Goal: Task Accomplishment & Management: Use online tool/utility

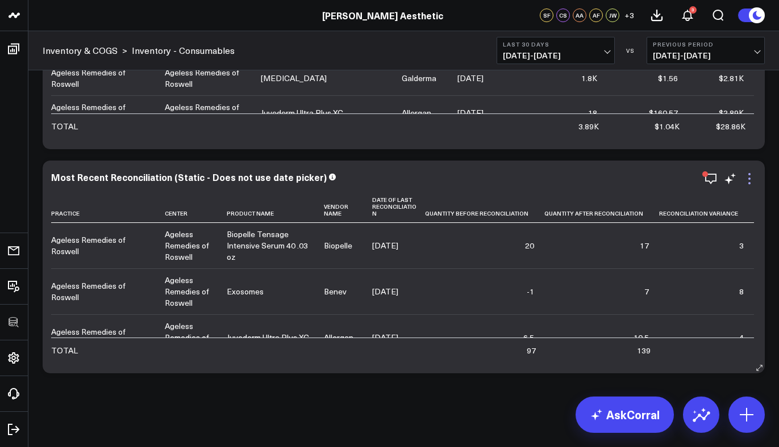
click at [750, 181] on icon at bounding box center [749, 179] width 14 height 14
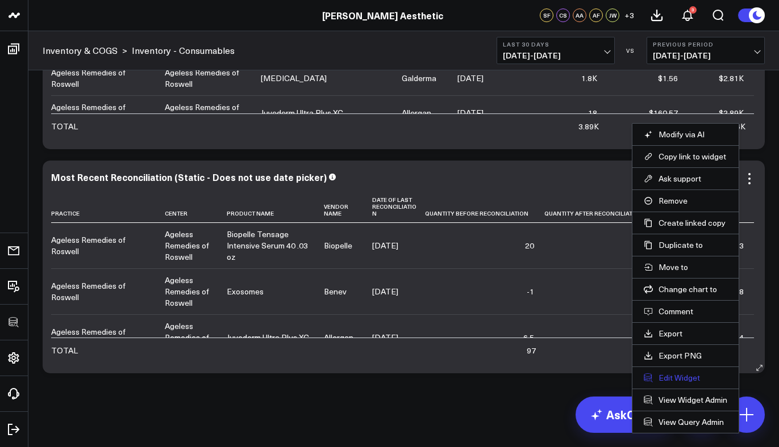
click at [681, 378] on button "Edit Widget" at bounding box center [684, 378] width 83 height 10
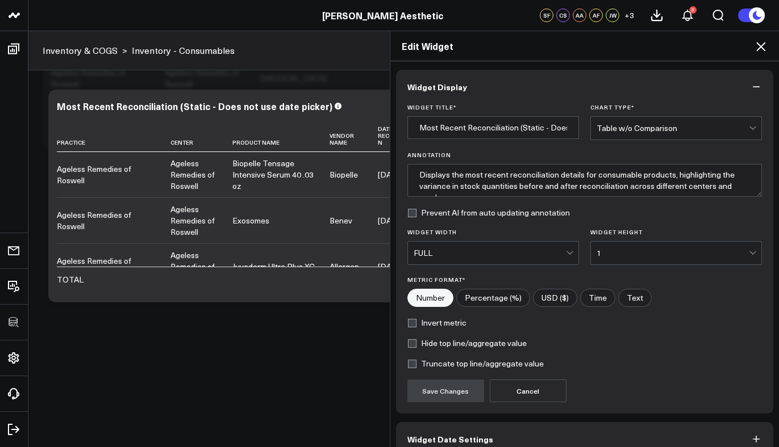
scroll to position [60, 0]
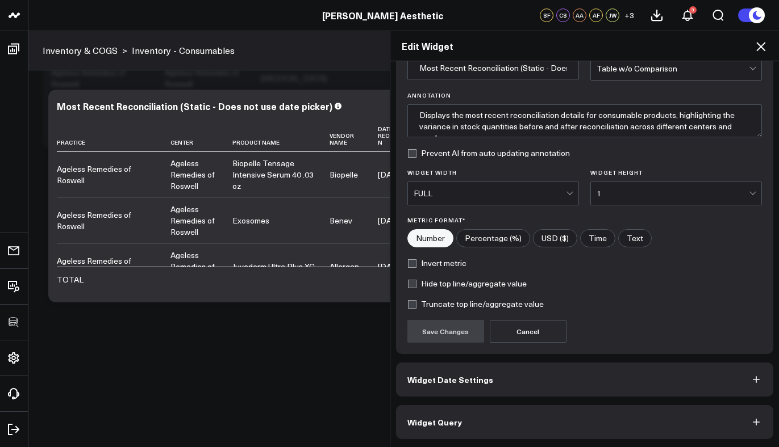
click at [495, 415] on button "Widget Query" at bounding box center [585, 422] width 378 height 34
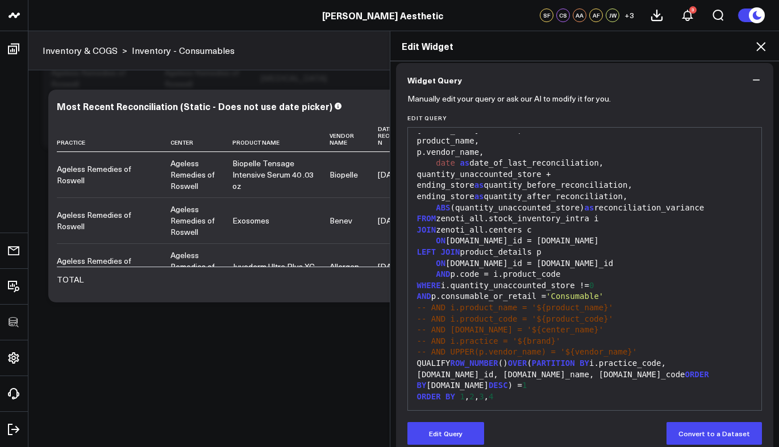
scroll to position [99, 0]
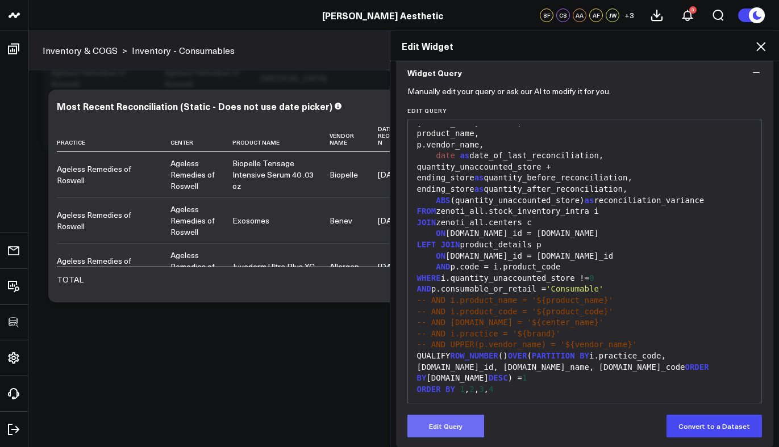
click at [462, 425] on button "Edit Query" at bounding box center [445, 426] width 77 height 23
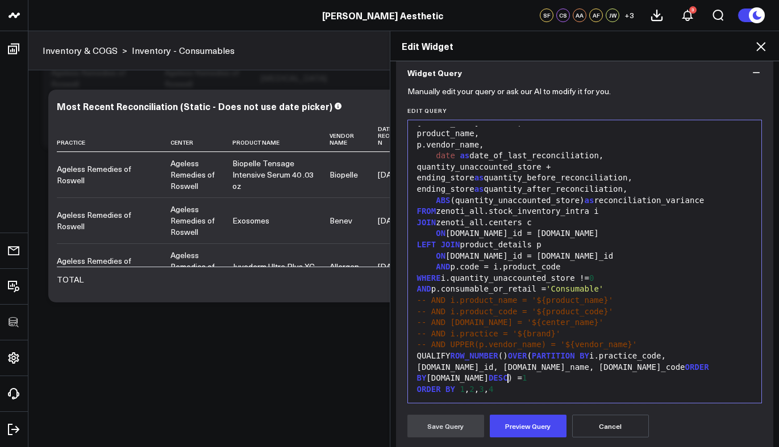
click at [542, 384] on div "ORDER BY 1 , 2 , 3 , 4" at bounding box center [584, 389] width 342 height 11
click at [530, 396] on div "WITH product_details AS ( SELECT p.center_id, p.code, CASE WHEN p.consummable =…" at bounding box center [584, 173] width 342 height 472
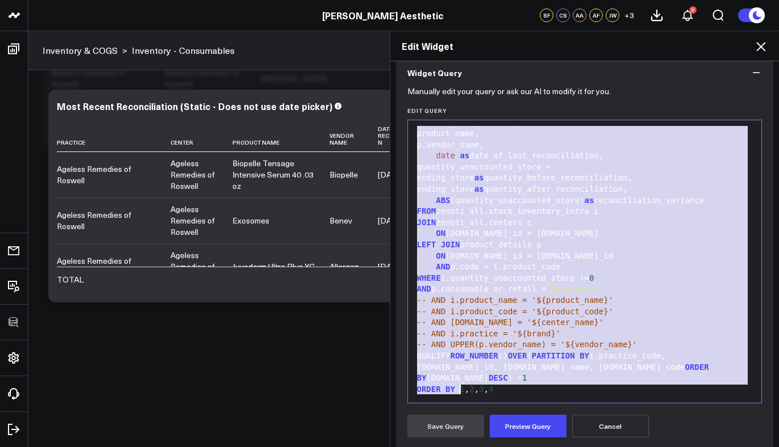
copy div "WITH product_details AS ( SELECT p.center_id, p.code, CASE WHEN p.consummable =…"
click at [522, 384] on div "ORDER BY 1 , 2 , 3 , 4" at bounding box center [584, 389] width 342 height 11
copy div "WITH product_details AS ( SELECT p.center_id, p.code, CASE WHEN p.consummable =…"
click at [762, 43] on icon at bounding box center [761, 47] width 14 height 14
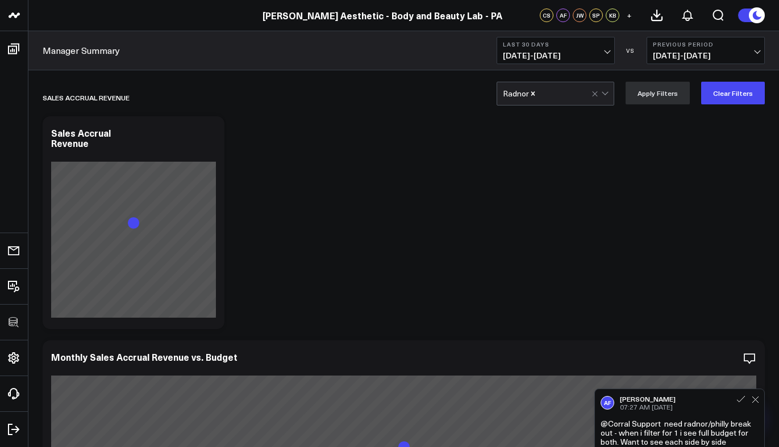
scroll to position [142, 0]
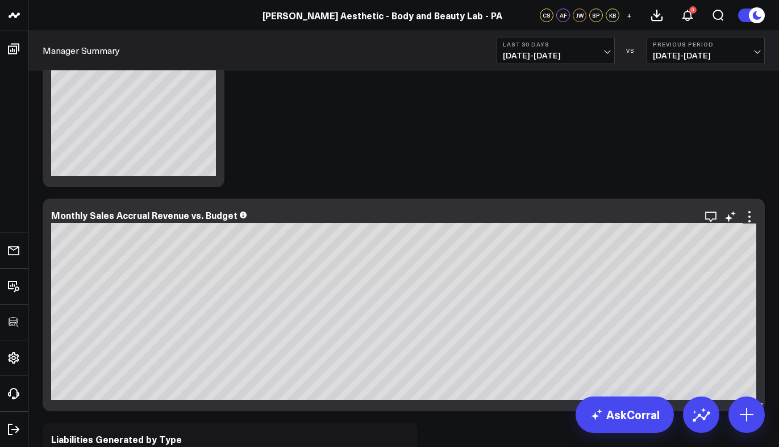
scroll to position [180, 0]
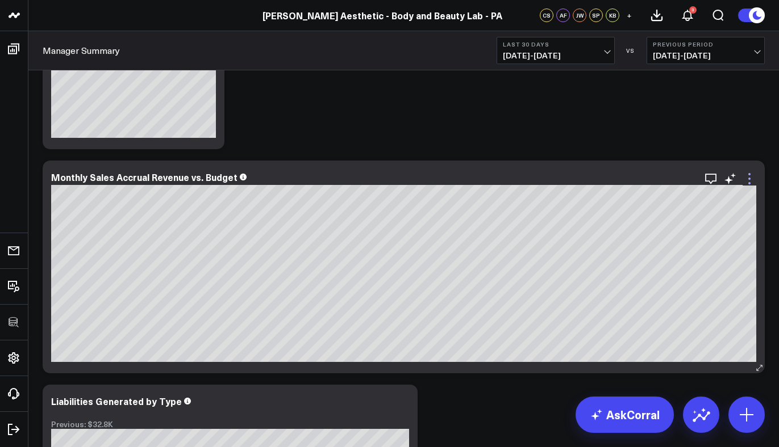
click at [751, 181] on icon at bounding box center [749, 179] width 14 height 14
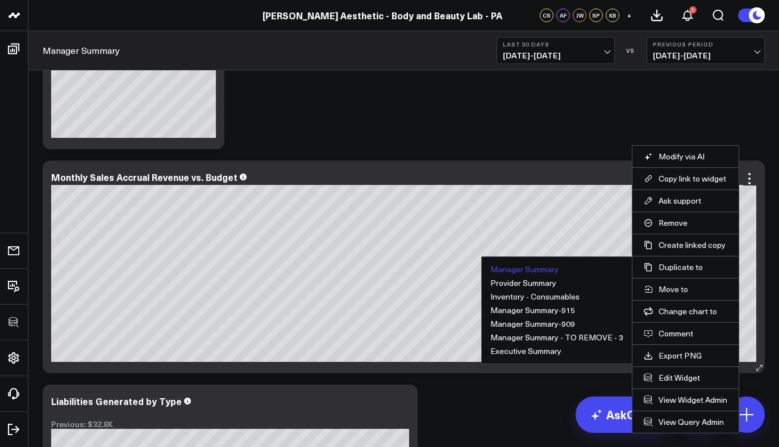
scroll to position [202, 0]
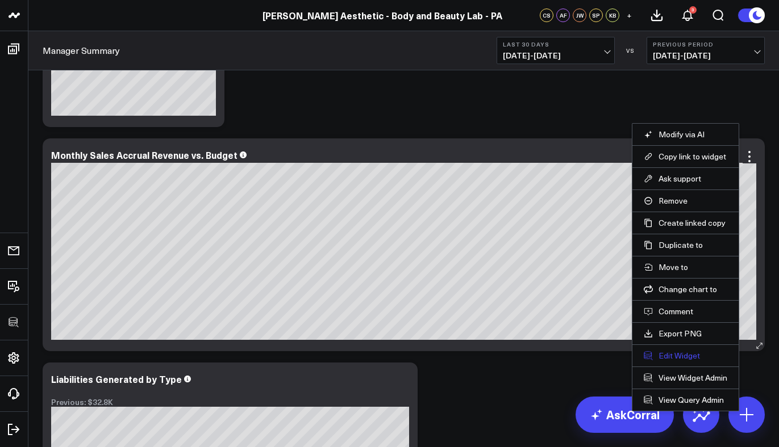
click at [675, 354] on button "Edit Widget" at bounding box center [684, 356] width 83 height 10
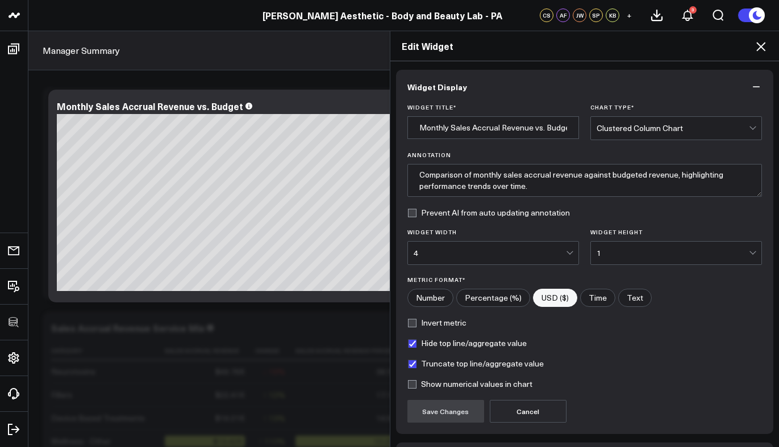
scroll to position [80, 0]
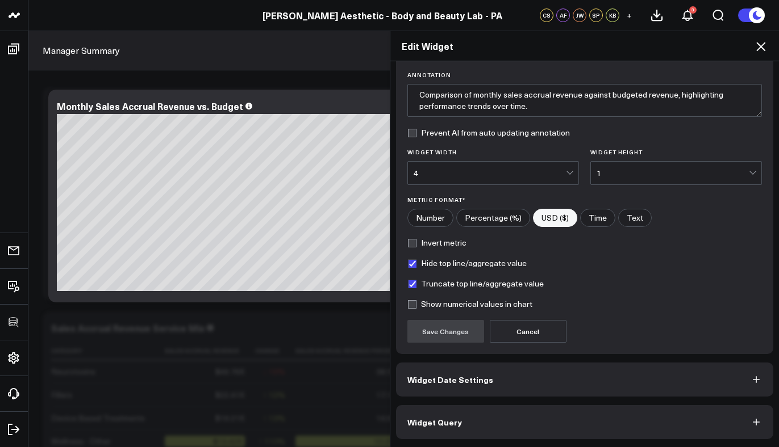
click at [490, 418] on button "Widget Query" at bounding box center [585, 422] width 378 height 34
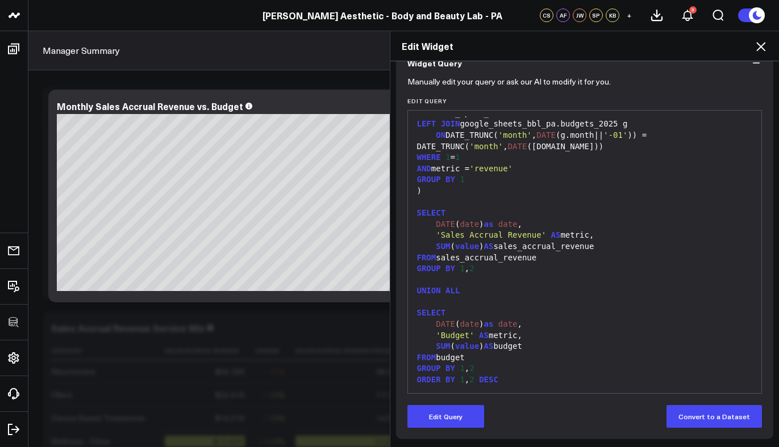
scroll to position [312, 0]
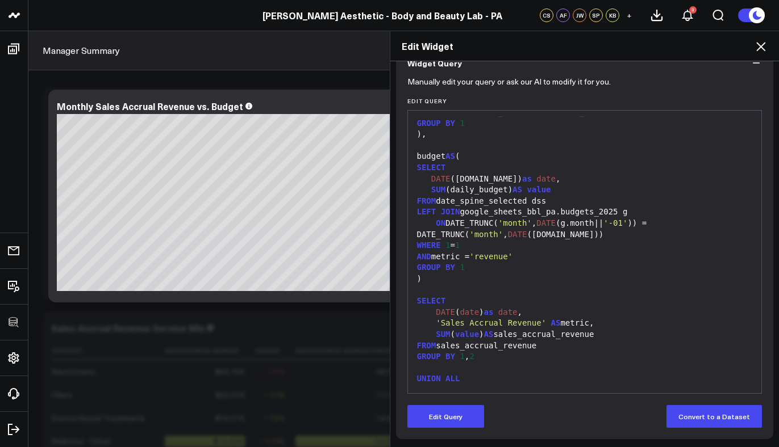
click at [759, 49] on icon at bounding box center [760, 46] width 9 height 9
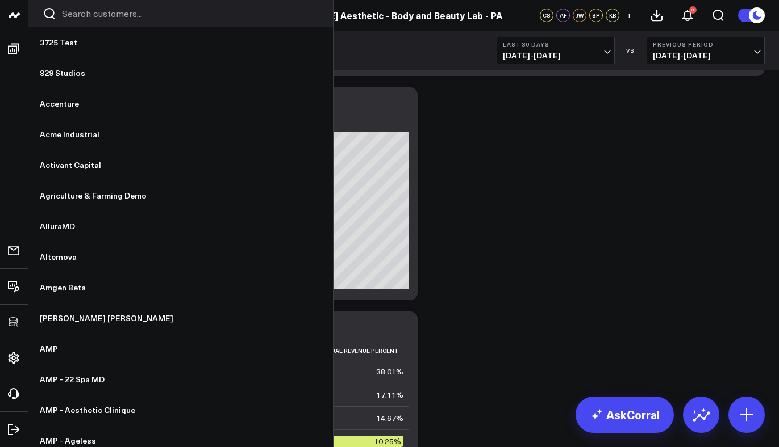
click at [102, 11] on input "Search customers input" at bounding box center [190, 13] width 257 height 12
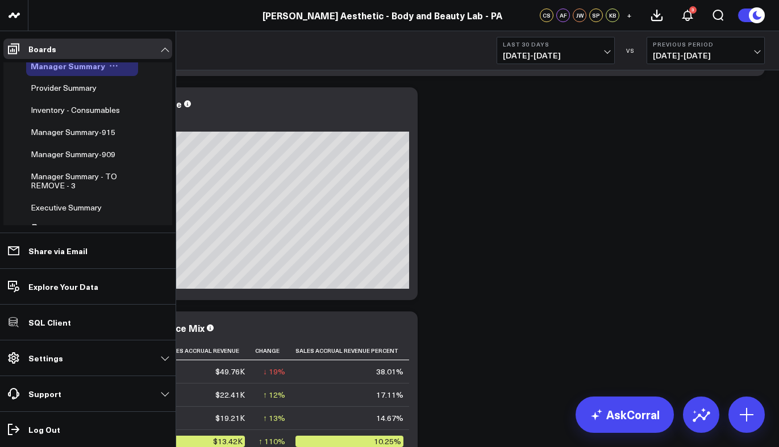
scroll to position [463, 0]
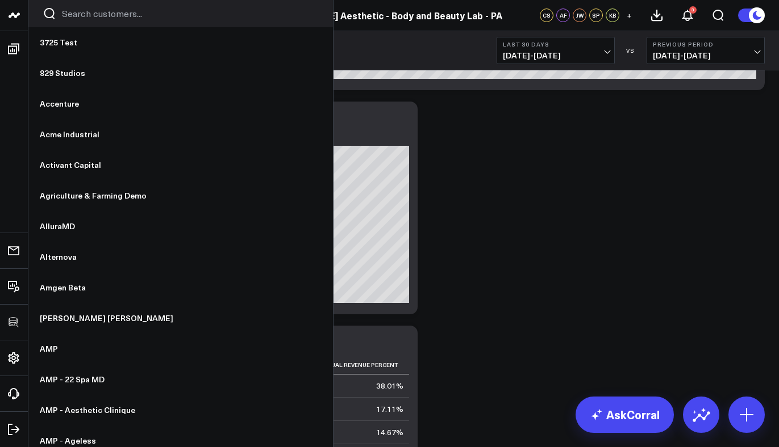
click at [118, 16] on input "Search customers input" at bounding box center [190, 13] width 257 height 12
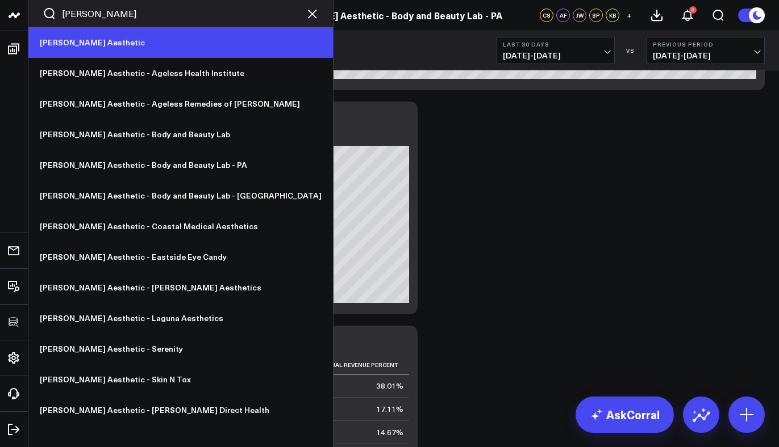
type input "annie"
click at [116, 50] on link "[PERSON_NAME] Aesthetic" at bounding box center [180, 42] width 304 height 31
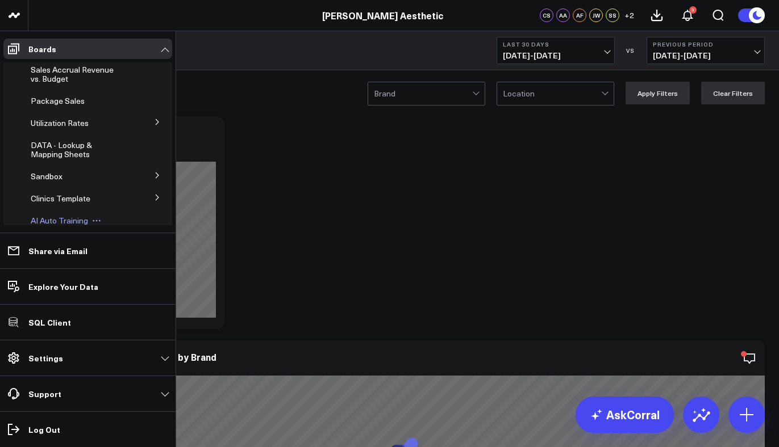
scroll to position [124, 0]
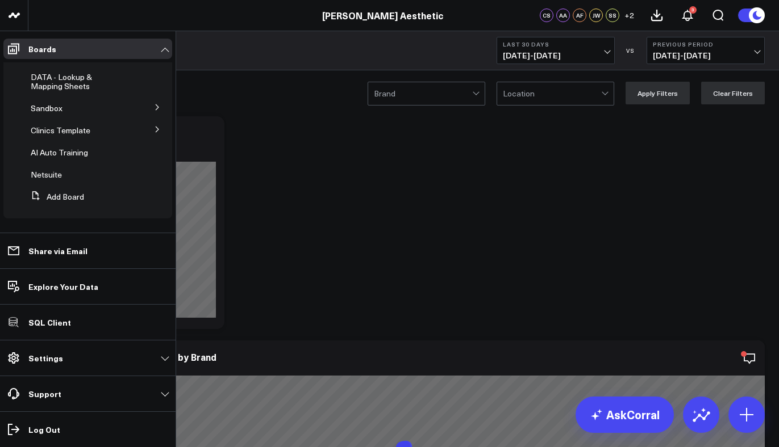
click at [154, 130] on icon at bounding box center [157, 129] width 7 height 7
click at [156, 151] on icon at bounding box center [157, 150] width 3 height 6
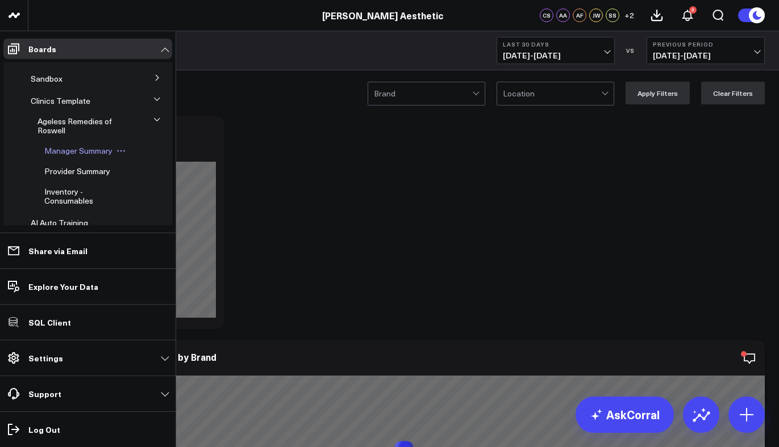
scroll to position [163, 0]
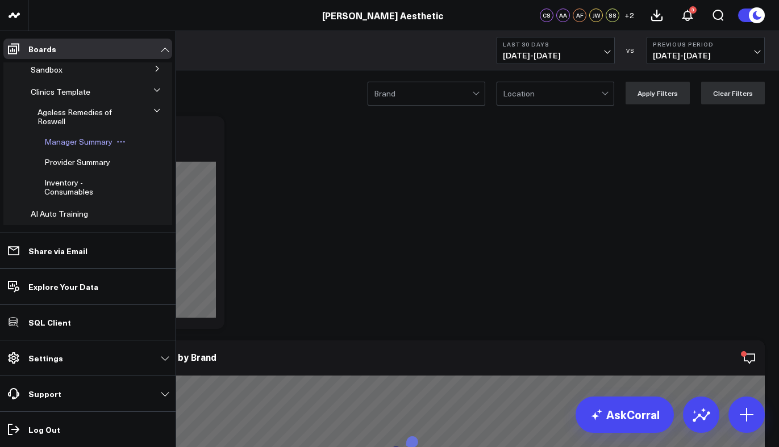
click at [68, 142] on span "Manager Summary" at bounding box center [78, 141] width 68 height 11
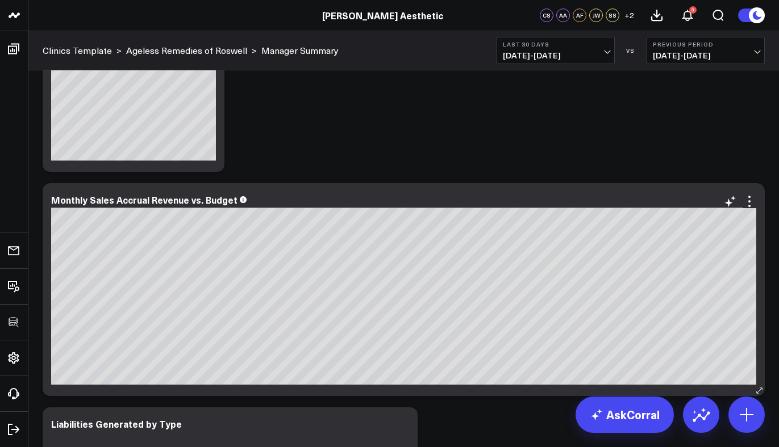
scroll to position [165, 0]
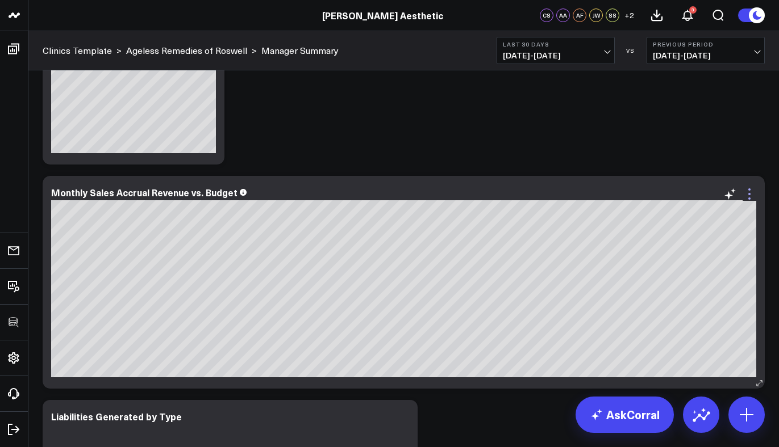
click at [755, 188] on icon at bounding box center [749, 194] width 14 height 14
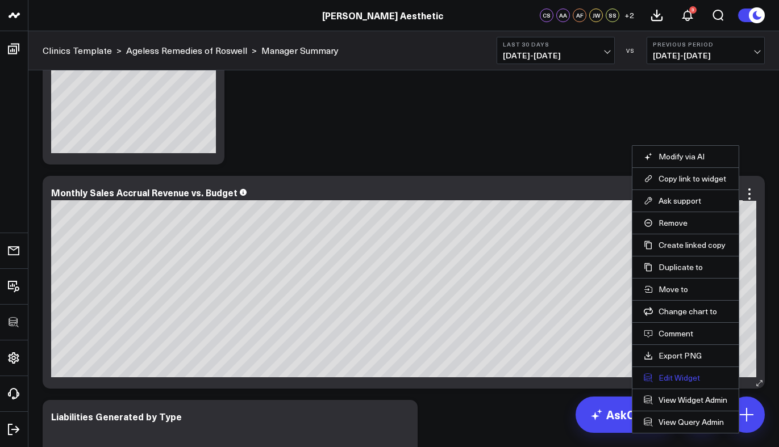
click at [686, 373] on button "Edit Widget" at bounding box center [684, 378] width 83 height 10
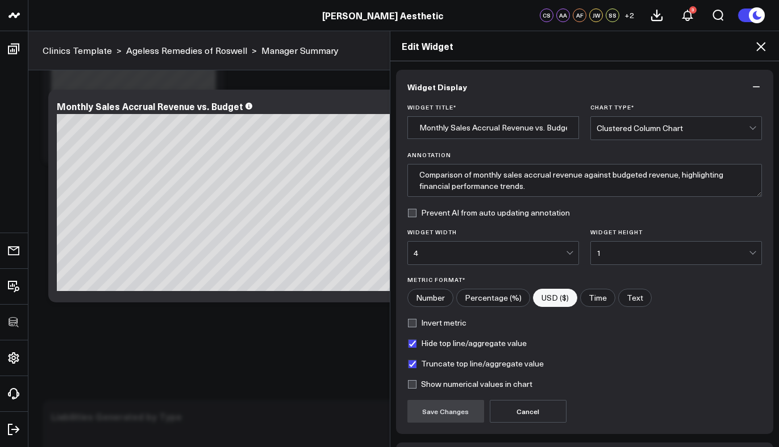
scroll to position [80, 0]
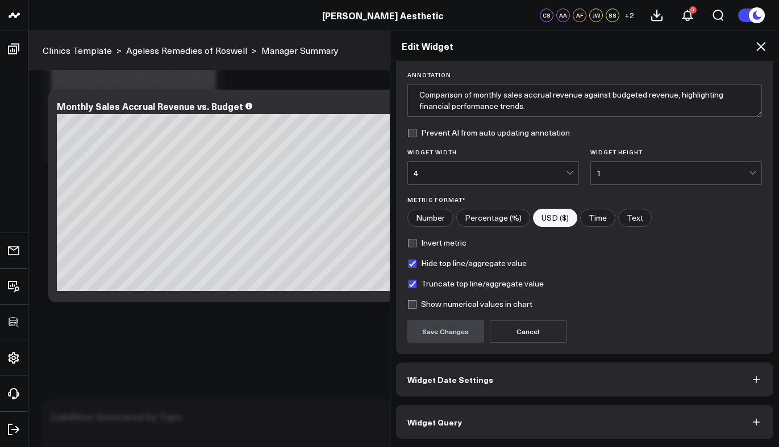
click at [504, 419] on button "Widget Query" at bounding box center [585, 422] width 378 height 34
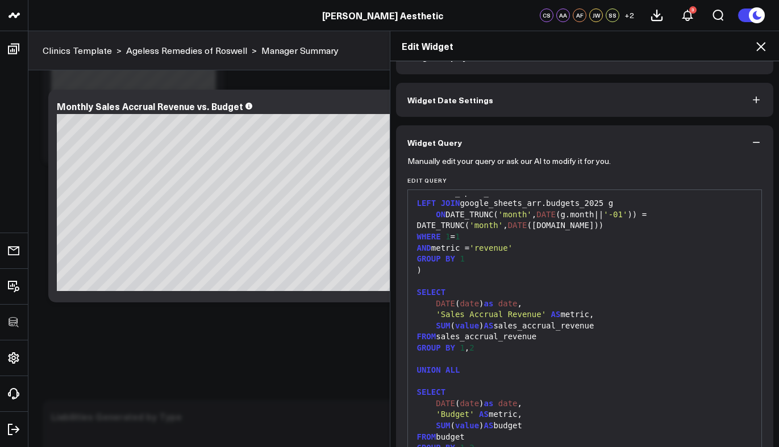
scroll to position [109, 0]
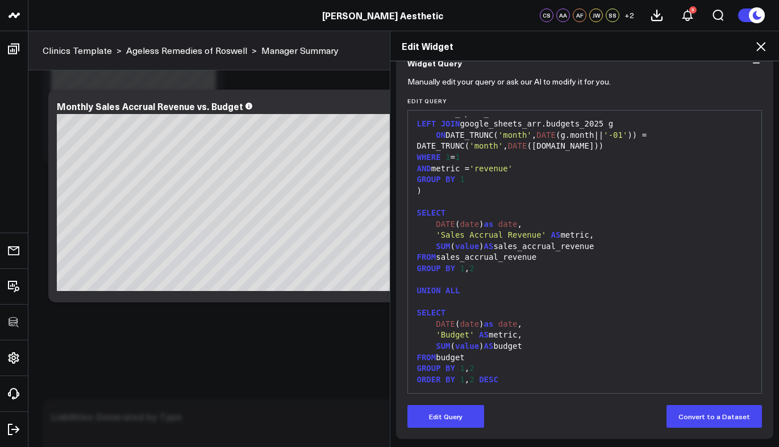
click at [760, 44] on icon at bounding box center [761, 47] width 14 height 14
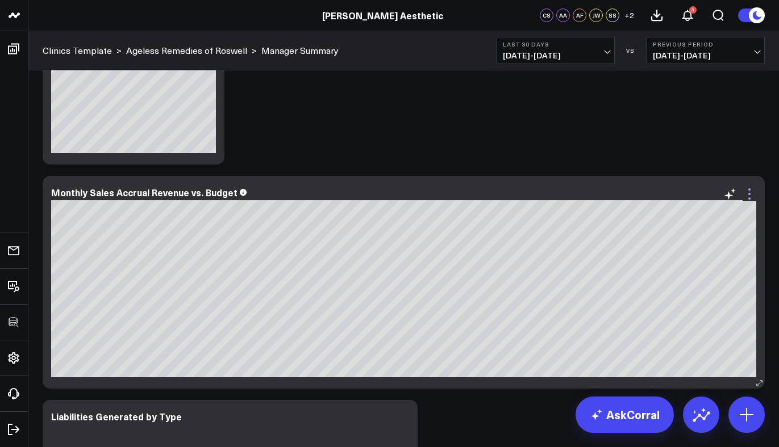
click at [750, 195] on icon at bounding box center [749, 194] width 14 height 14
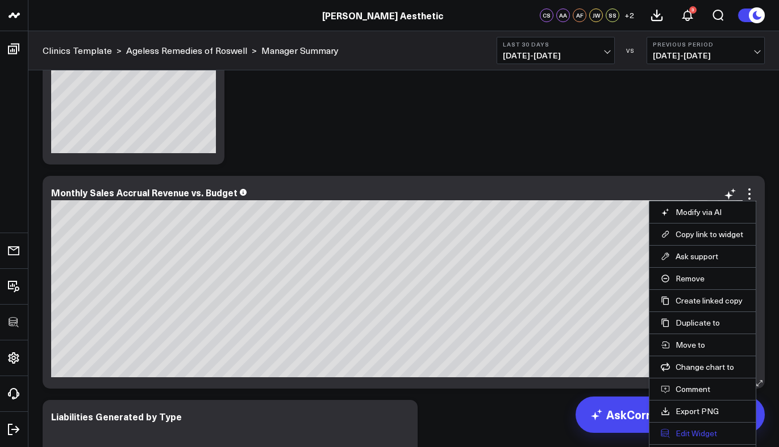
click at [680, 433] on button "Edit Widget" at bounding box center [701, 434] width 83 height 10
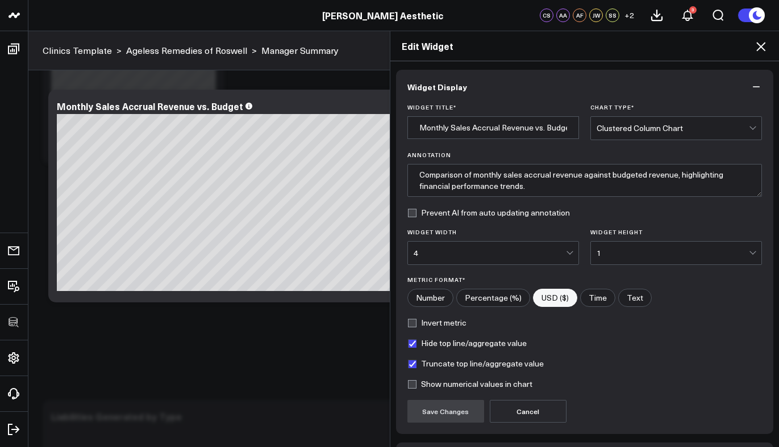
scroll to position [80, 0]
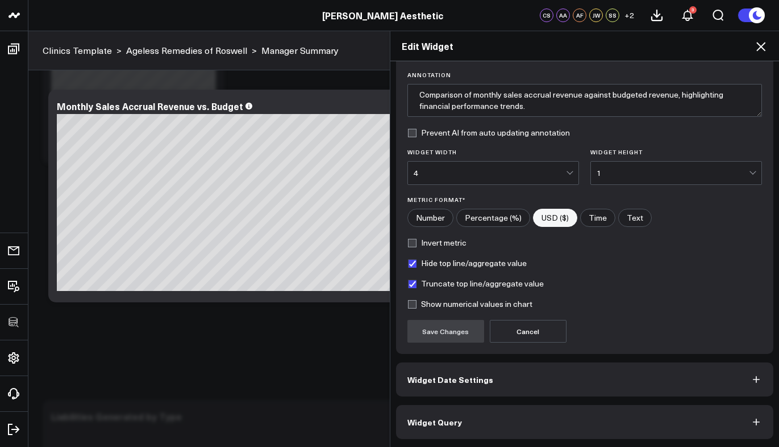
click at [507, 416] on button "Widget Query" at bounding box center [585, 422] width 378 height 34
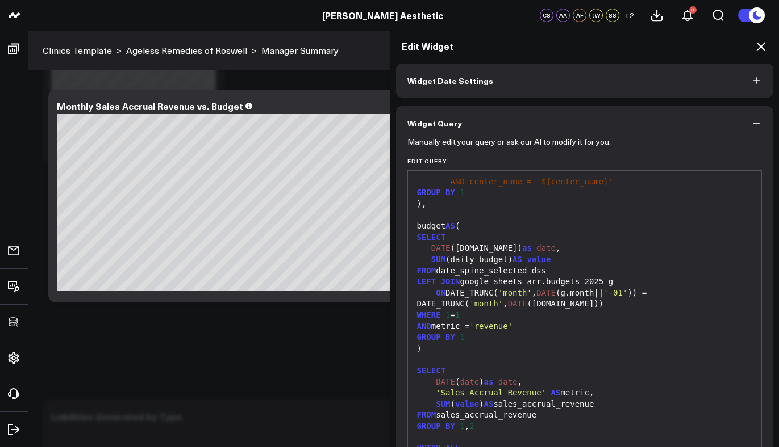
scroll to position [85, 0]
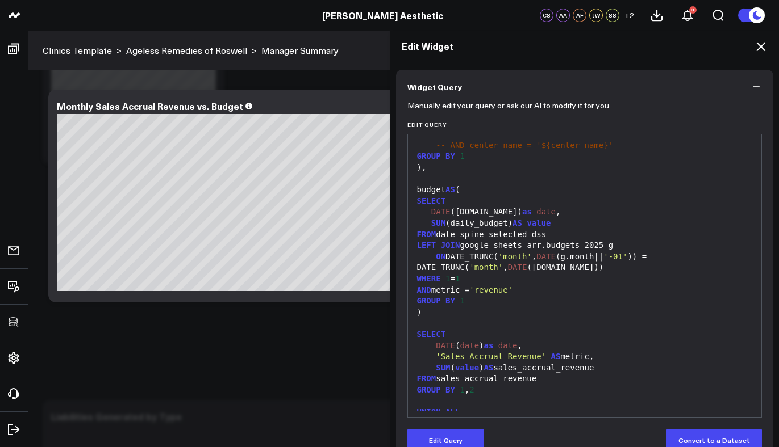
click at [448, 425] on form "Manually edit your query or ask our AI to modify it for you. Edit Query 99 1 2 …" at bounding box center [584, 278] width 355 height 348
click at [451, 435] on button "Edit Query" at bounding box center [445, 440] width 77 height 23
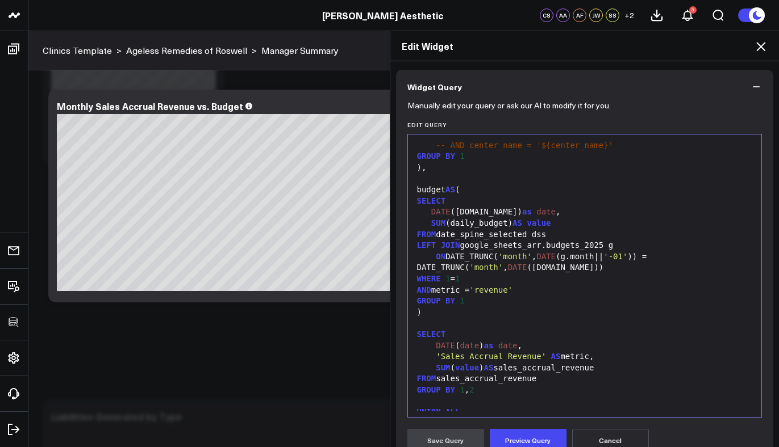
scroll to position [378, 0]
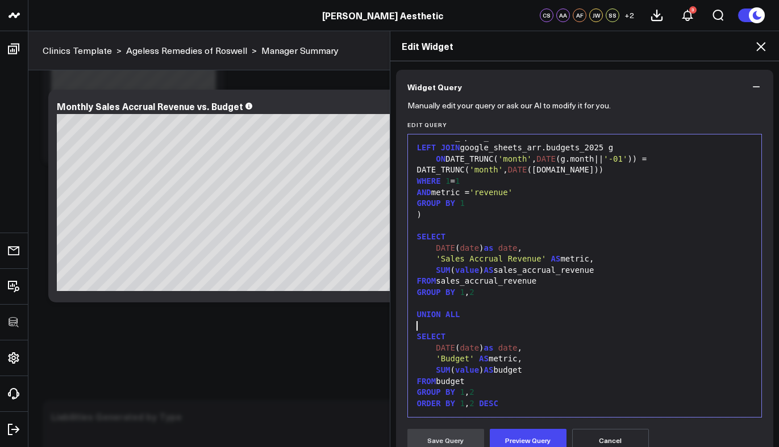
click at [509, 328] on div at bounding box center [584, 326] width 342 height 11
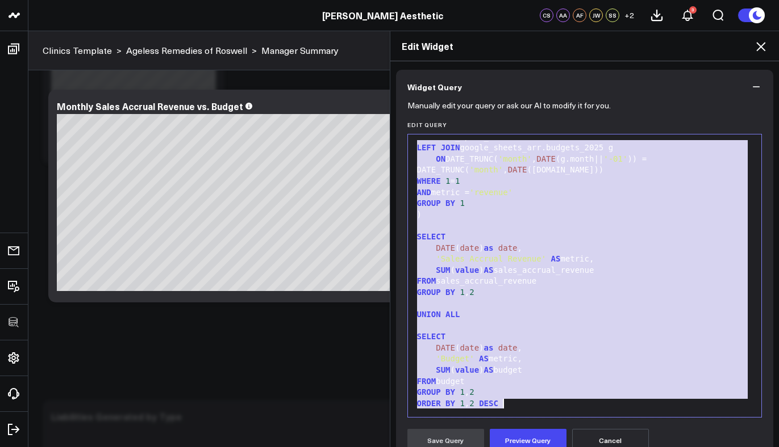
copy div "WITH RECURSIVE date_spine( date ) AS ( SELECT CURRENT_DATE - INTERVAL '2 years'…"
click at [607, 234] on div "SELECT" at bounding box center [584, 237] width 342 height 11
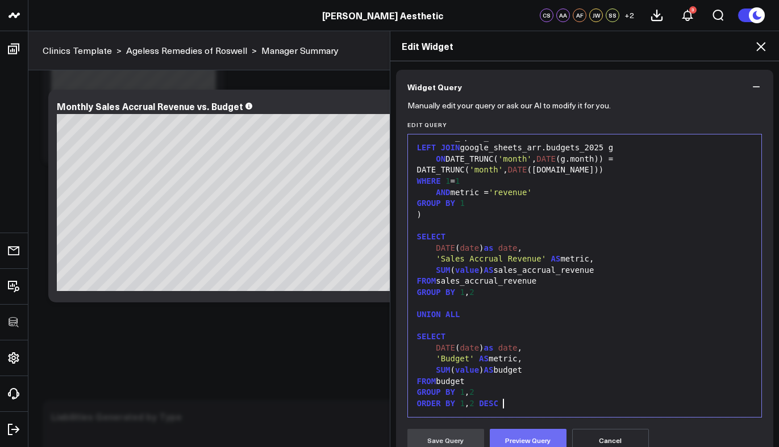
click at [534, 440] on button "Preview Query" at bounding box center [528, 440] width 77 height 23
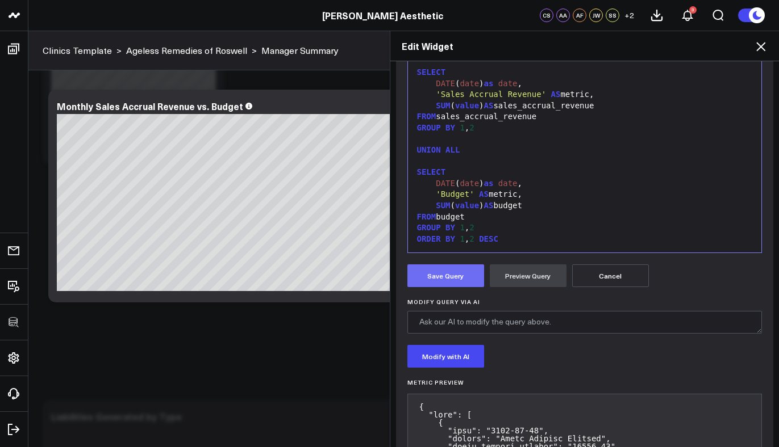
click at [438, 276] on button "Save Query" at bounding box center [445, 276] width 77 height 23
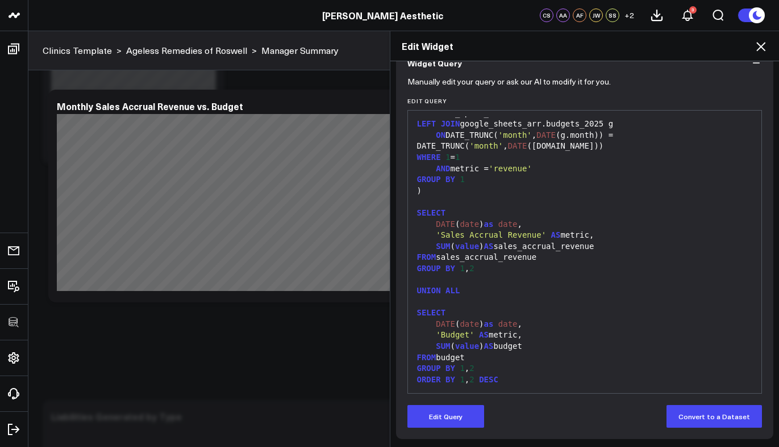
scroll to position [109, 0]
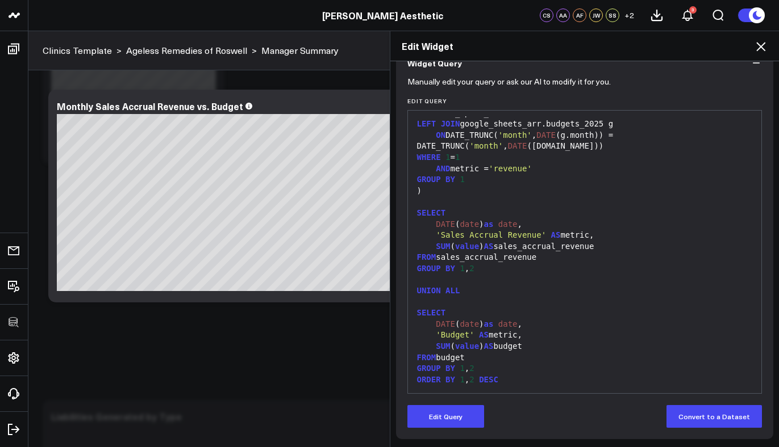
click at [459, 420] on button "Edit Query" at bounding box center [445, 416] width 77 height 23
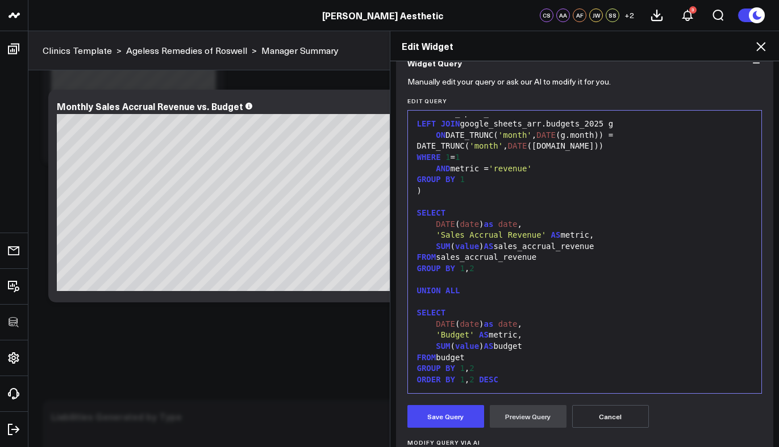
click at [531, 345] on div "SUM ( value ) AS budget" at bounding box center [584, 346] width 342 height 11
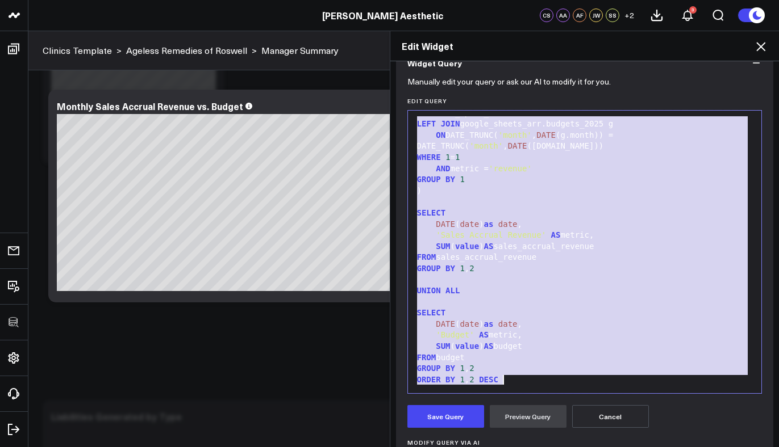
copy div "WITH RECURSIVE date_spine( date ) AS ( SELECT CURRENT_DATE - INTERVAL '2 years'…"
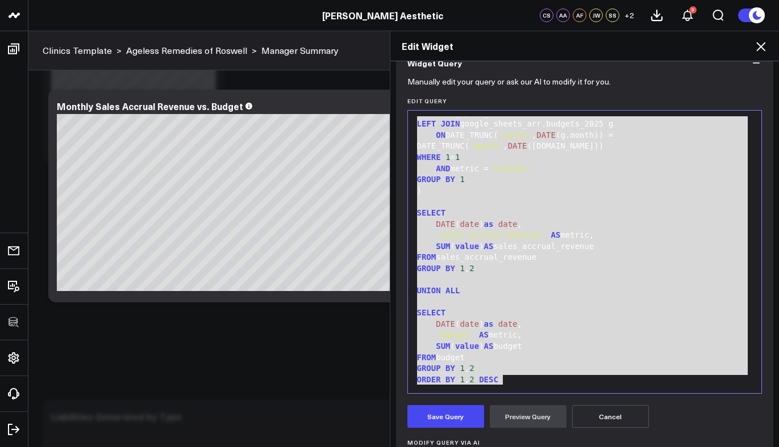
click at [759, 50] on icon at bounding box center [761, 47] width 14 height 14
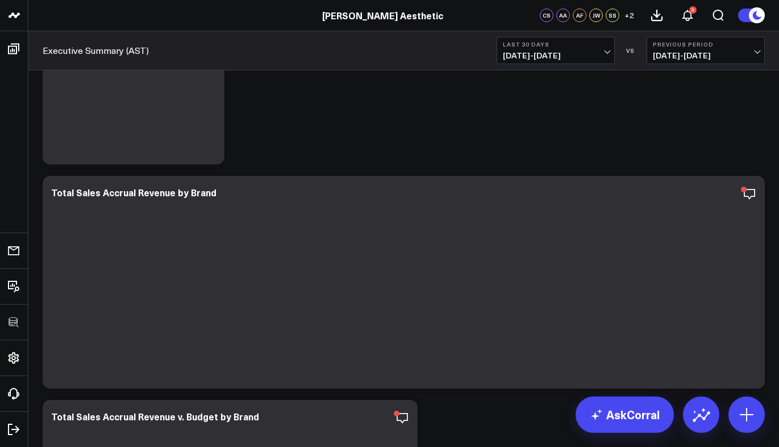
scroll to position [74, 0]
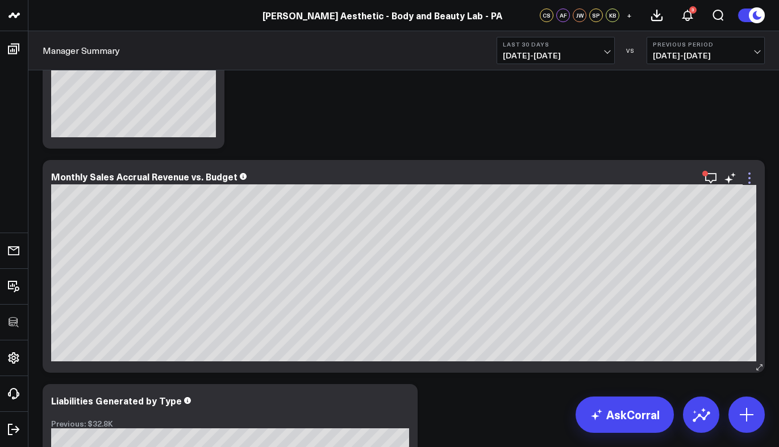
click at [753, 178] on icon at bounding box center [749, 179] width 14 height 14
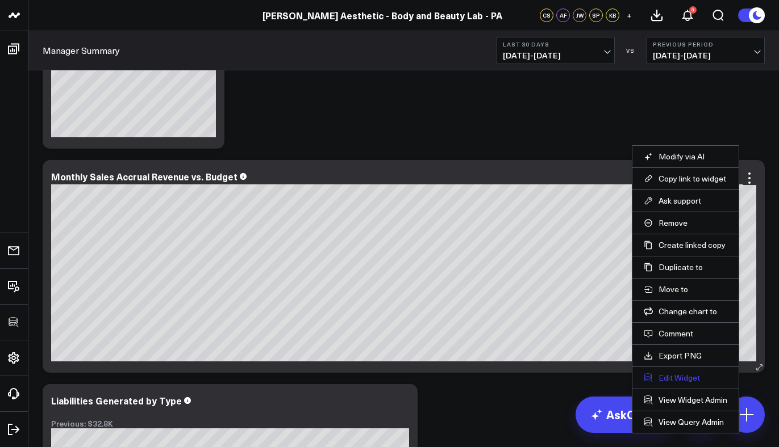
click at [684, 373] on button "Edit Widget" at bounding box center [684, 378] width 83 height 10
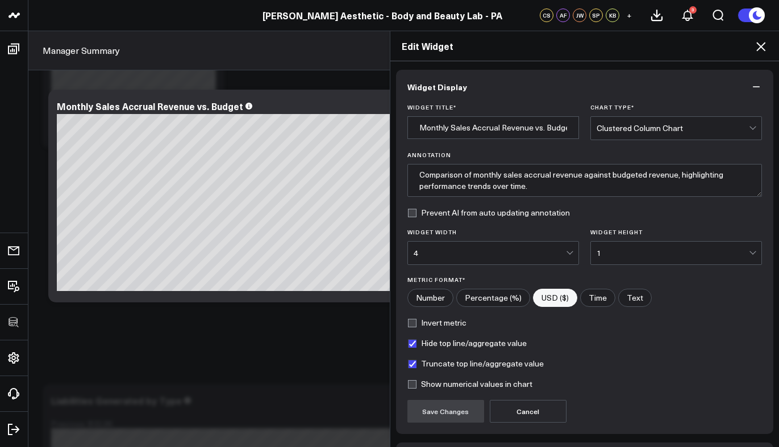
scroll to position [80, 0]
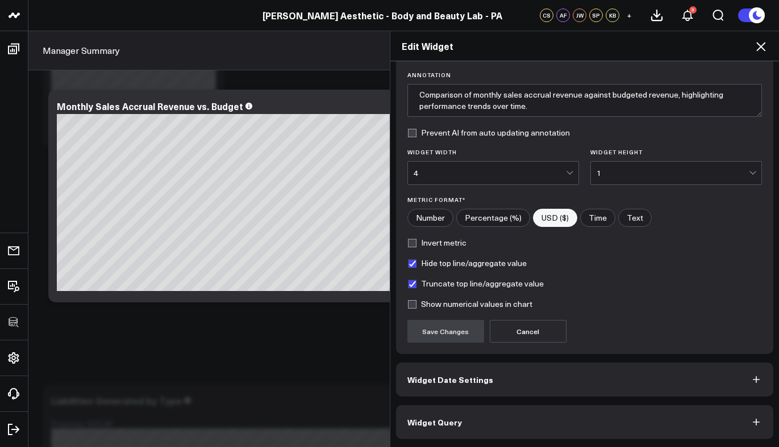
click at [519, 418] on button "Widget Query" at bounding box center [585, 422] width 378 height 34
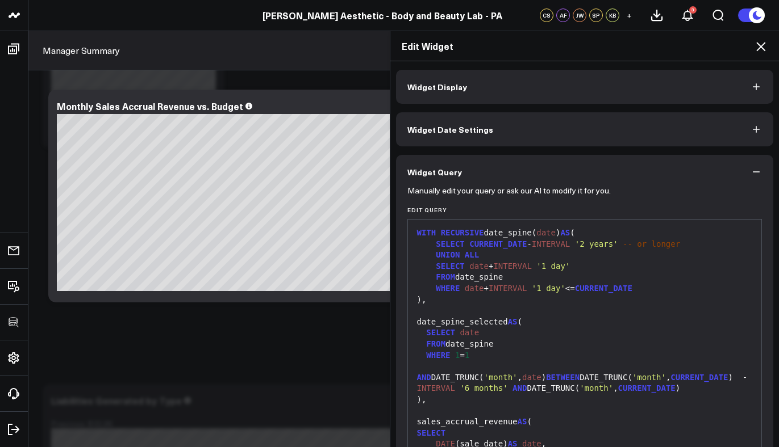
scroll to position [400, 0]
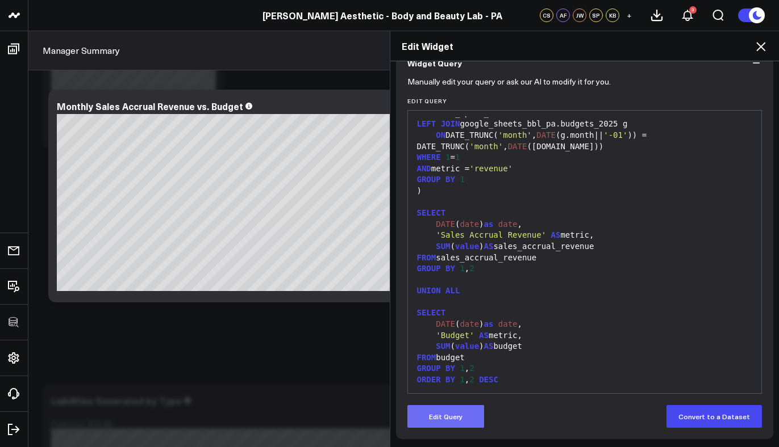
click at [466, 424] on button "Edit Query" at bounding box center [445, 416] width 77 height 23
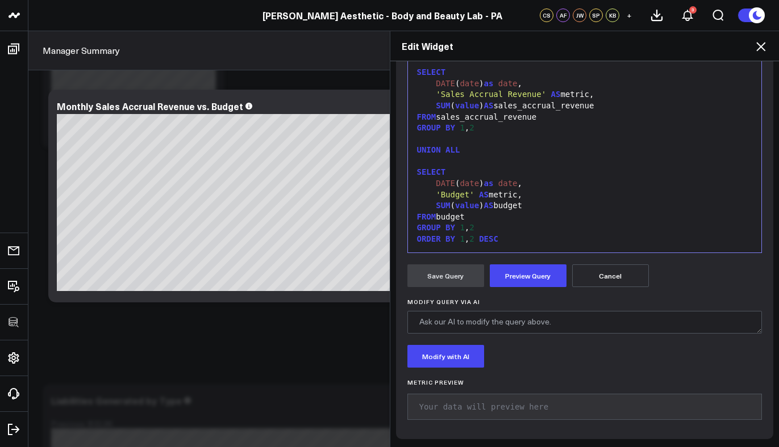
click at [490, 327] on textarea "Modify Query via AI" at bounding box center [584, 322] width 355 height 23
click at [501, 207] on div "SUM ( value ) AS budget" at bounding box center [584, 205] width 342 height 11
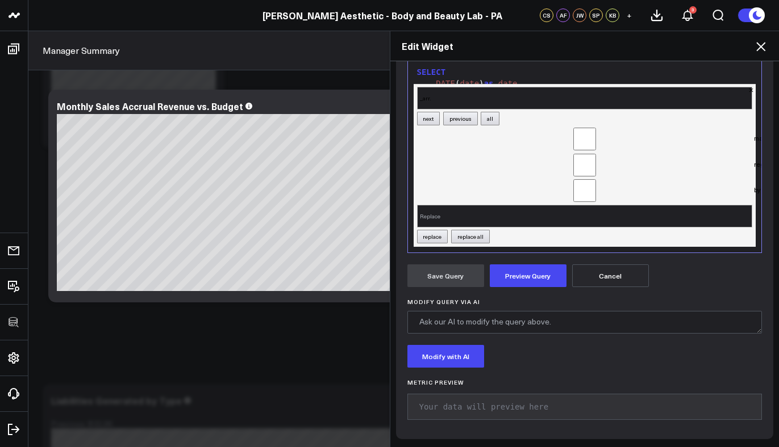
type input "_arr."
click at [502, 213] on input "Replace" at bounding box center [585, 216] width 336 height 23
type input "_bbl_pa."
click at [476, 230] on button "replace all" at bounding box center [470, 237] width 39 height 14
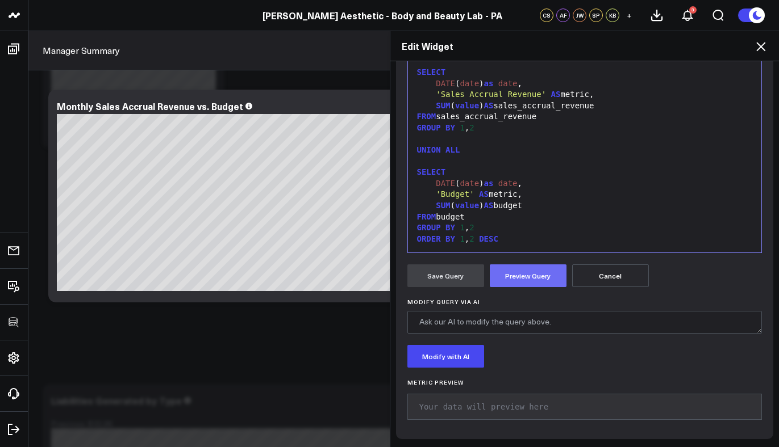
scroll to position [390, 0]
click at [542, 280] on button "Preview Query" at bounding box center [528, 276] width 77 height 23
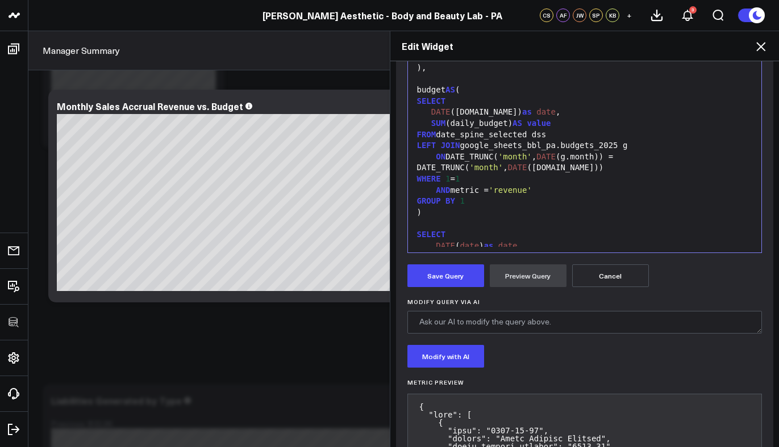
scroll to position [223, 0]
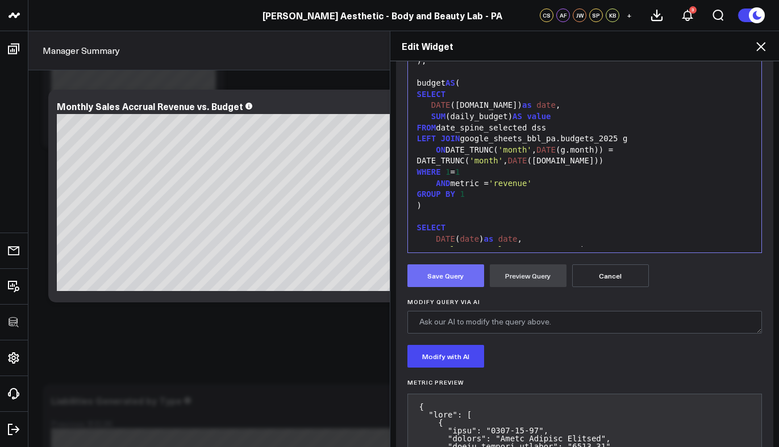
click at [462, 268] on button "Save Query" at bounding box center [445, 276] width 77 height 23
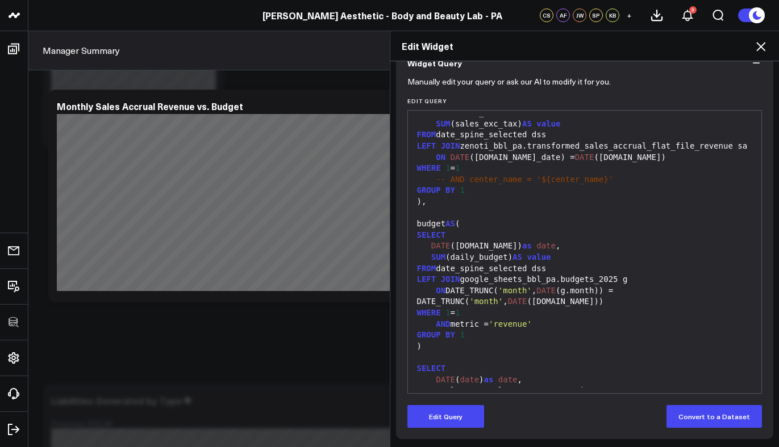
scroll to position [109, 0]
click at [760, 44] on icon at bounding box center [761, 47] width 14 height 14
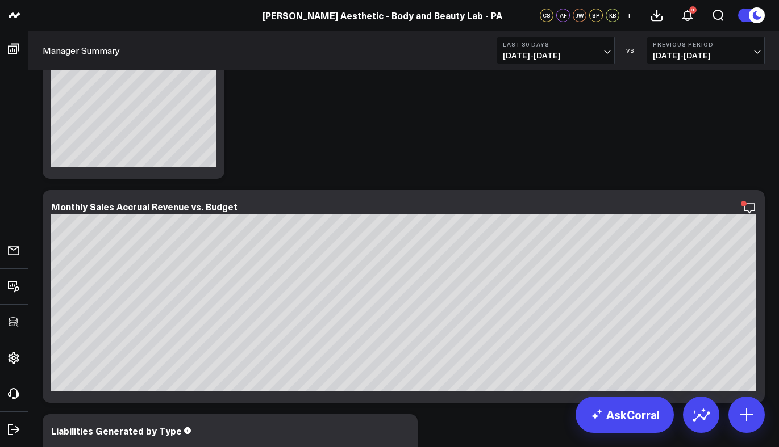
scroll to position [158, 0]
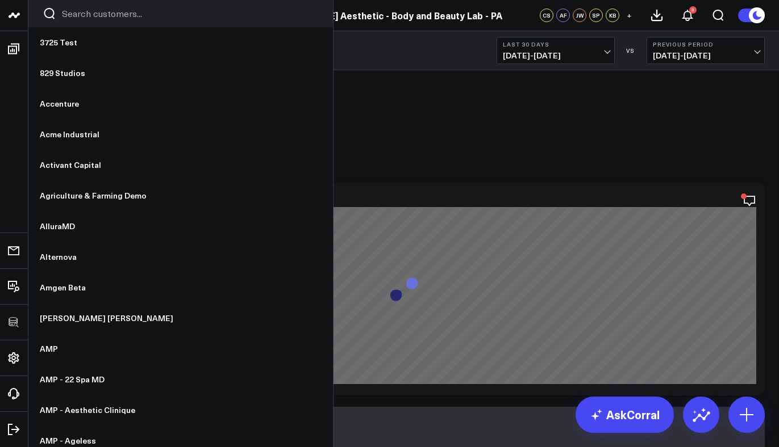
click at [107, 16] on input "Search customers input" at bounding box center [190, 13] width 257 height 12
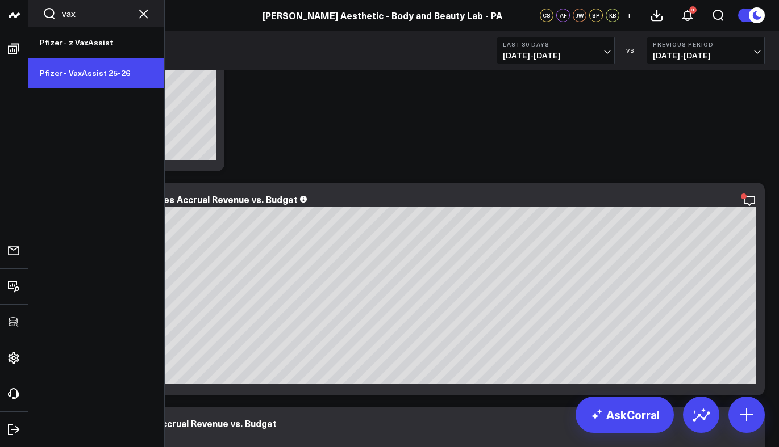
type input "vax"
click at [94, 64] on link "Pfizer - VaxAssist 25-26" at bounding box center [96, 73] width 136 height 31
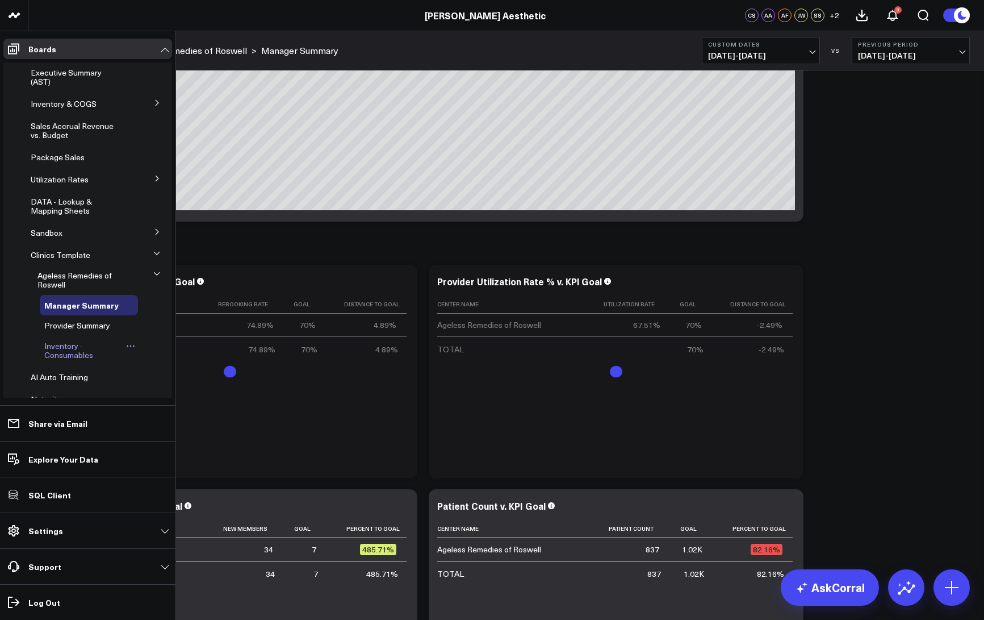
click at [66, 355] on span "Inventory - Consumables" at bounding box center [68, 350] width 49 height 20
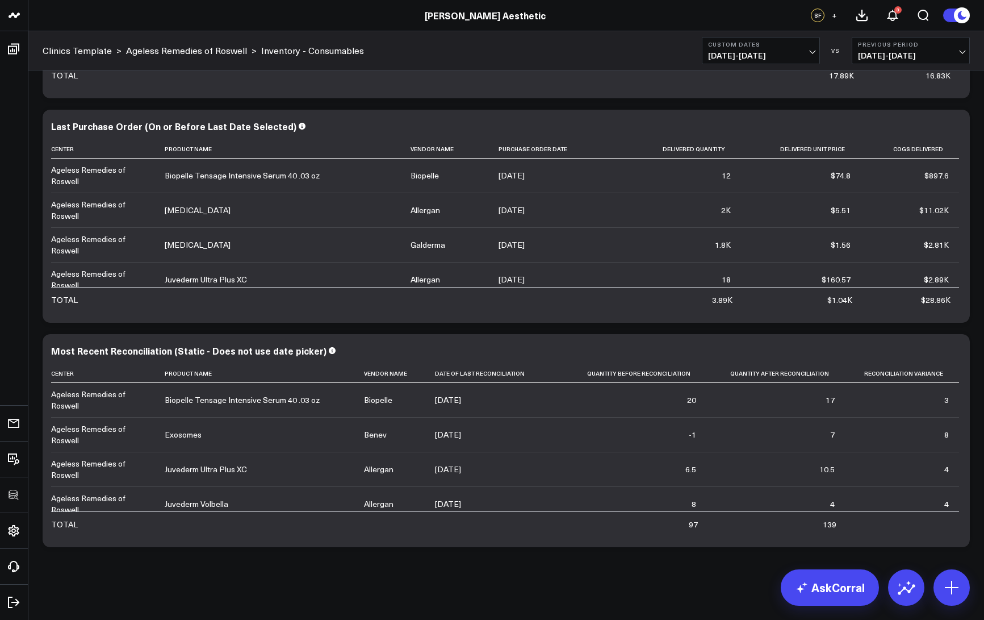
scroll to position [695, 0]
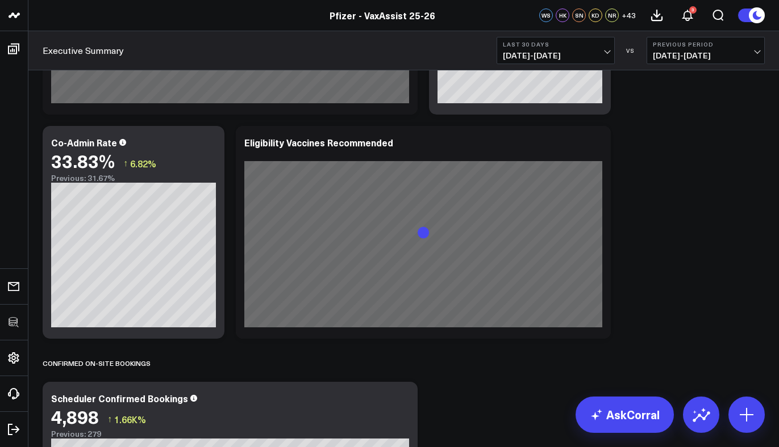
scroll to position [926, 0]
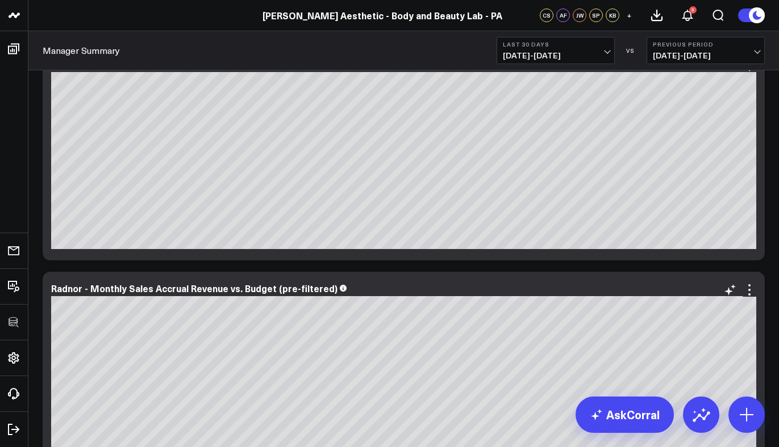
scroll to position [373, 0]
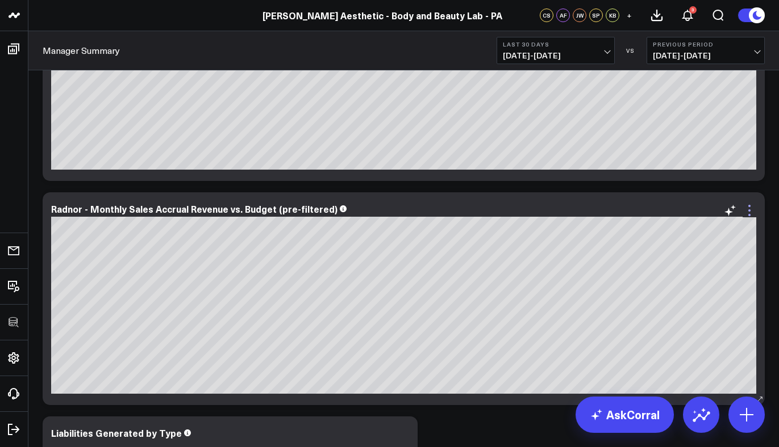
click at [748, 210] on icon at bounding box center [749, 211] width 14 height 14
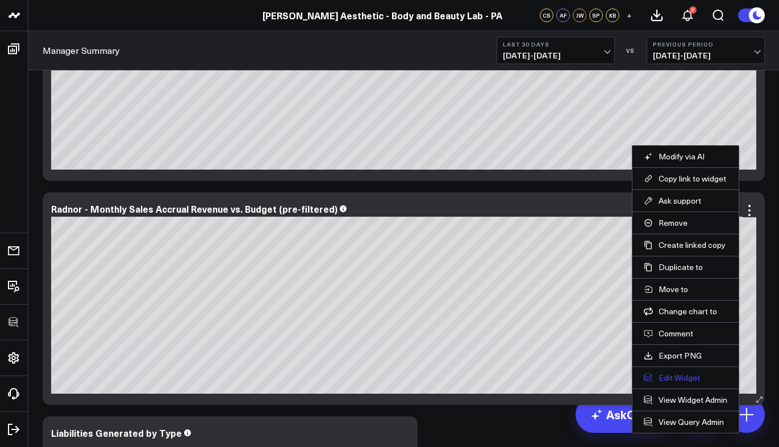
click at [677, 374] on button "Edit Widget" at bounding box center [684, 378] width 83 height 10
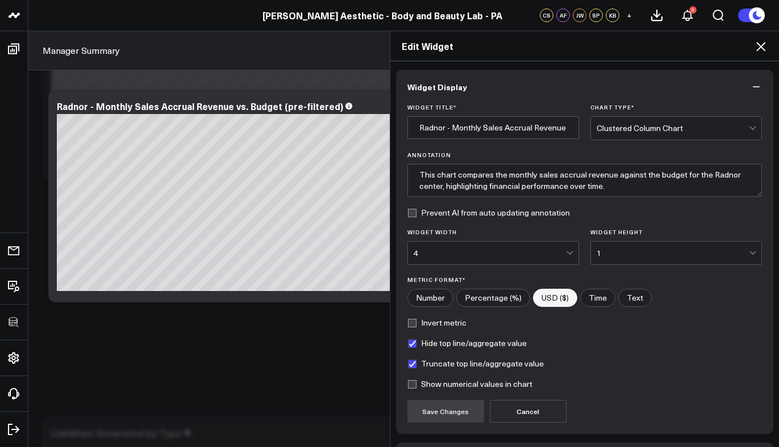
scroll to position [80, 0]
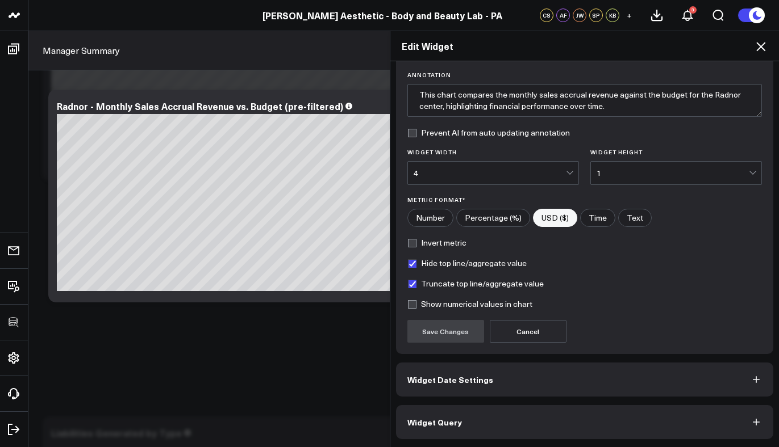
click at [517, 411] on button "Widget Query" at bounding box center [585, 422] width 378 height 34
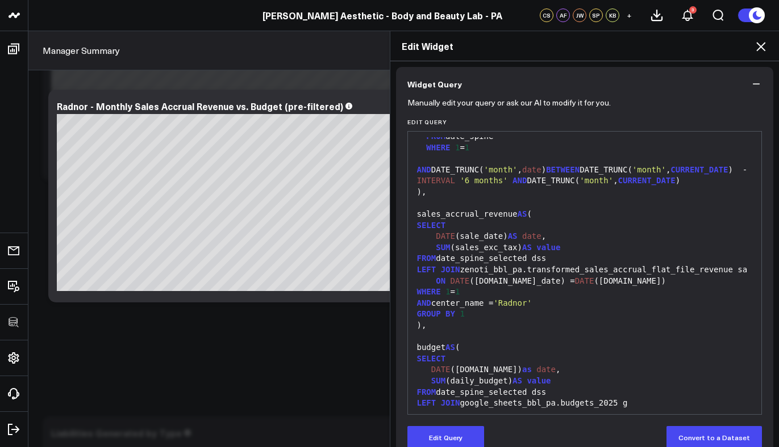
scroll to position [61, 0]
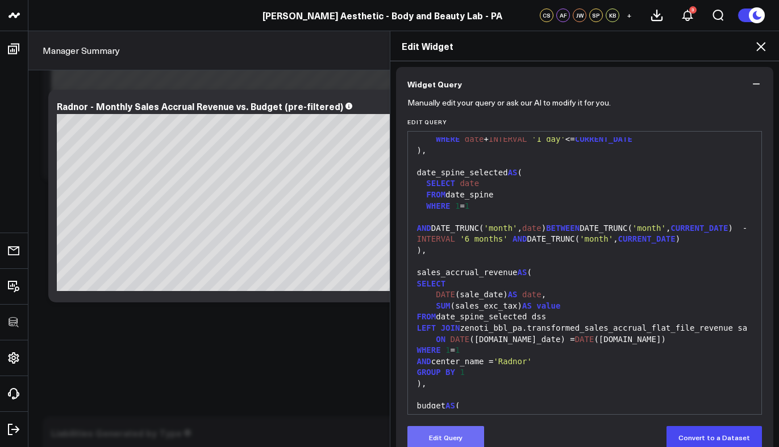
click at [453, 445] on button "Edit Query" at bounding box center [445, 437] width 77 height 23
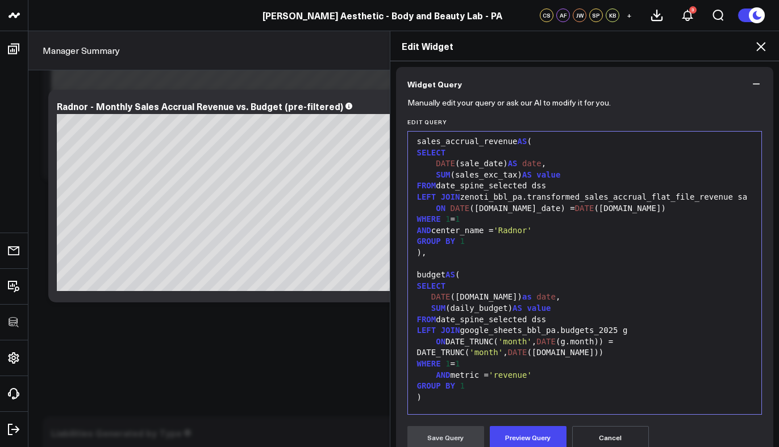
scroll to position [207, 0]
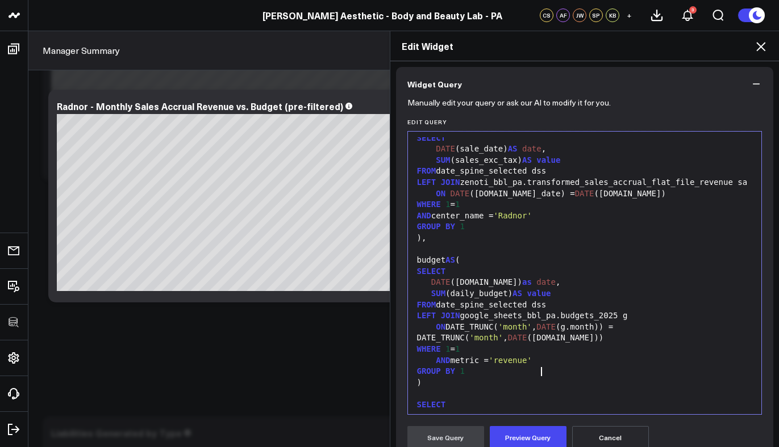
click at [558, 367] on div "AND metric = 'revenue'" at bounding box center [584, 360] width 342 height 11
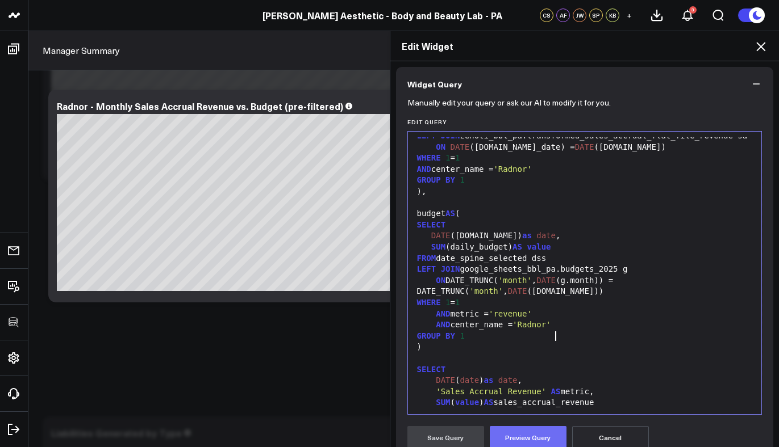
click at [532, 432] on button "Preview Query" at bounding box center [528, 437] width 77 height 23
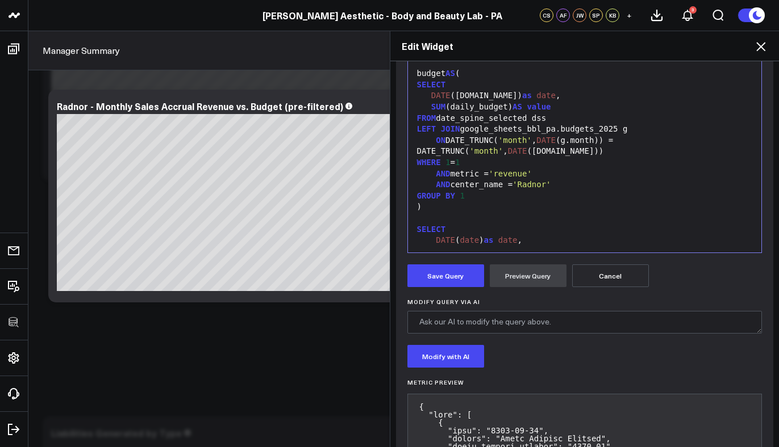
scroll to position [40, 0]
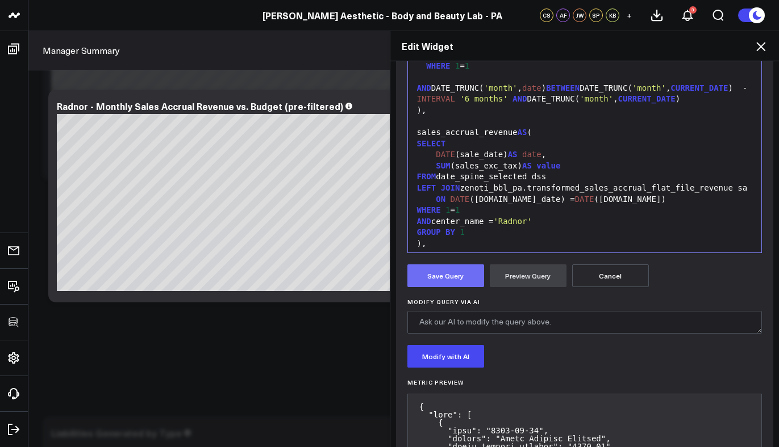
click at [427, 271] on button "Save Query" at bounding box center [445, 276] width 77 height 23
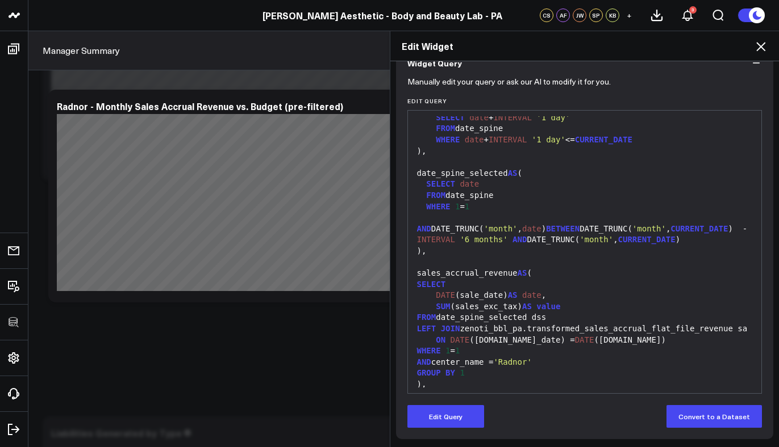
scroll to position [109, 0]
click at [759, 45] on icon at bounding box center [760, 46] width 9 height 9
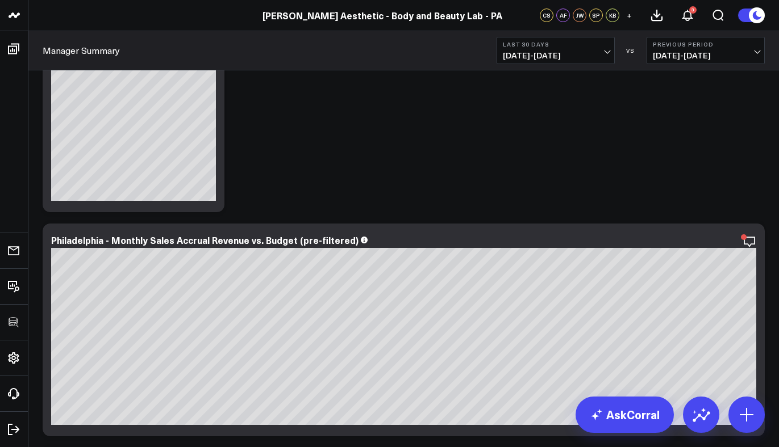
scroll to position [234, 0]
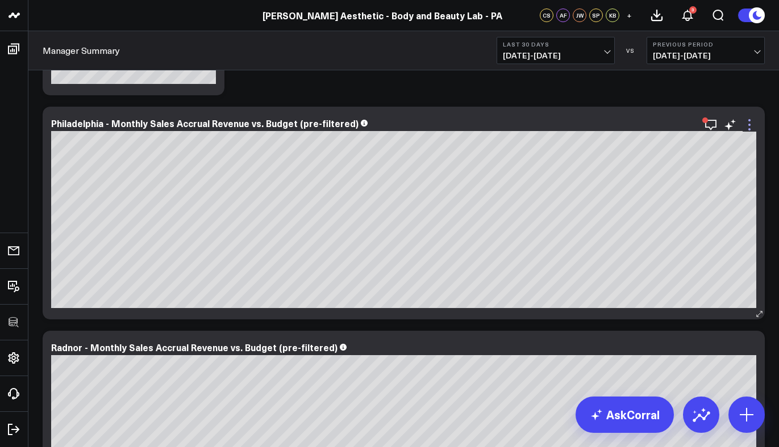
click at [748, 130] on icon at bounding box center [749, 129] width 2 height 2
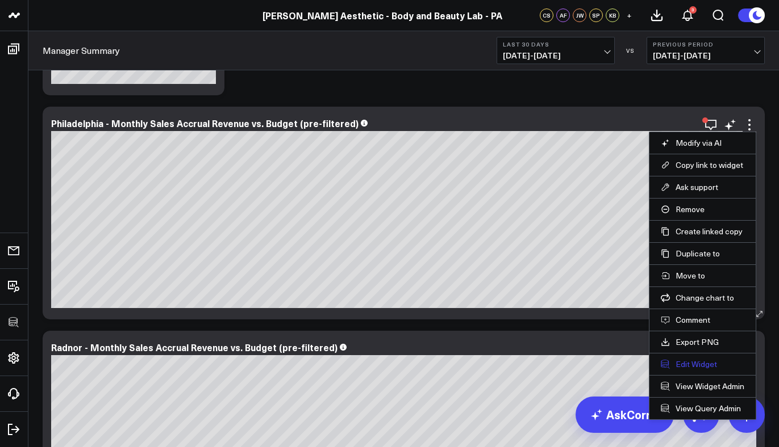
click at [688, 360] on button "Edit Widget" at bounding box center [701, 364] width 83 height 10
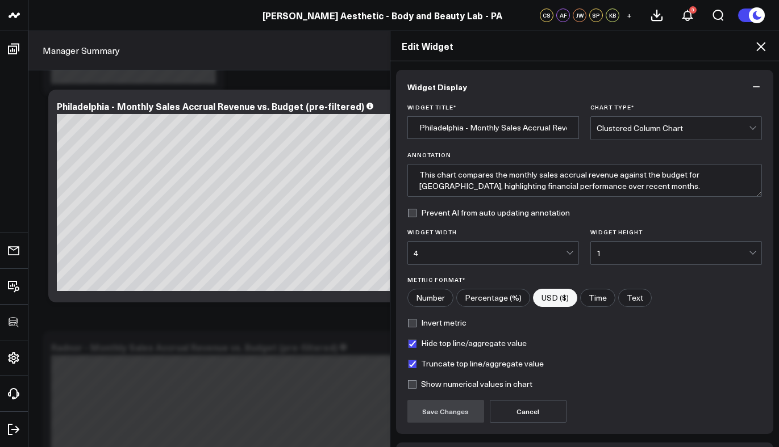
scroll to position [80, 0]
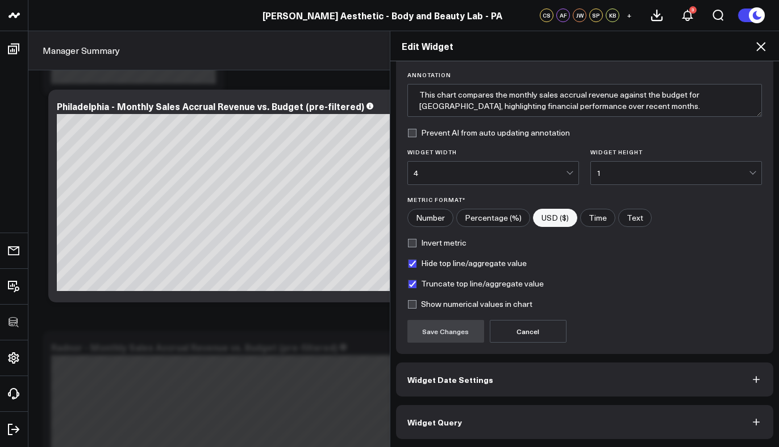
click at [501, 421] on button "Widget Query" at bounding box center [585, 422] width 378 height 34
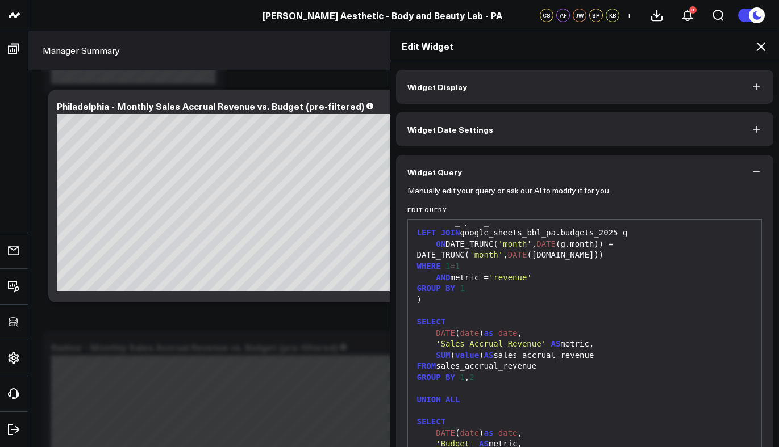
scroll to position [109, 0]
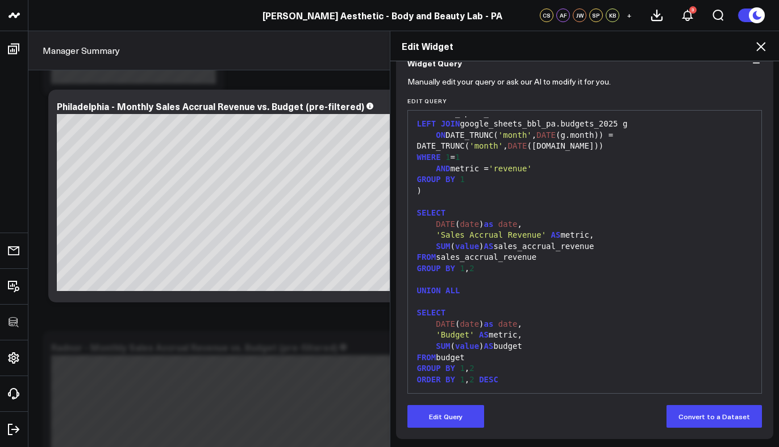
click at [457, 410] on button "Edit Query" at bounding box center [445, 416] width 77 height 23
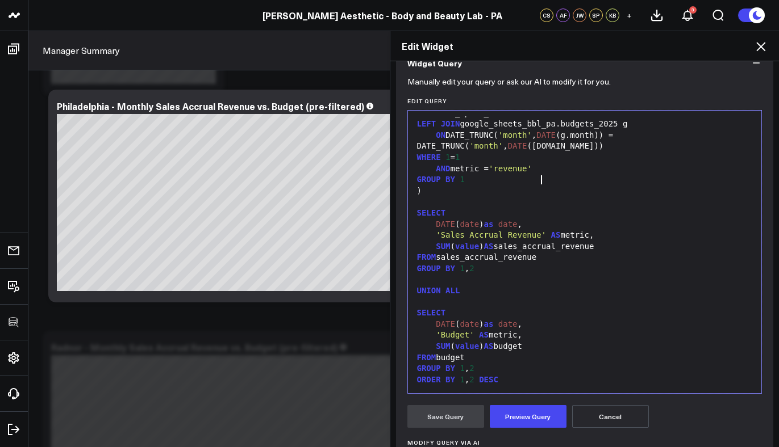
click at [561, 169] on div "AND metric = 'revenue'" at bounding box center [584, 169] width 342 height 11
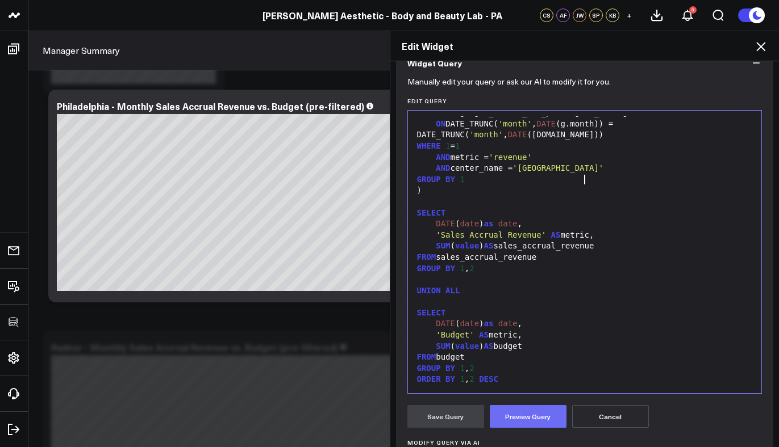
click at [530, 413] on button "Preview Query" at bounding box center [528, 416] width 77 height 23
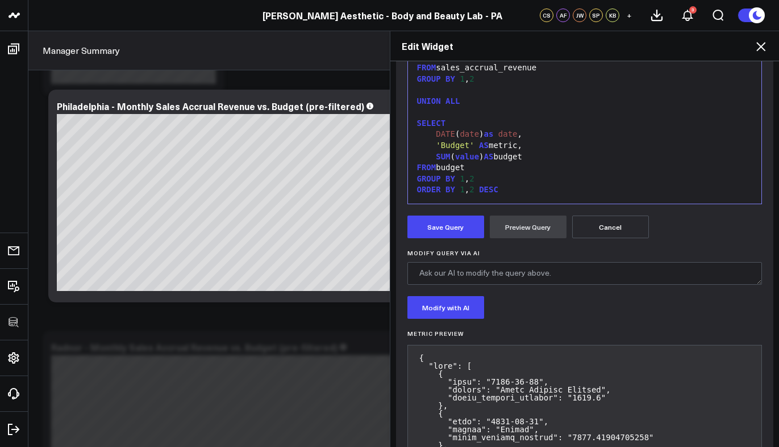
scroll to position [357, 0]
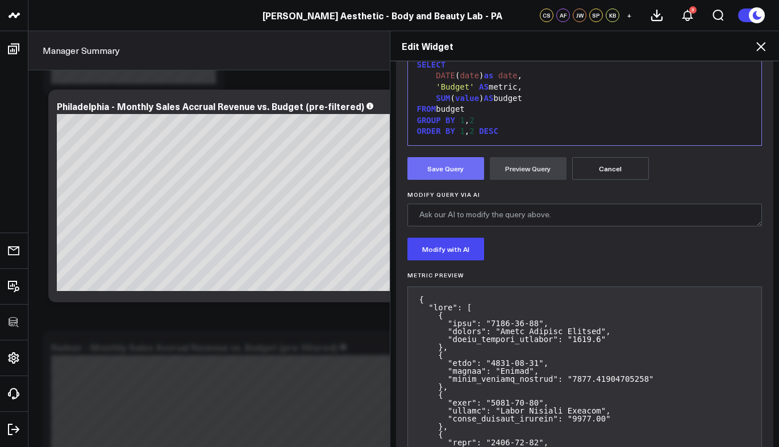
click at [434, 175] on button "Save Query" at bounding box center [445, 168] width 77 height 23
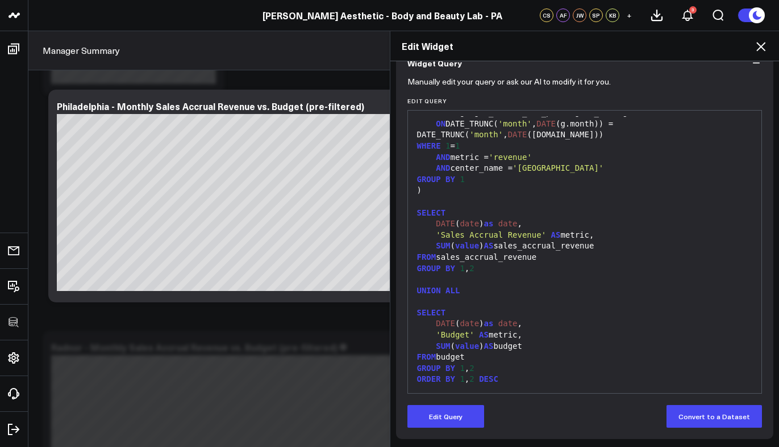
scroll to position [109, 0]
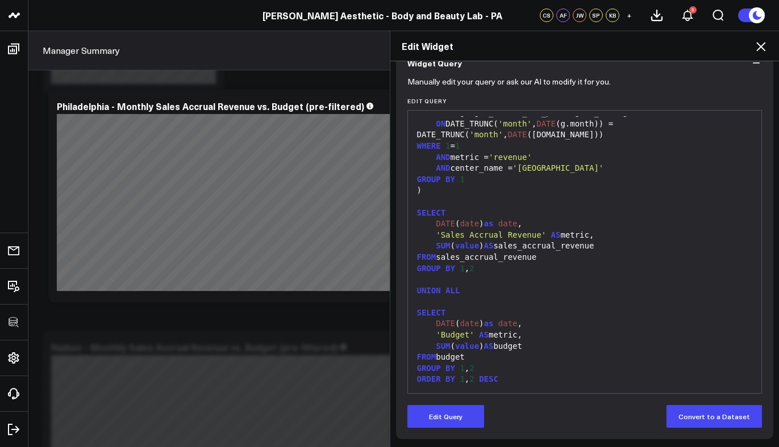
click at [760, 45] on icon at bounding box center [761, 47] width 14 height 14
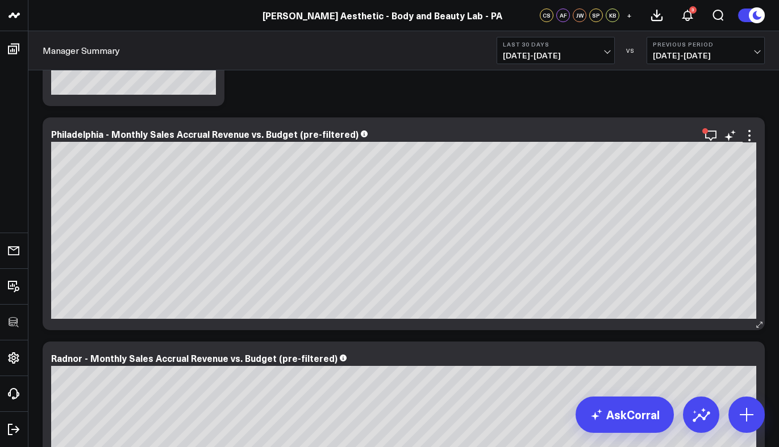
scroll to position [198, 0]
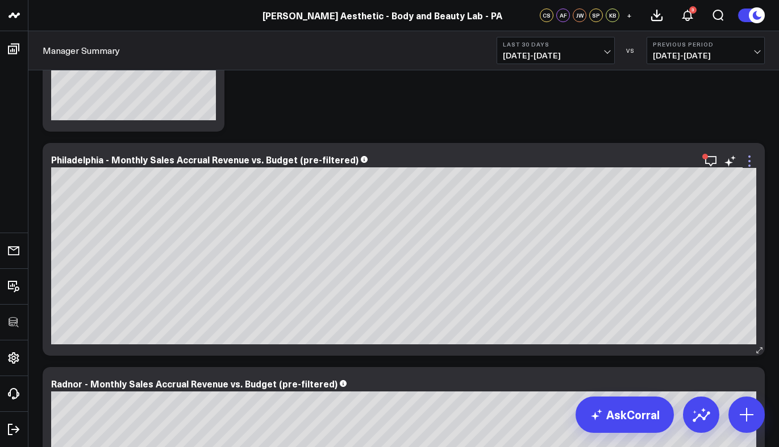
click at [753, 165] on icon at bounding box center [749, 161] width 14 height 14
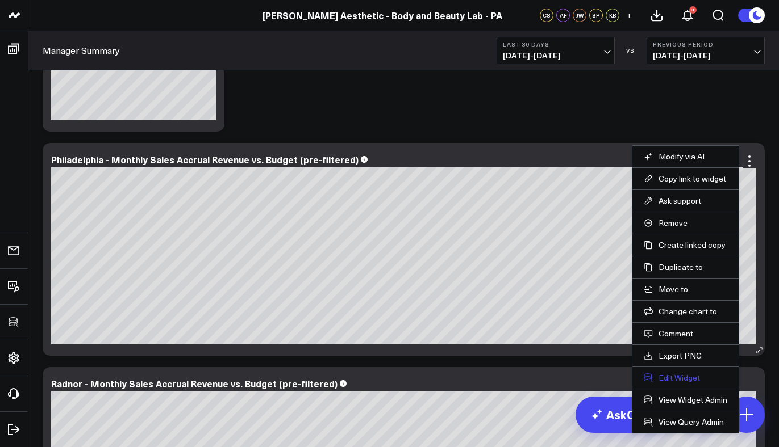
click at [679, 378] on button "Edit Widget" at bounding box center [684, 378] width 83 height 10
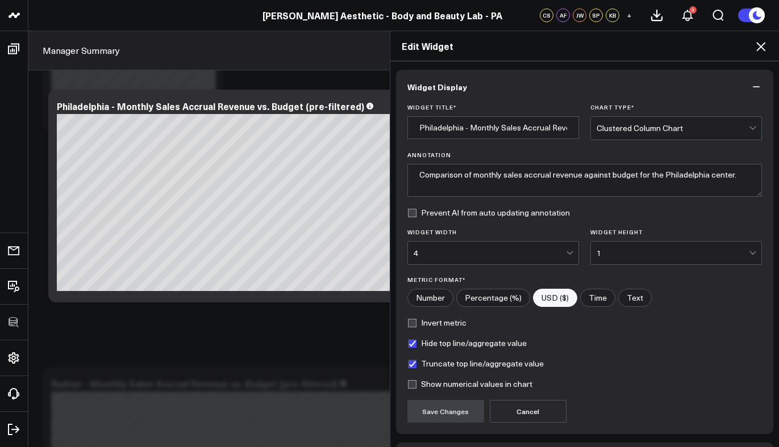
scroll to position [80, 0]
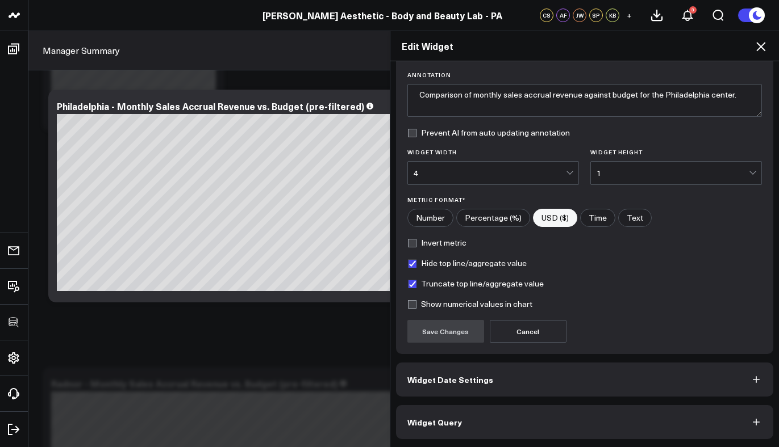
click at [519, 418] on button "Widget Query" at bounding box center [585, 422] width 378 height 34
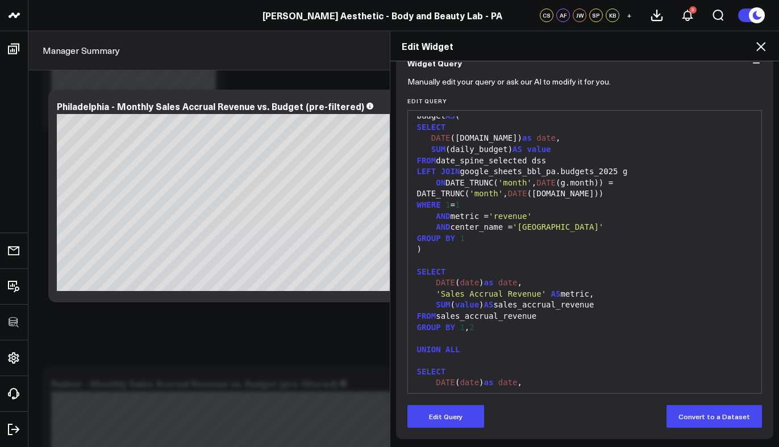
scroll to position [302, 0]
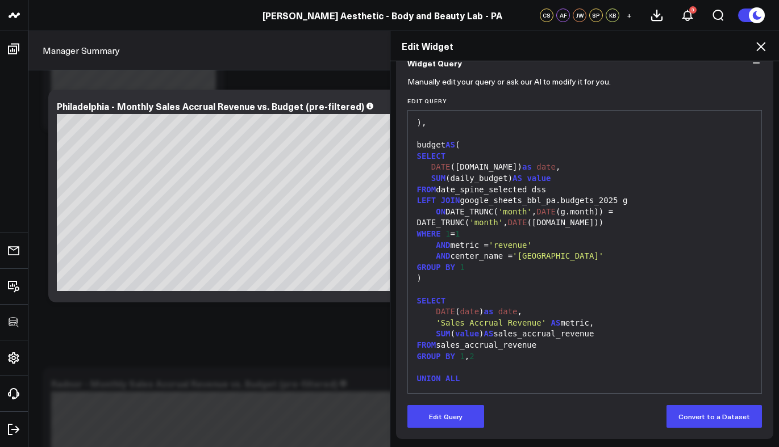
click at [521, 352] on div "FROM sales_accrual_revenue" at bounding box center [584, 345] width 342 height 11
click at [509, 363] on div "GROUP BY 1 , 2" at bounding box center [584, 357] width 342 height 11
click at [613, 240] on div "WHERE 1 = 1" at bounding box center [584, 234] width 342 height 11
click at [463, 412] on button "Edit Query" at bounding box center [445, 416] width 77 height 23
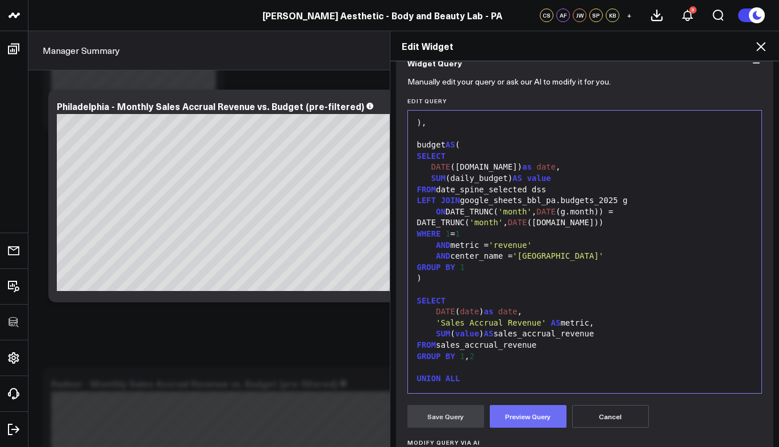
click at [521, 425] on button "Preview Query" at bounding box center [528, 416] width 77 height 23
click at [600, 262] on div "AND center_name = 'Philadelphia'" at bounding box center [584, 256] width 342 height 11
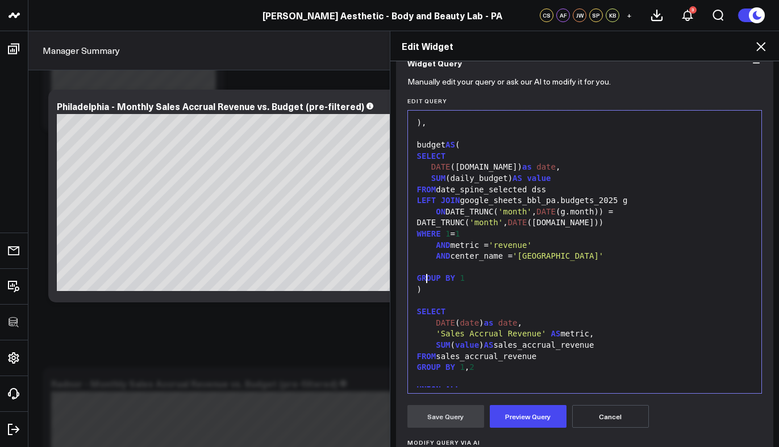
click at [541, 274] on div at bounding box center [584, 267] width 342 height 11
click at [754, 49] on div "Edit Widget" at bounding box center [584, 46] width 389 height 30
click at [759, 49] on icon at bounding box center [761, 47] width 14 height 14
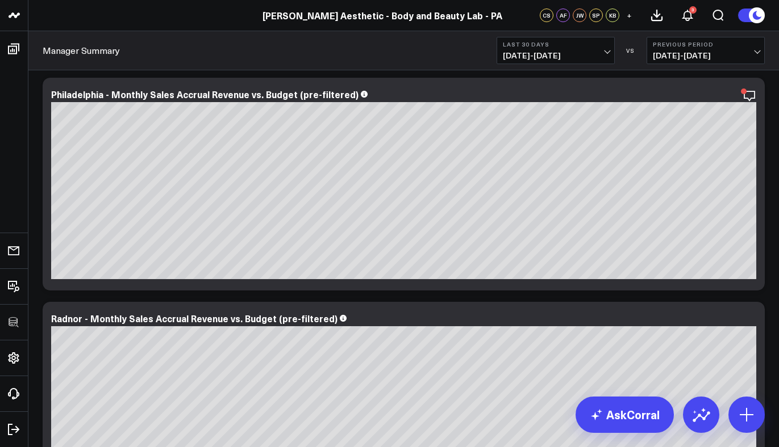
scroll to position [396, 0]
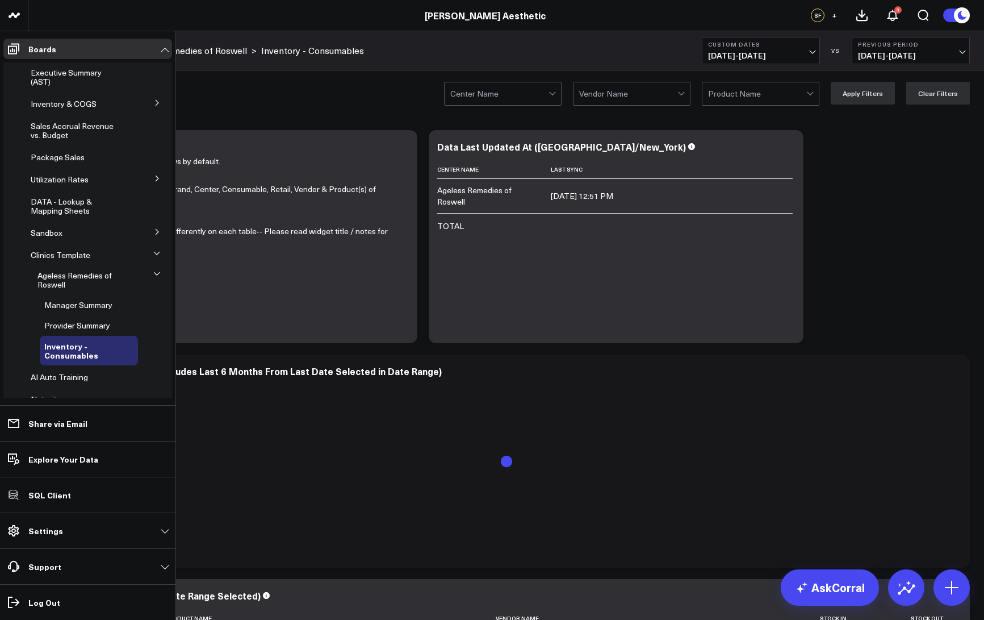
click at [65, 68] on span "Executive Summary (AST)" at bounding box center [66, 77] width 71 height 20
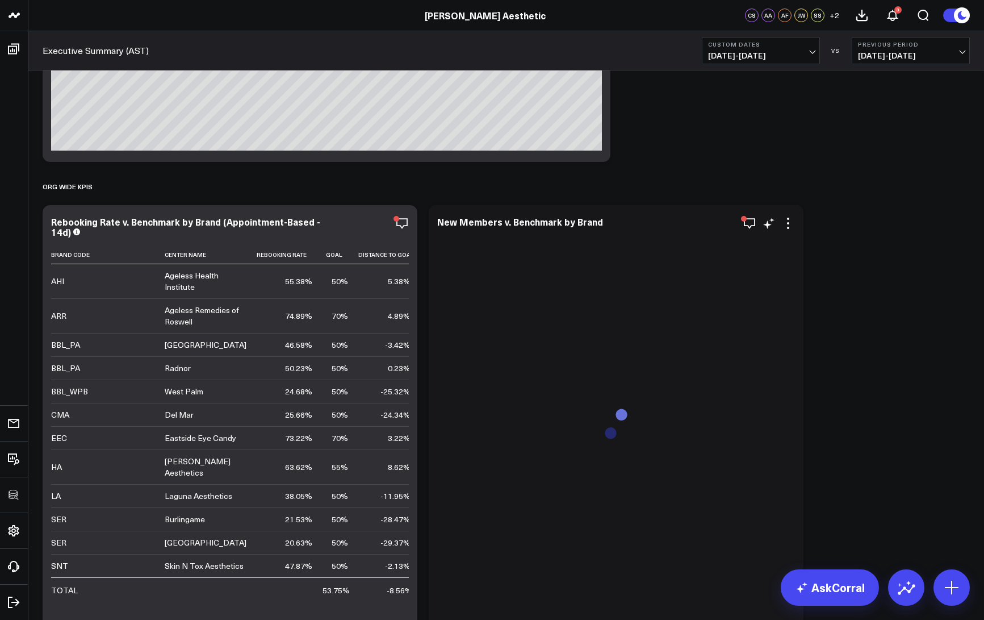
scroll to position [1348, 0]
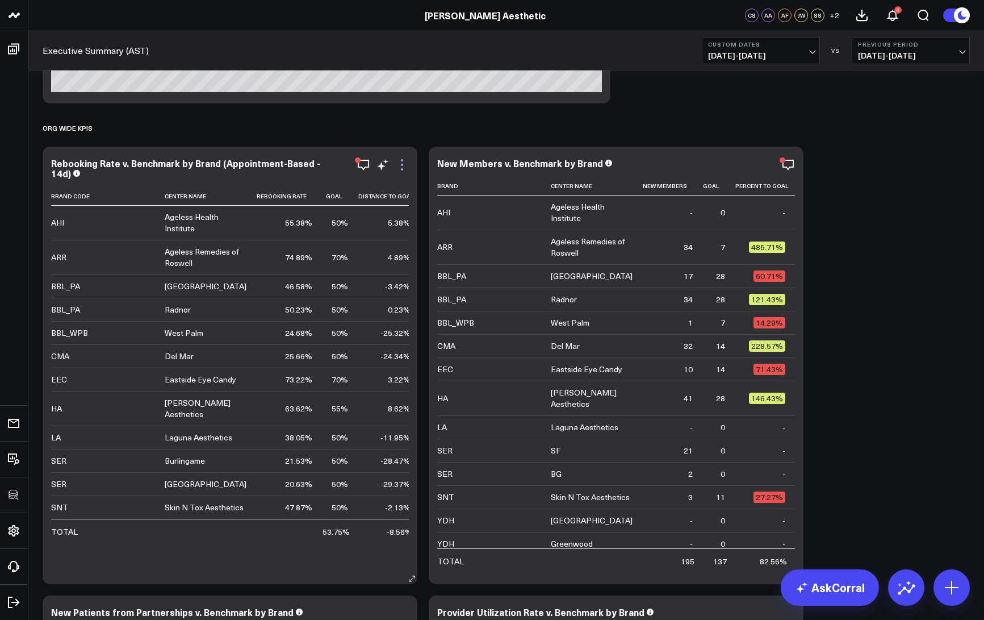
click at [402, 165] on icon at bounding box center [402, 165] width 2 height 2
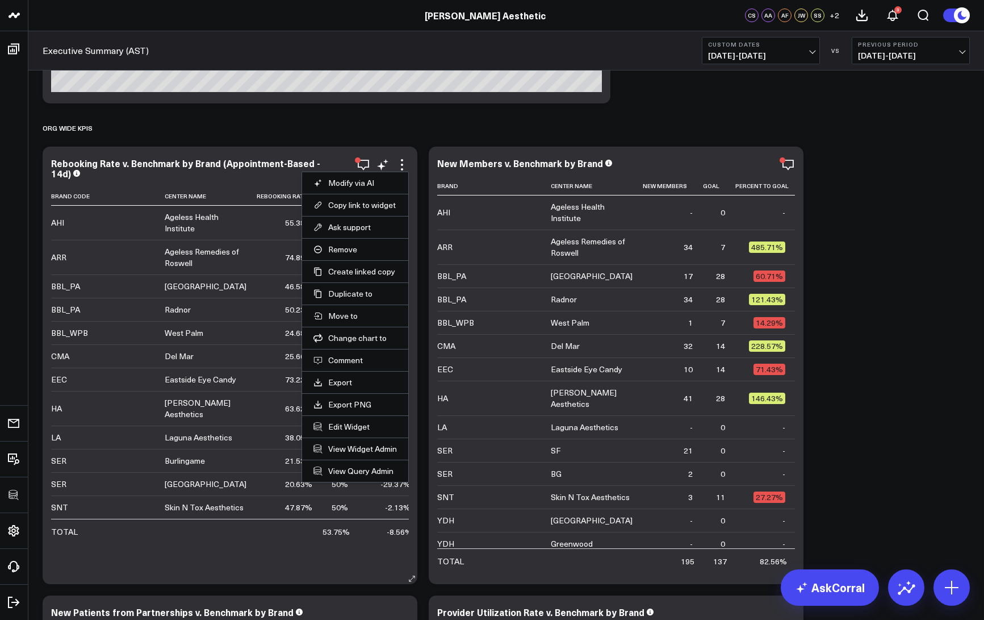
click at [349, 416] on li "Edit Widget" at bounding box center [355, 426] width 106 height 22
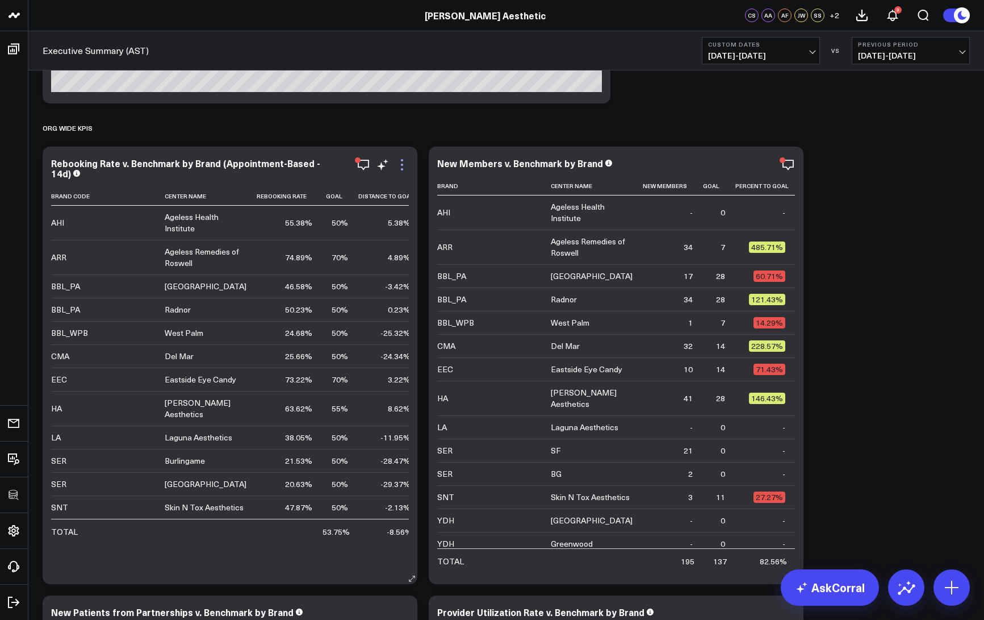
click at [399, 162] on icon at bounding box center [402, 165] width 14 height 14
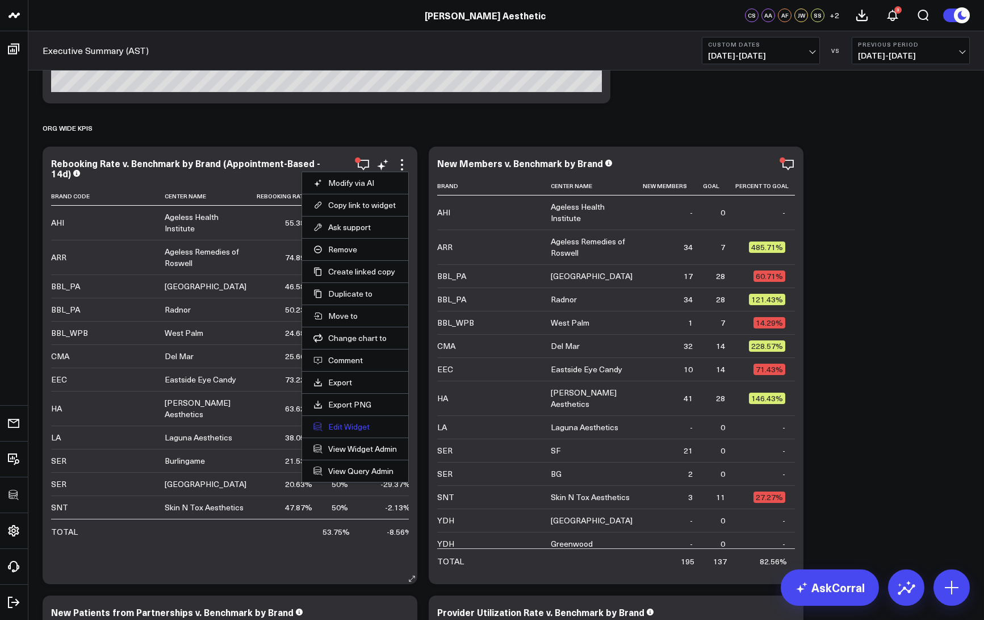
click at [353, 427] on button "Edit Widget" at bounding box center [354, 426] width 83 height 10
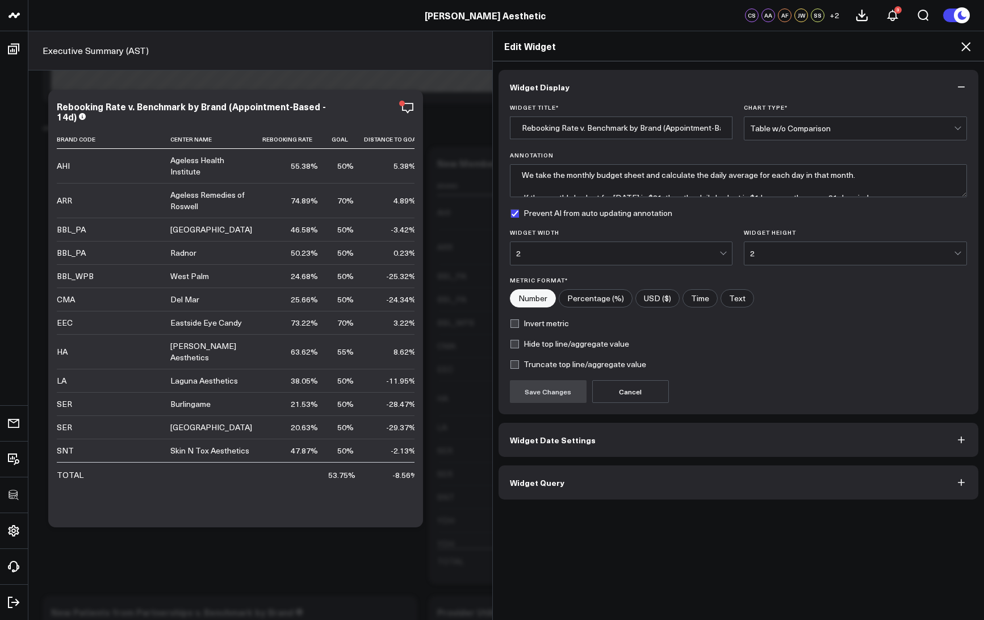
click at [622, 487] on button "Widget Query" at bounding box center [739, 482] width 480 height 34
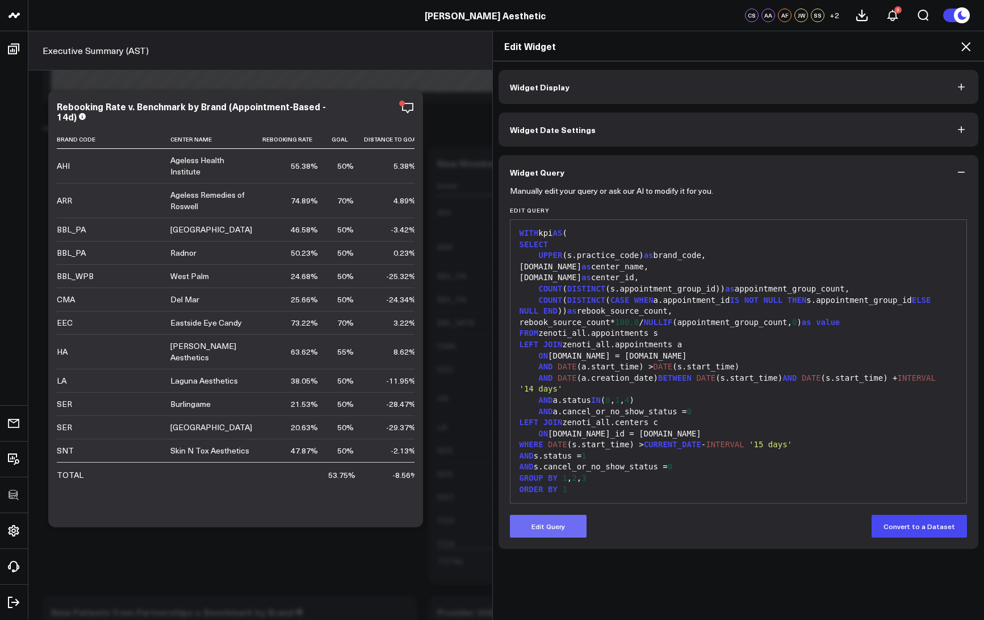
click at [547, 526] on button "Edit Query" at bounding box center [548, 526] width 77 height 23
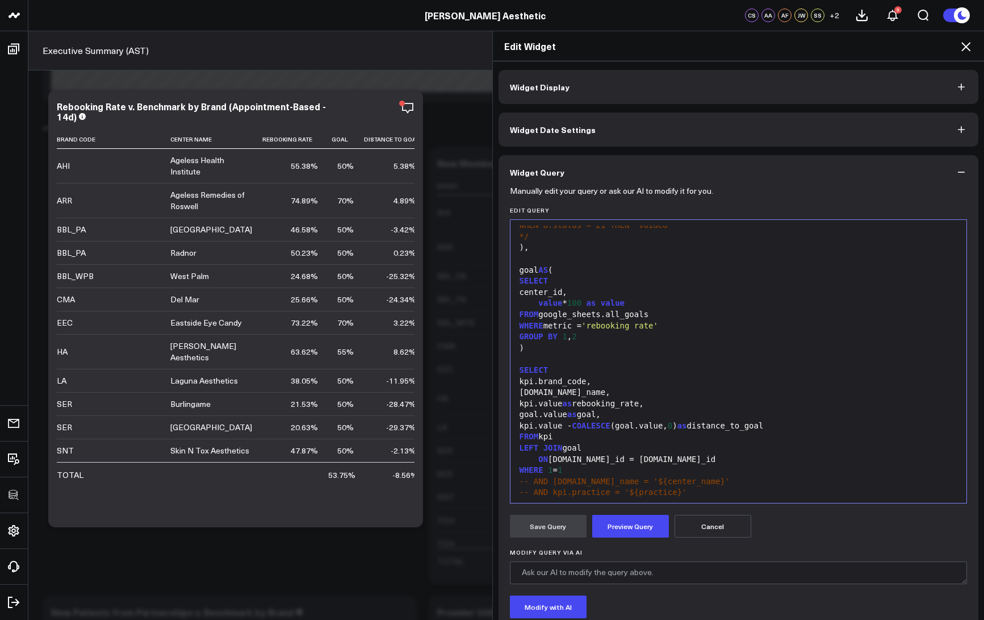
scroll to position [401, 0]
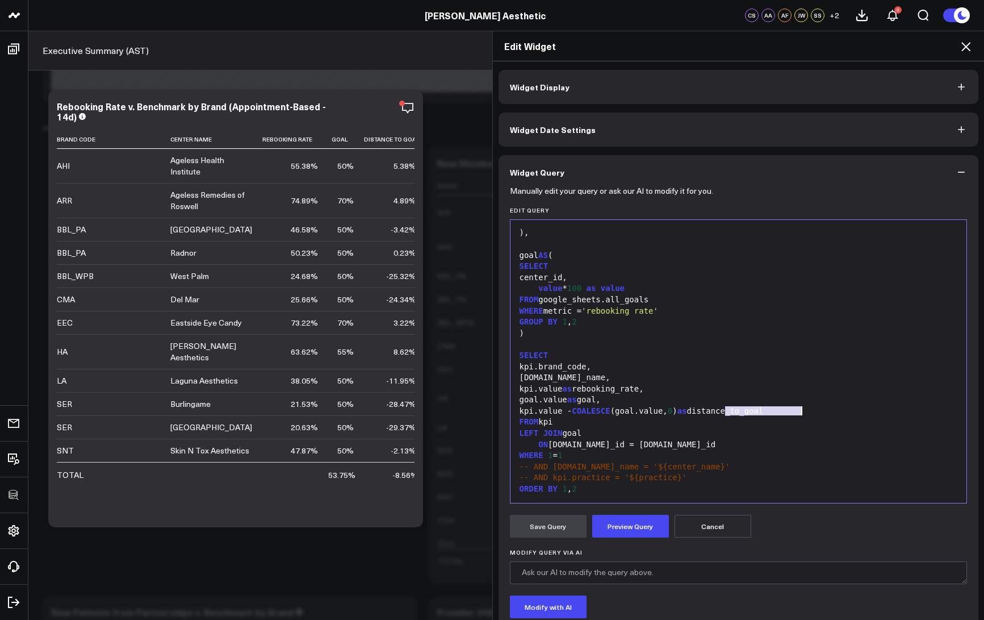
drag, startPoint x: 721, startPoint y: 413, endPoint x: 814, endPoint y: 411, distance: 93.7
click at [813, 411] on div "kpi.value - COALESCE (goal.value, 0 ) as distance_to_goal" at bounding box center [738, 410] width 445 height 11
drag, startPoint x: 721, startPoint y: 411, endPoint x: 789, endPoint y: 408, distance: 68.2
click at [789, 408] on div "kpi.value - COALESCE (goal.value, 0 ) as difference" at bounding box center [738, 410] width 445 height 11
click at [670, 383] on div "kpi.value as rebooking_rate," at bounding box center [738, 388] width 445 height 11
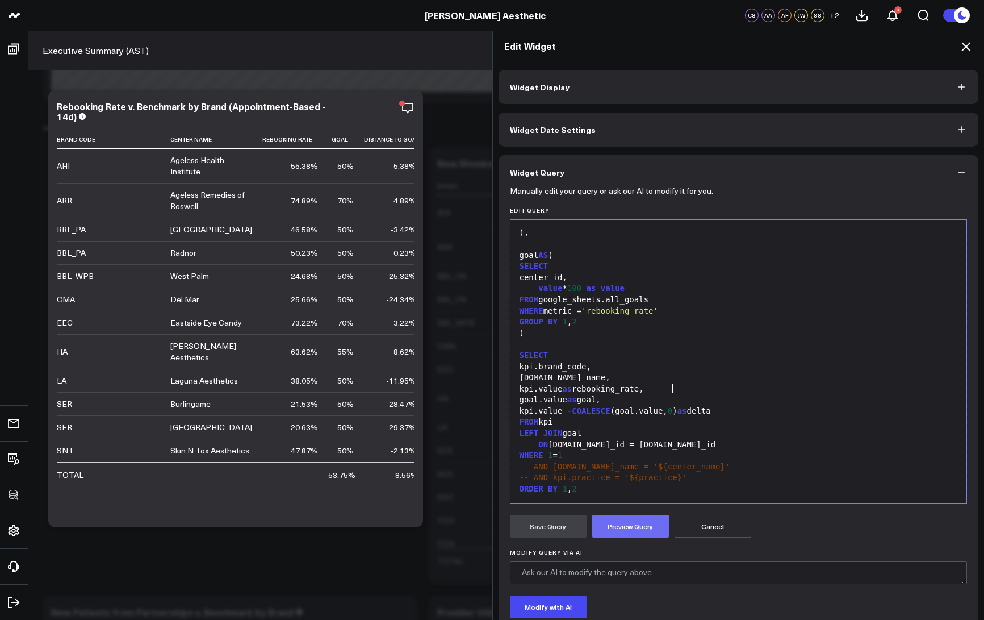
click at [635, 526] on button "Preview Query" at bounding box center [630, 526] width 77 height 23
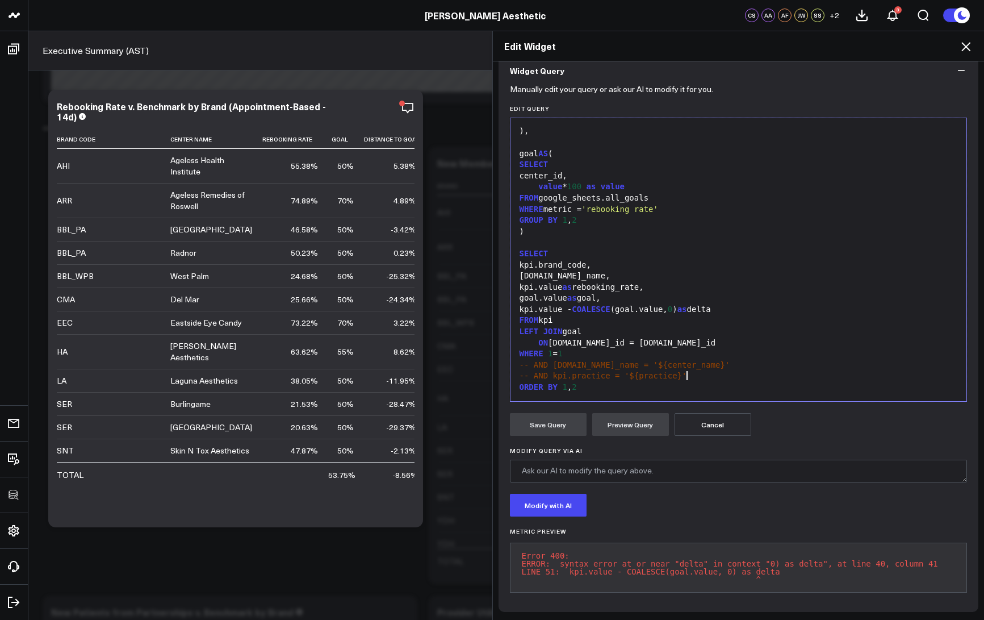
click at [720, 370] on div "-- AND kpi.practice = '${practice}'" at bounding box center [738, 375] width 445 height 11
click at [761, 304] on div "kpi.value - COALESCE (goal.value, 0 ) as delta" at bounding box center [738, 309] width 445 height 11
drag, startPoint x: 754, startPoint y: 303, endPoint x: 722, endPoint y: 298, distance: 31.6
click at [722, 304] on div "kpi.value - COALESCE (goal.value, 0 ) as delta" at bounding box center [738, 309] width 445 height 11
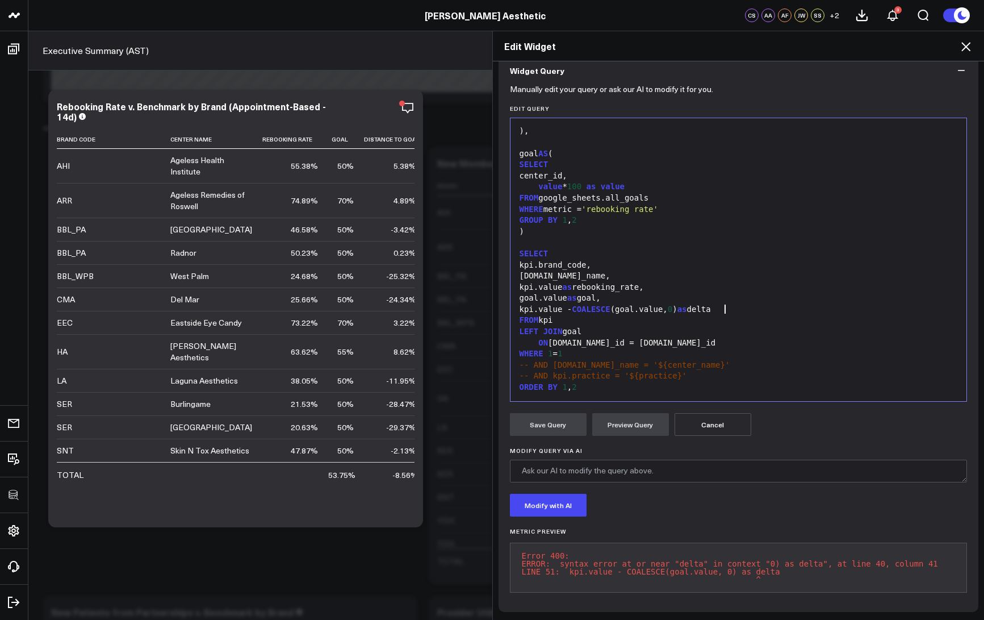
click at [748, 304] on div "kpi.value - COALESCE (goal.value, 0 ) as delta" at bounding box center [738, 309] width 445 height 11
click at [721, 304] on div "kpi.value - COALESCE (goal.value, 0 ) as delta" at bounding box center [738, 309] width 445 height 11
click at [629, 417] on button "Preview Query" at bounding box center [630, 424] width 77 height 23
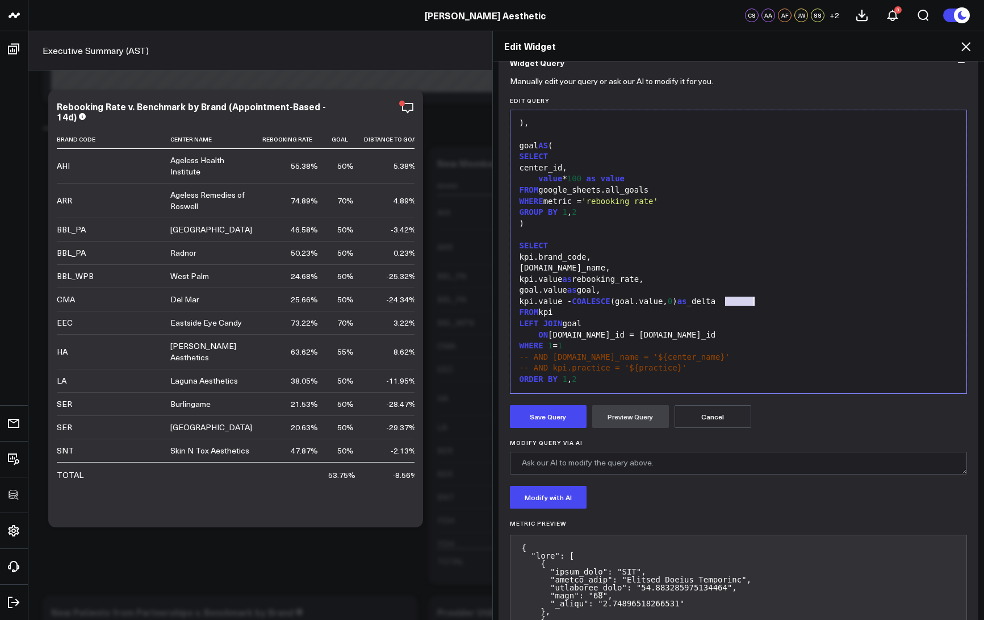
drag, startPoint x: 721, startPoint y: 304, endPoint x: 759, endPoint y: 302, distance: 37.5
click at [759, 302] on div "kpi.value - COALESCE (goal.value, 0 ) as _delta" at bounding box center [738, 301] width 445 height 11
click at [637, 410] on button "Preview Query" at bounding box center [630, 416] width 77 height 23
click at [558, 415] on button "Save Query" at bounding box center [548, 416] width 77 height 23
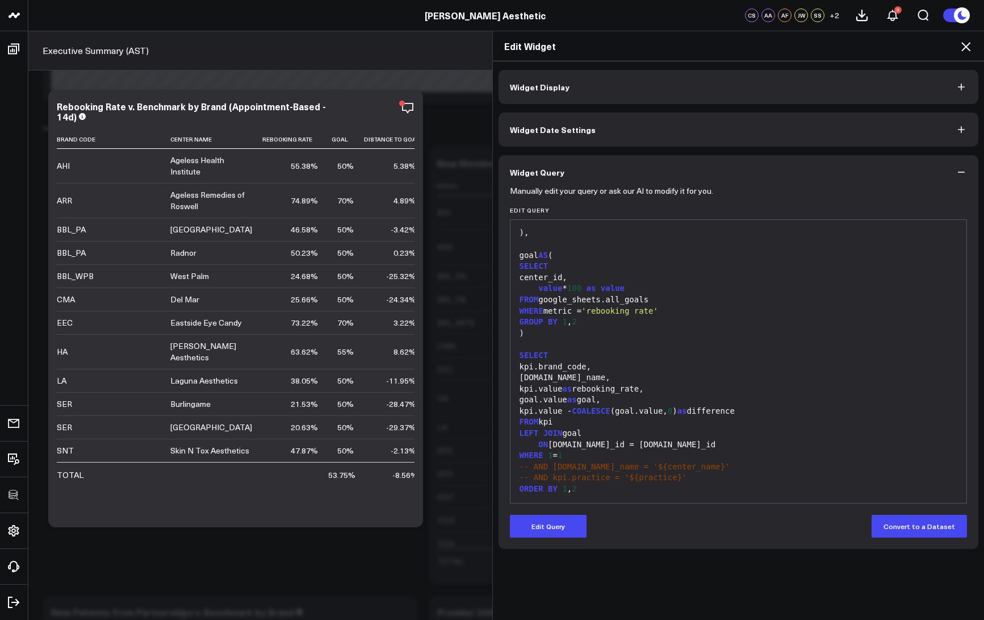
scroll to position [0, 0]
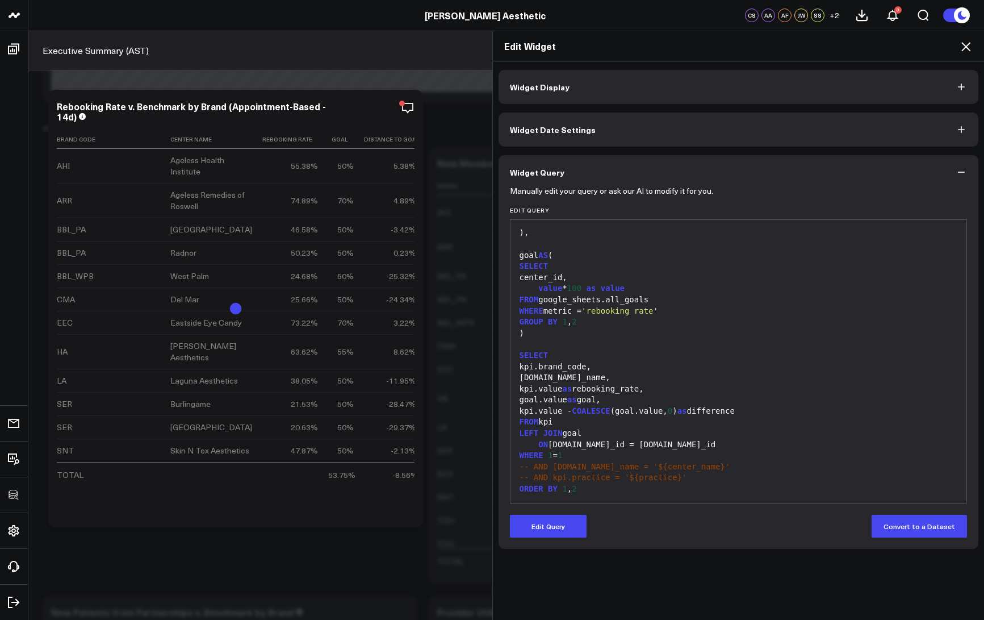
click at [967, 47] on icon at bounding box center [966, 47] width 14 height 14
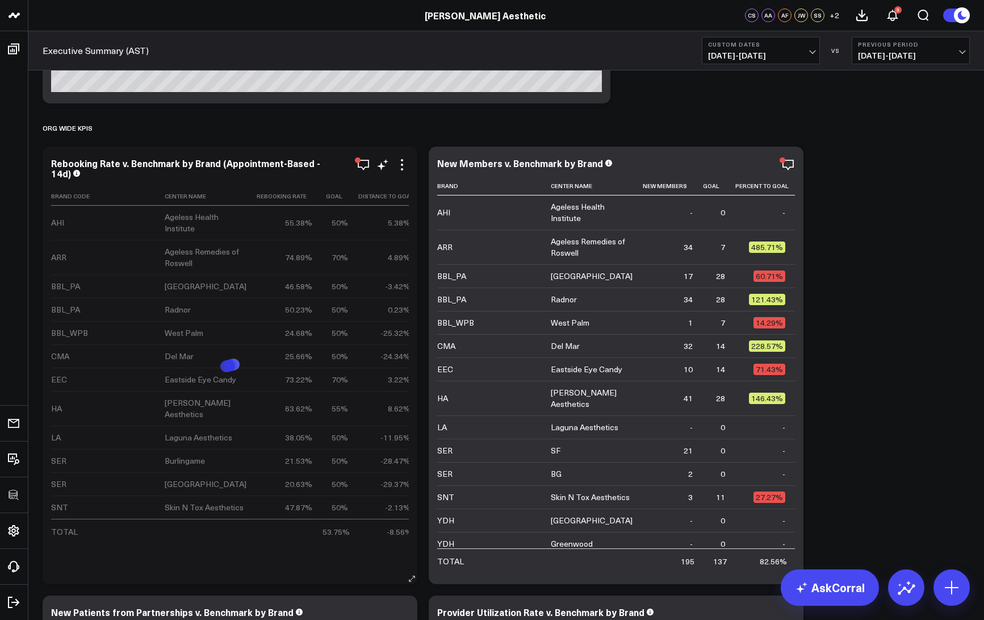
click at [402, 167] on icon at bounding box center [402, 165] width 14 height 14
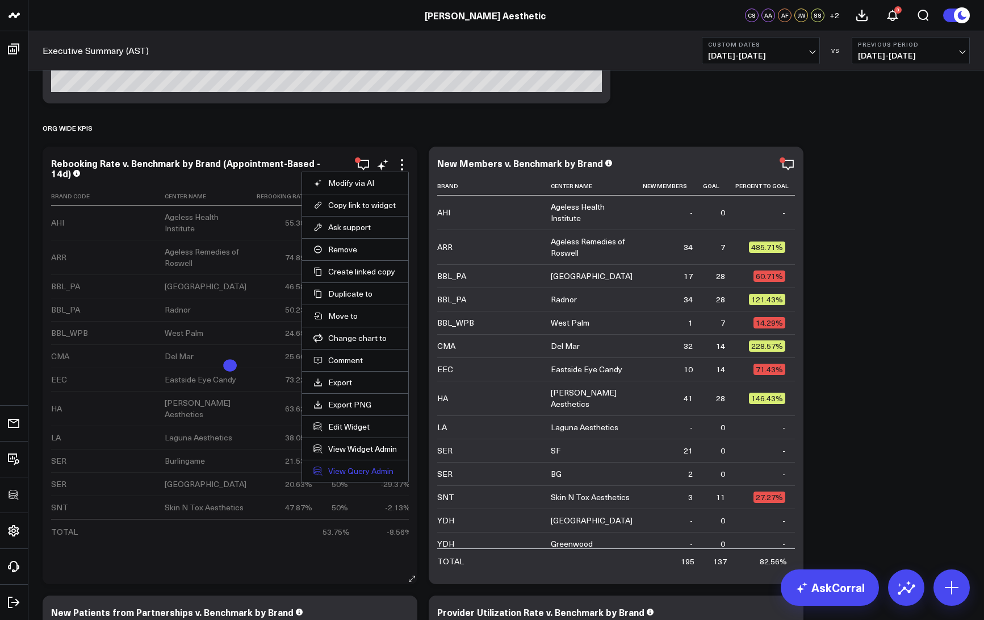
click at [348, 469] on link "View Query Admin" at bounding box center [354, 471] width 83 height 10
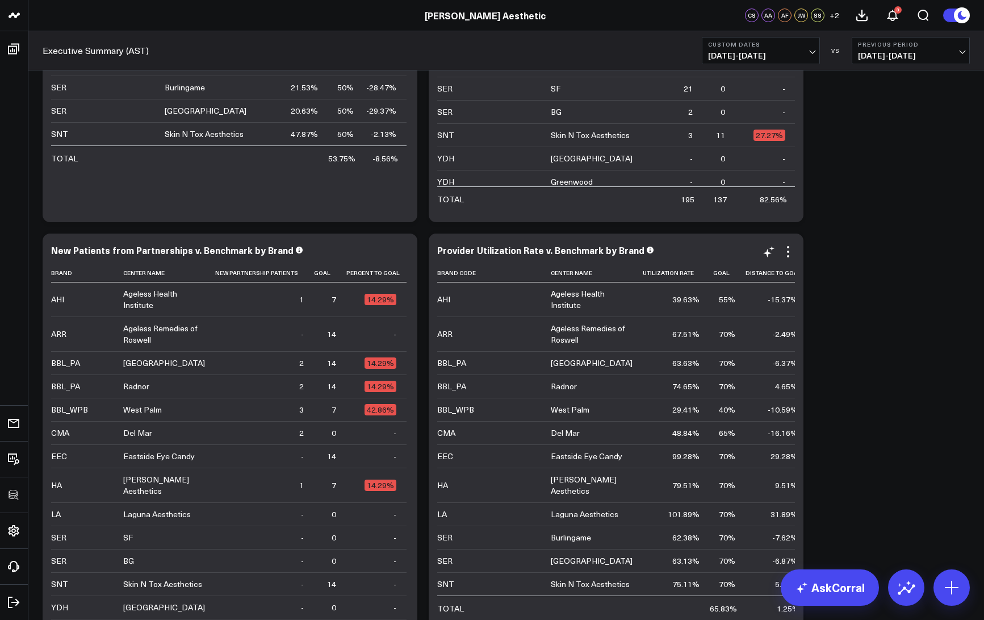
scroll to position [1738, 0]
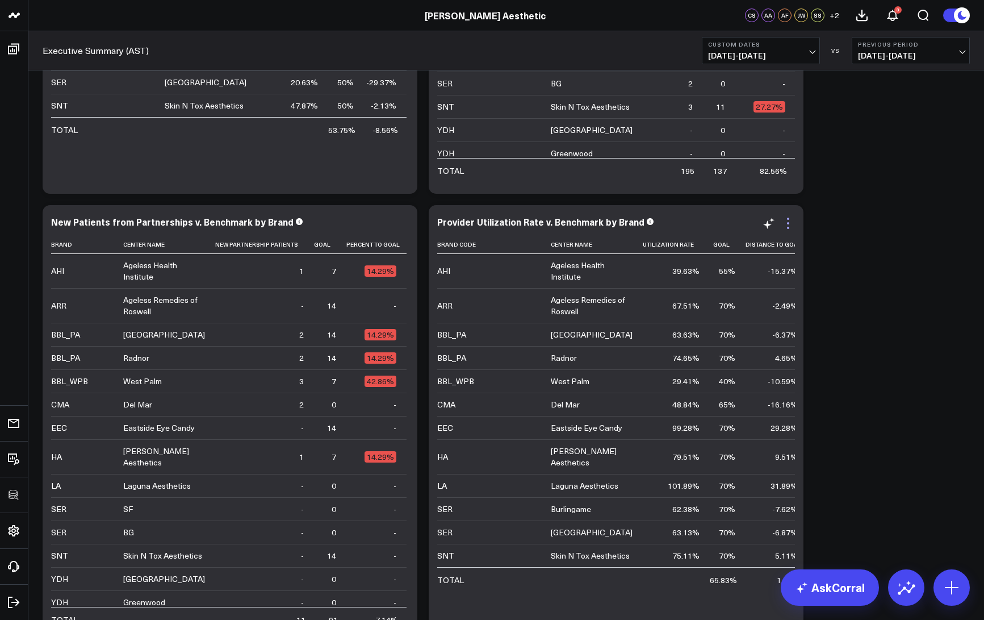
click at [791, 220] on icon at bounding box center [788, 223] width 14 height 14
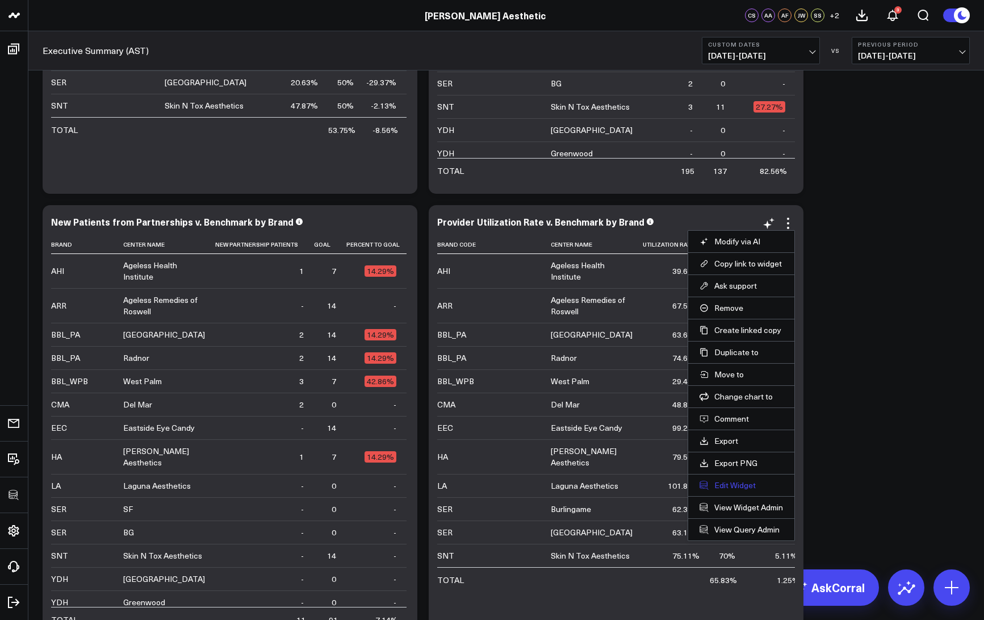
click at [716, 484] on button "Edit Widget" at bounding box center [741, 485] width 83 height 10
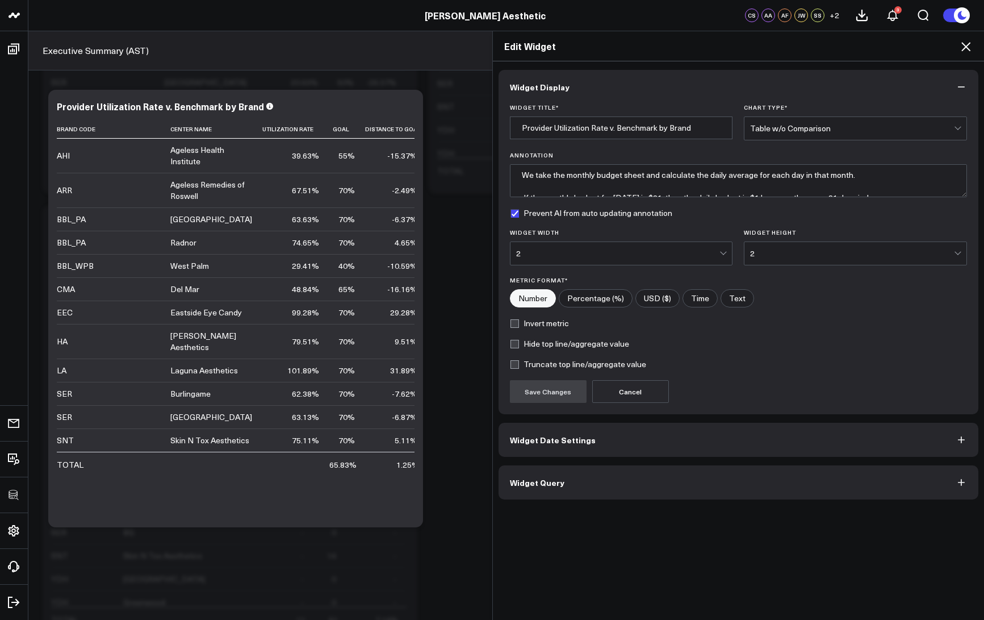
click at [624, 486] on button "Widget Query" at bounding box center [739, 482] width 480 height 34
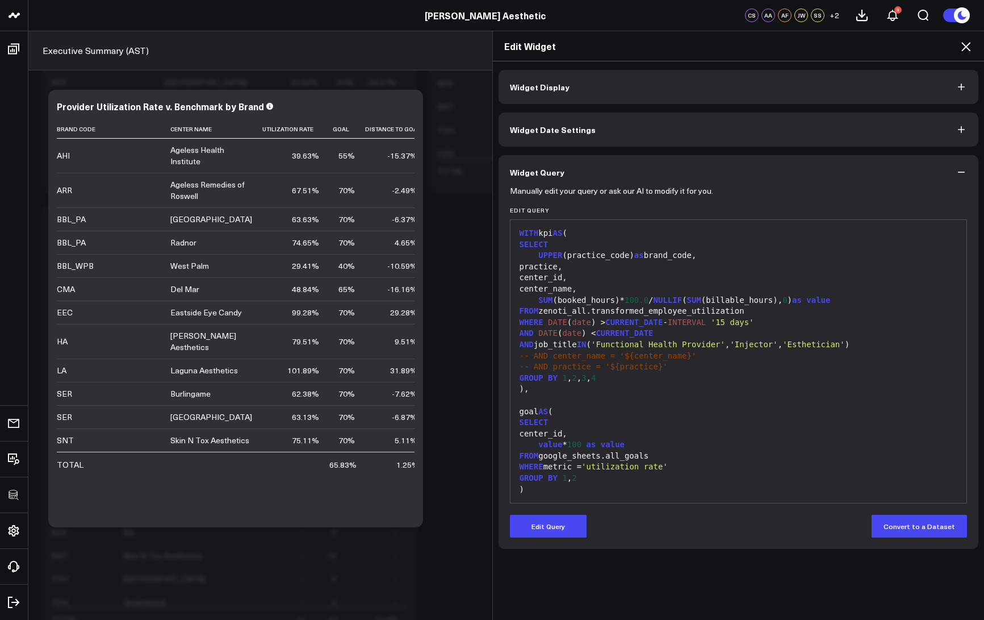
click at [549, 524] on button "Edit Query" at bounding box center [548, 526] width 77 height 23
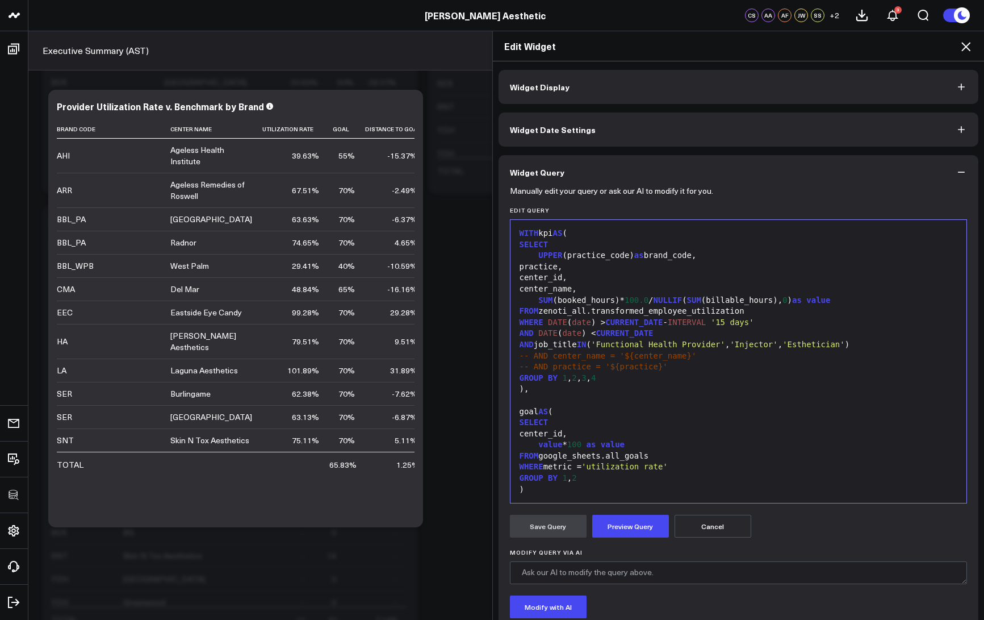
scroll to position [156, 0]
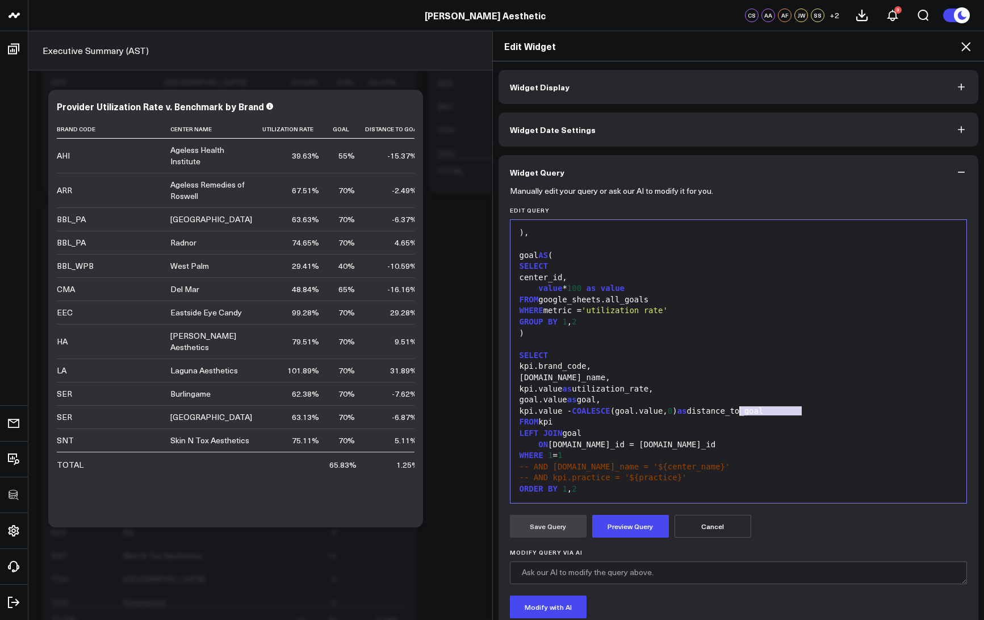
drag, startPoint x: 804, startPoint y: 411, endPoint x: 733, endPoint y: 412, distance: 70.4
click at [733, 412] on div "kpi.value - COALESCE (goal.value, 0 ) as distance_to_goal" at bounding box center [738, 410] width 445 height 11
click at [643, 521] on button "Preview Query" at bounding box center [630, 526] width 77 height 23
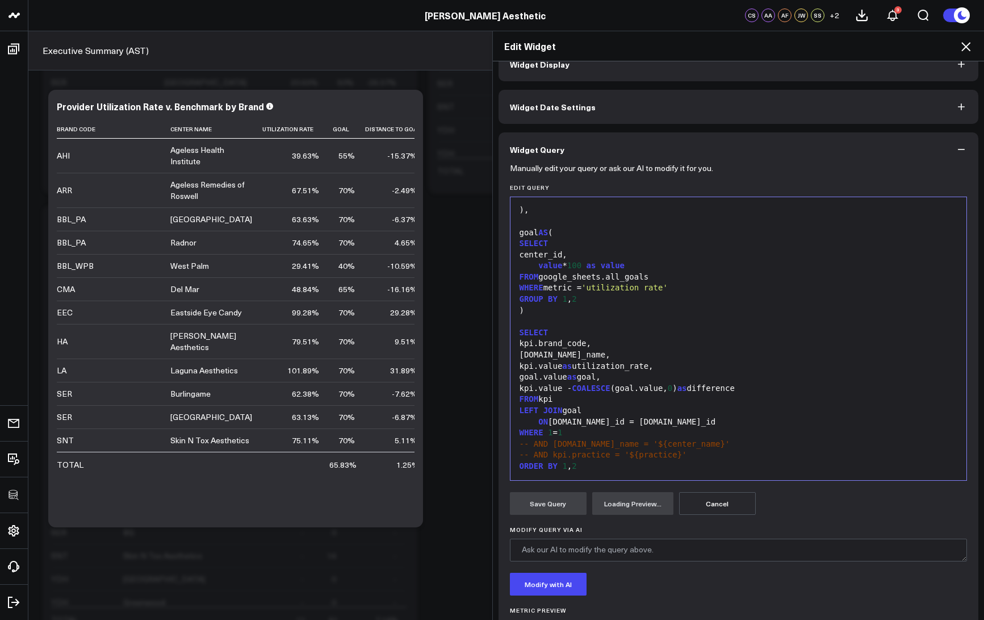
scroll to position [49, 0]
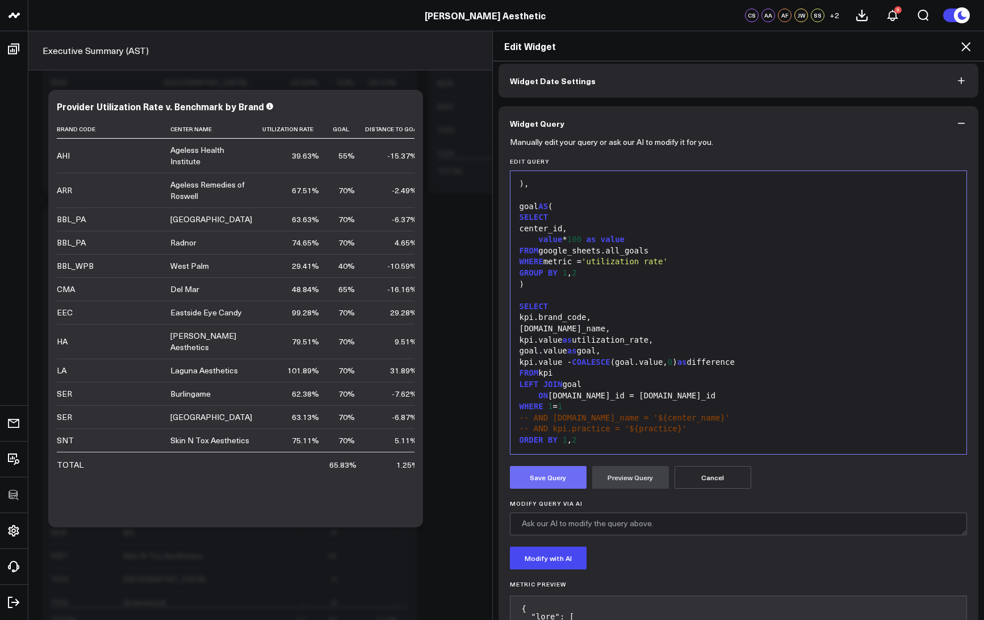
click at [553, 480] on button "Save Query" at bounding box center [548, 477] width 77 height 23
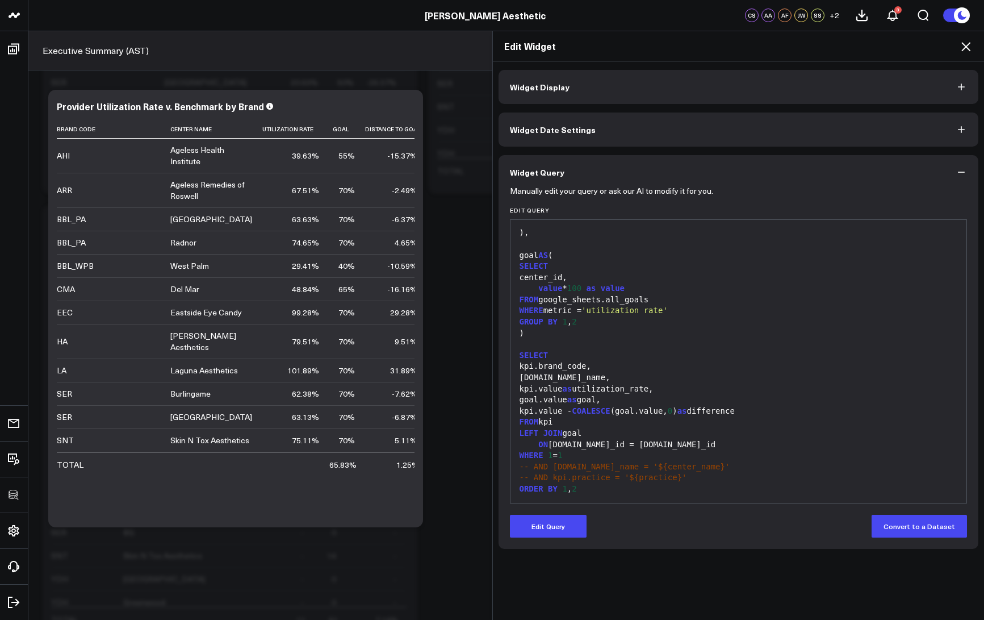
scroll to position [0, 0]
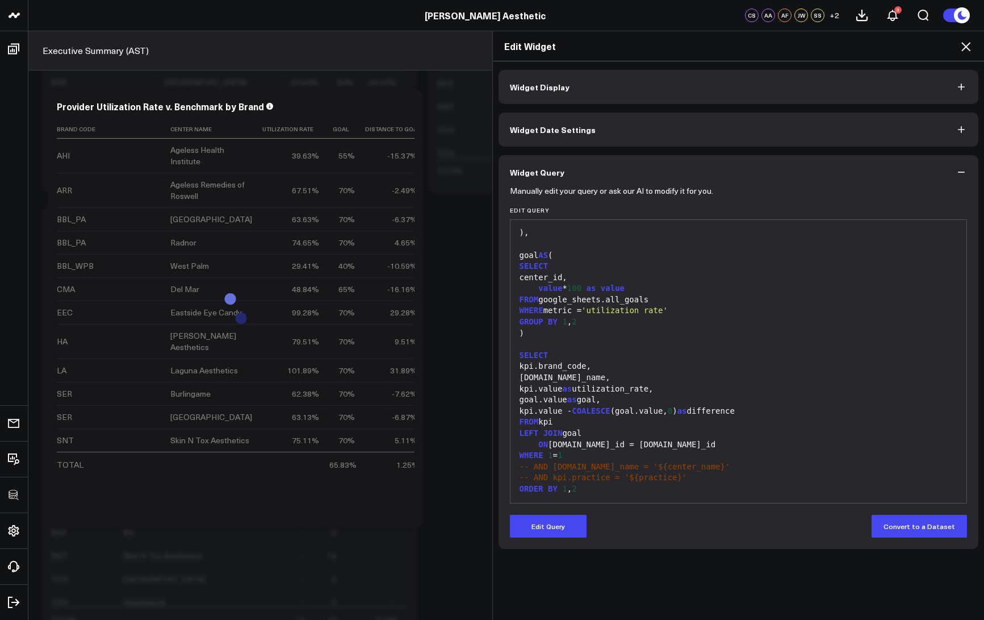
click at [965, 45] on icon at bounding box center [965, 46] width 9 height 9
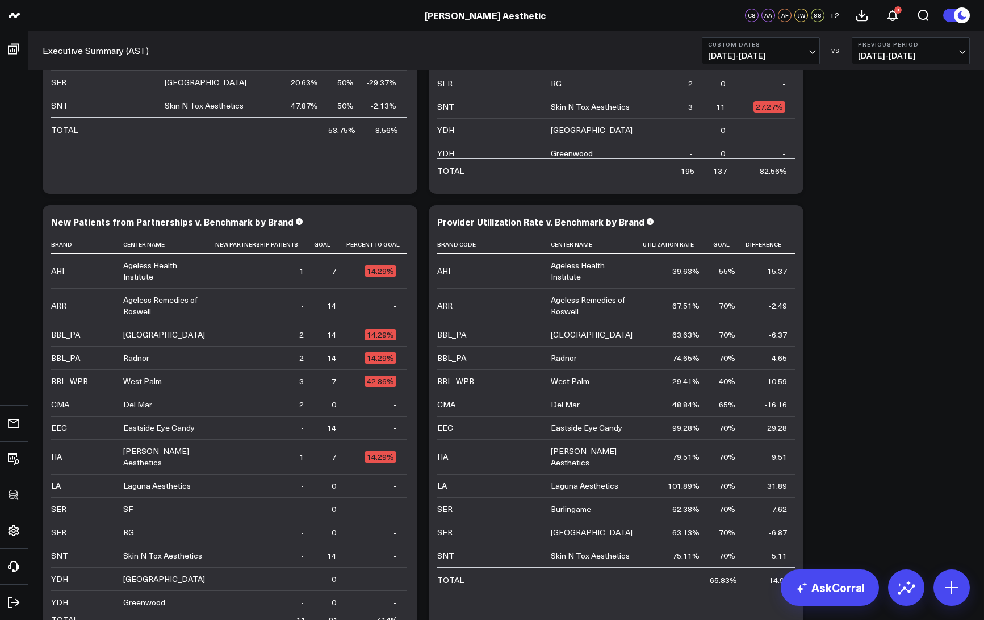
scroll to position [1768, 0]
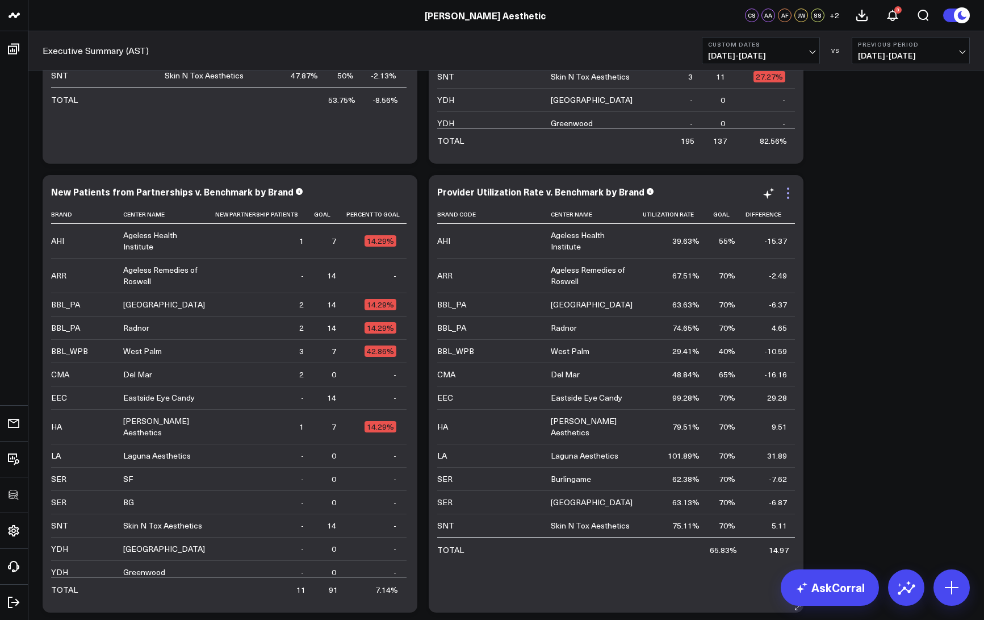
click at [790, 192] on icon at bounding box center [788, 193] width 14 height 14
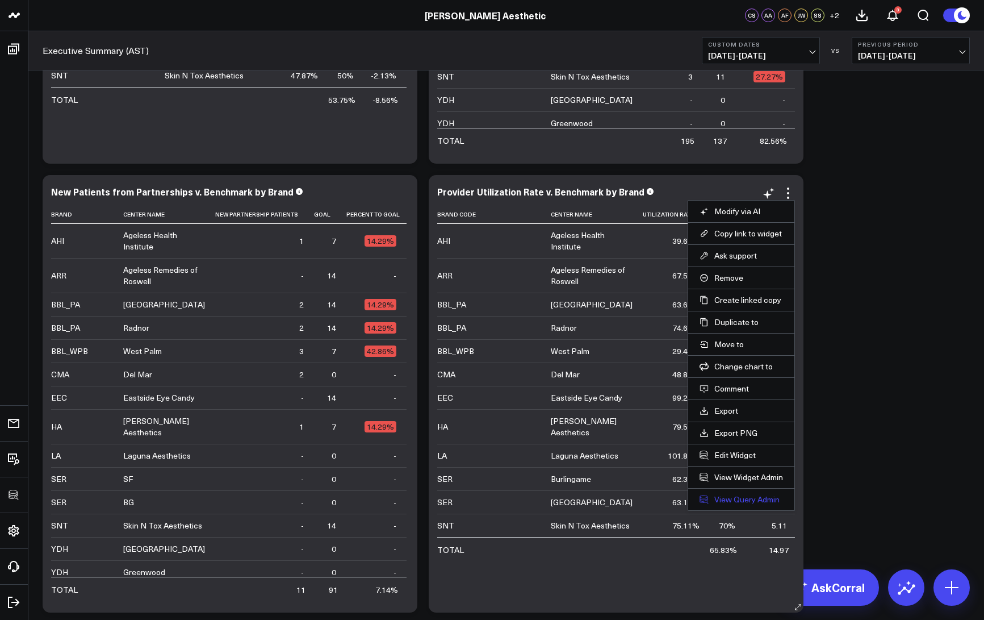
click at [738, 499] on link "View Query Admin" at bounding box center [741, 499] width 83 height 10
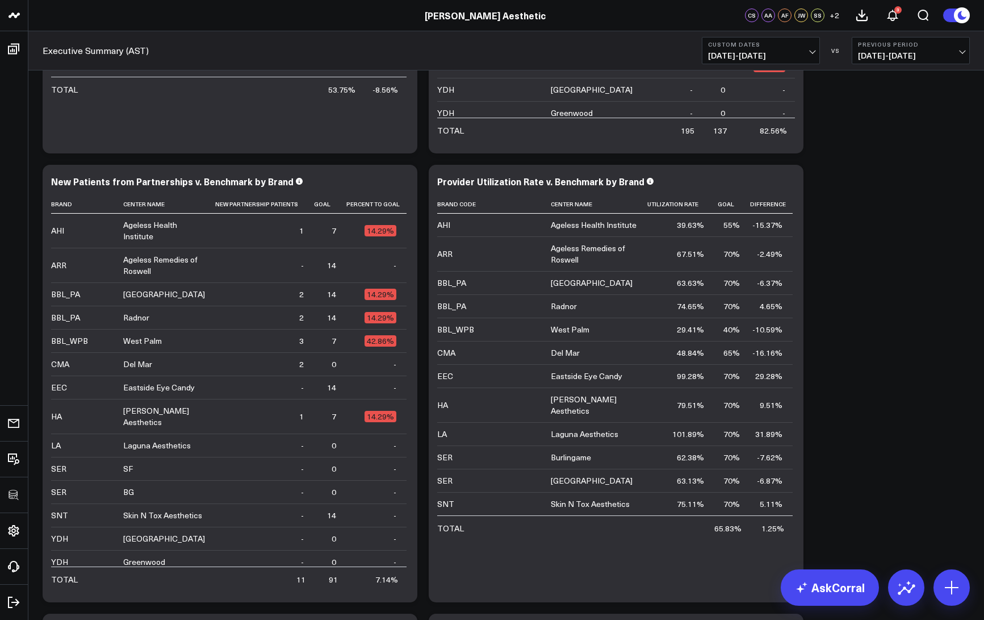
scroll to position [1729, 0]
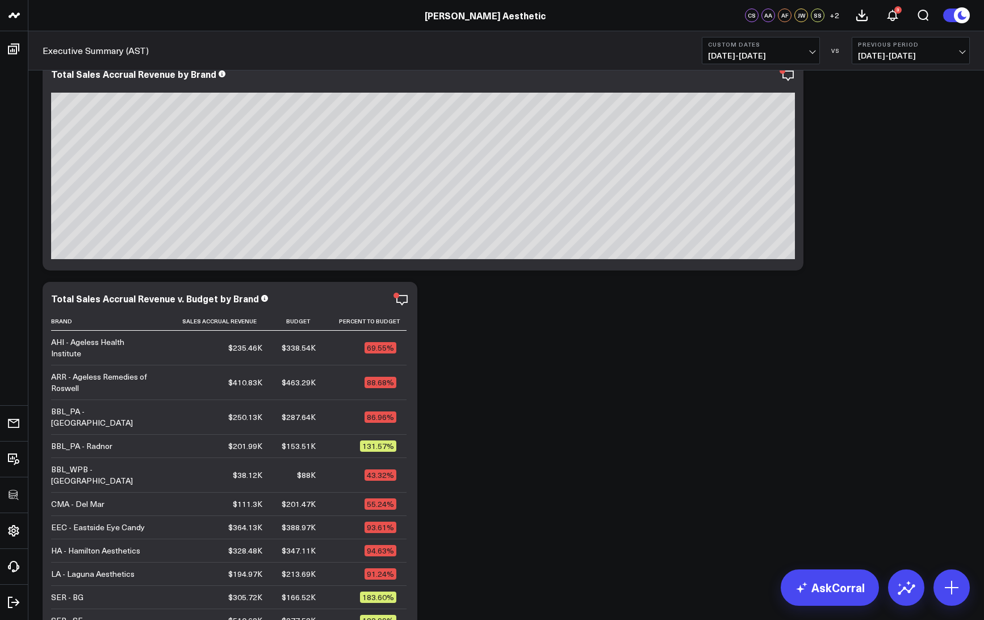
scroll to position [225, 0]
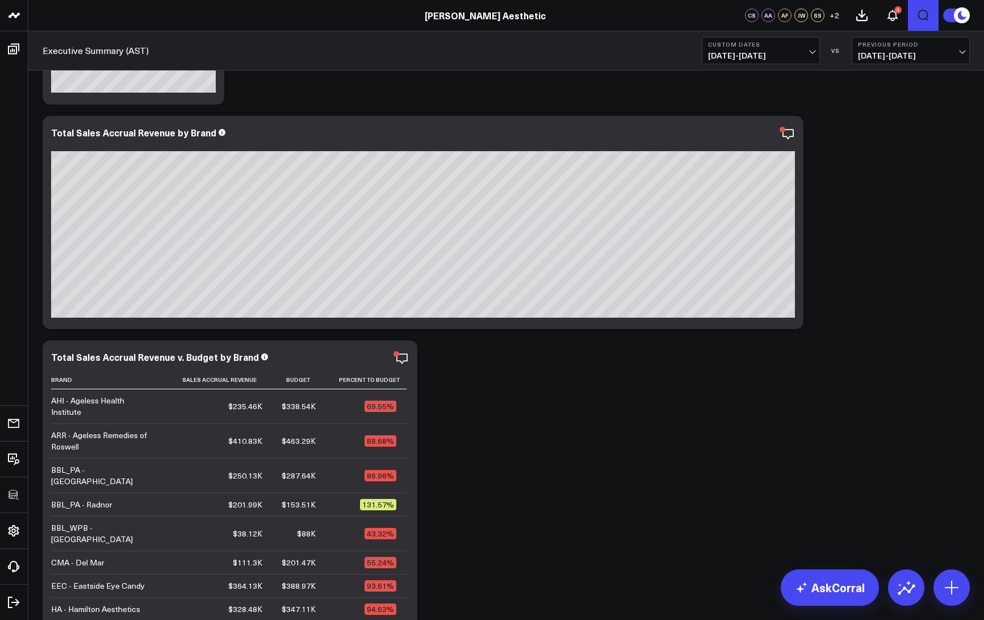
click at [919, 16] on icon "Open search" at bounding box center [924, 16] width 14 height 14
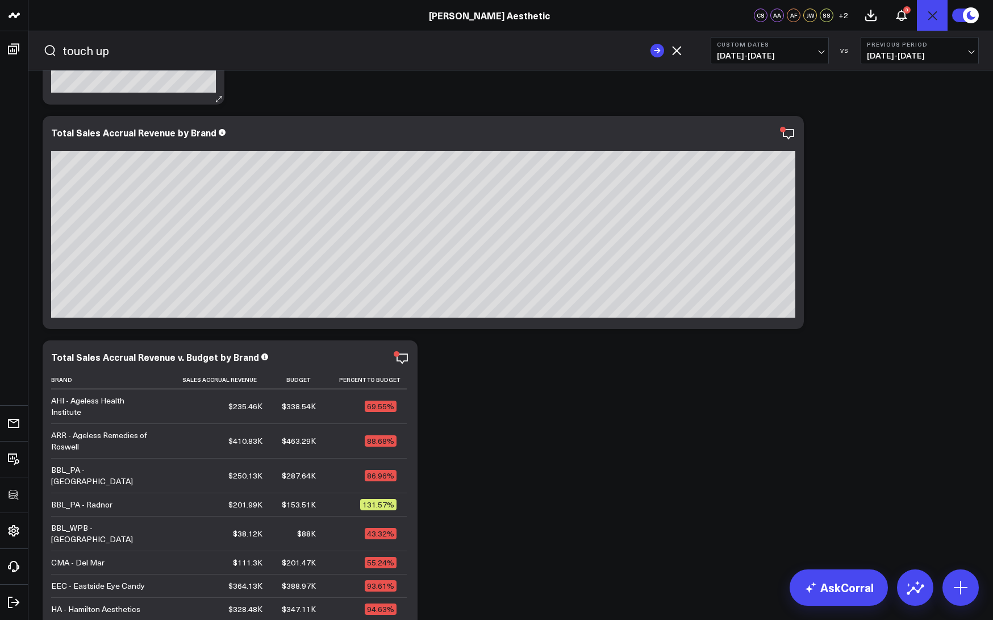
click at [650, 44] on button "submit" at bounding box center [657, 51] width 14 height 14
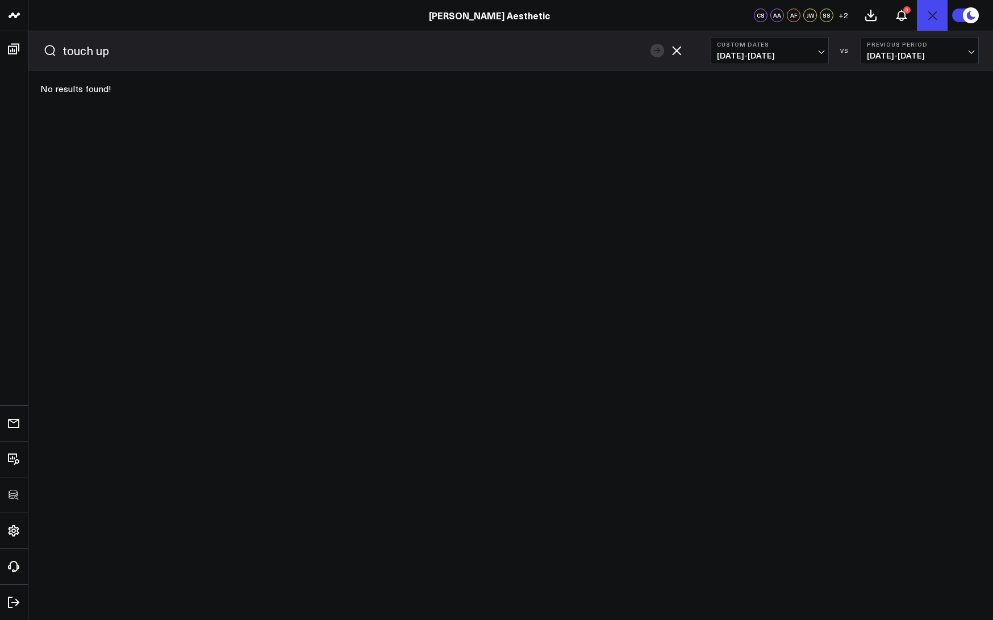
click at [146, 56] on input "touch up" at bounding box center [353, 50] width 582 height 17
type input "touch"
click at [650, 44] on button "submit" at bounding box center [657, 51] width 14 height 14
click at [649, 51] on form "touch" at bounding box center [363, 50] width 668 height 39
click at [671, 52] on icon "button" at bounding box center [677, 51] width 14 height 14
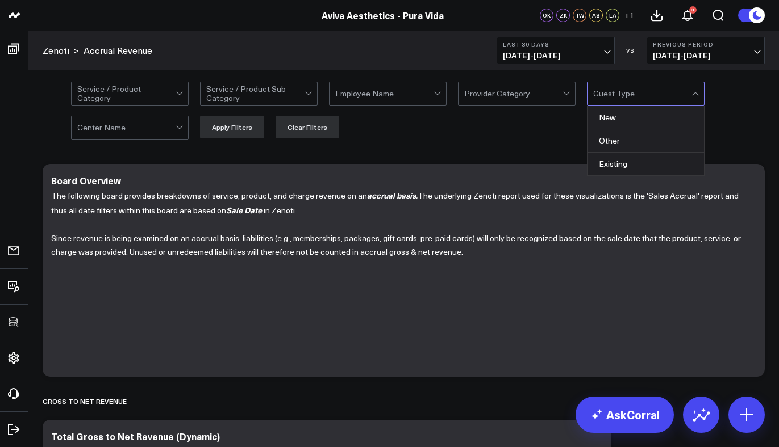
click at [666, 99] on div at bounding box center [642, 93] width 98 height 23
click at [649, 95] on div at bounding box center [642, 93] width 98 height 23
click at [632, 139] on div "Other" at bounding box center [645, 140] width 116 height 23
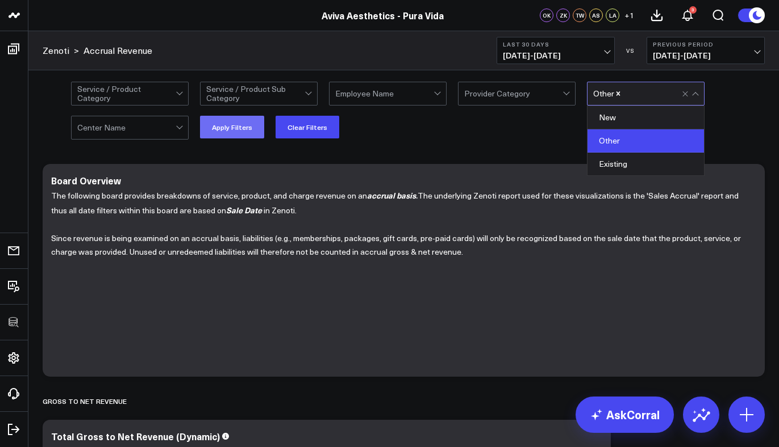
click at [252, 135] on button "Apply Filters" at bounding box center [232, 127] width 64 height 23
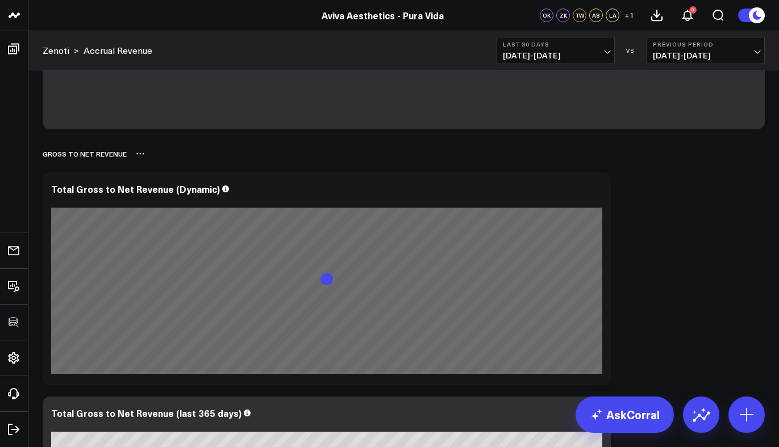
scroll to position [306, 0]
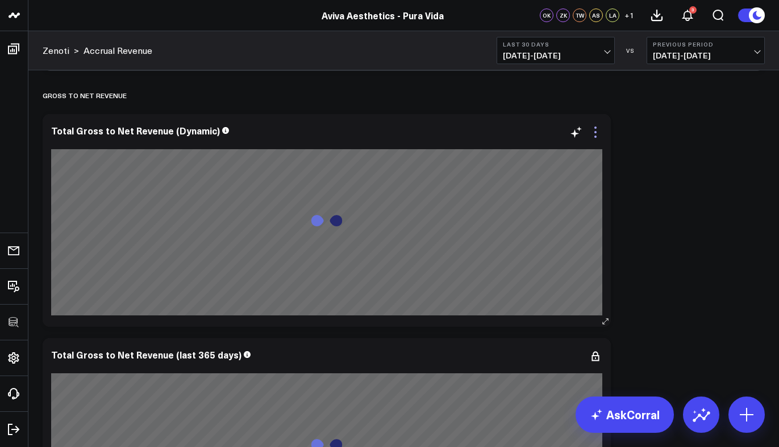
click at [594, 133] on icon at bounding box center [595, 132] width 2 height 2
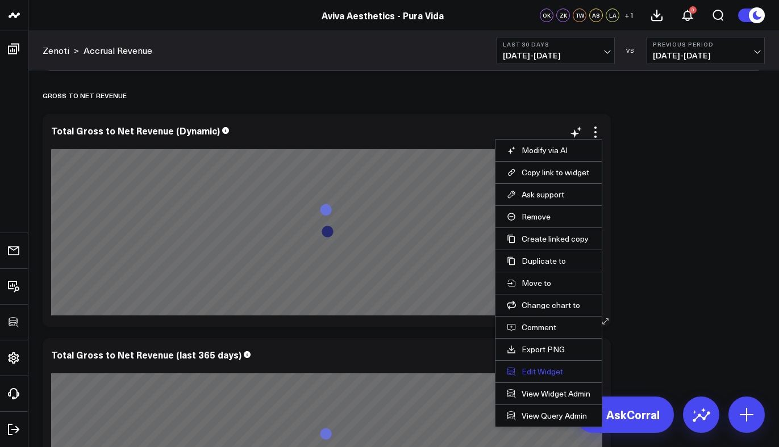
click at [545, 374] on button "Edit Widget" at bounding box center [548, 372] width 83 height 10
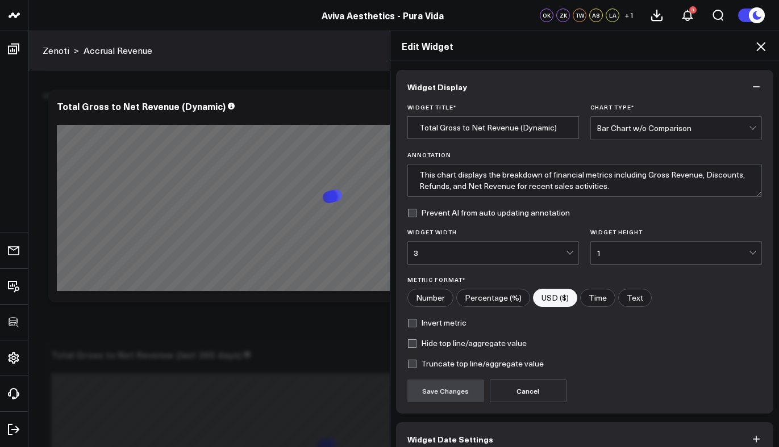
scroll to position [60, 0]
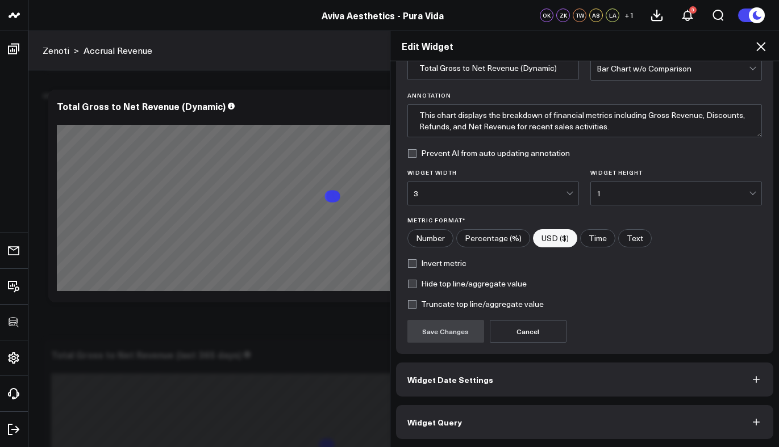
click at [504, 437] on button "Widget Query" at bounding box center [585, 422] width 378 height 34
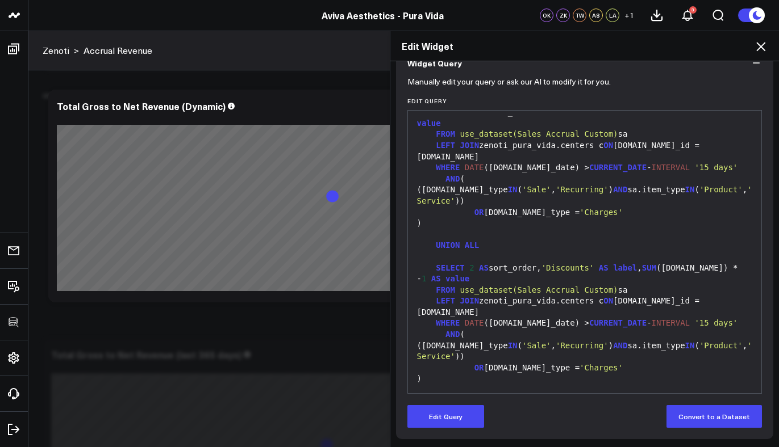
scroll to position [0, 0]
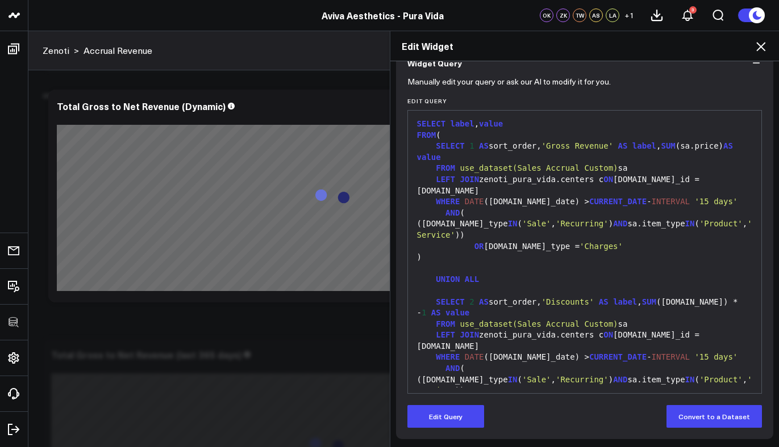
click at [760, 48] on icon at bounding box center [760, 46] width 9 height 9
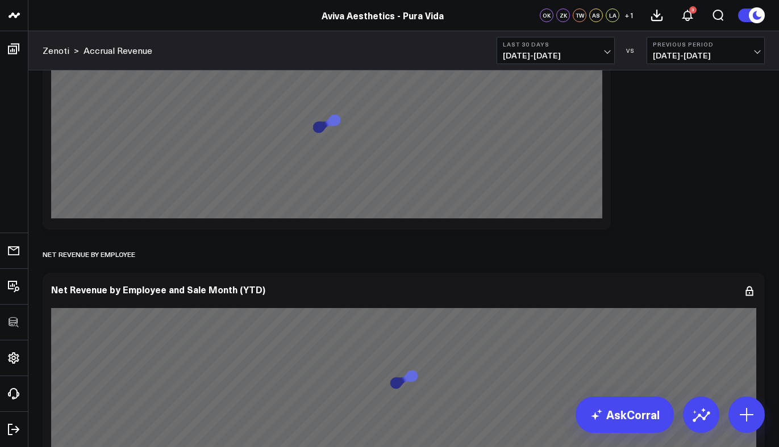
scroll to position [802, 0]
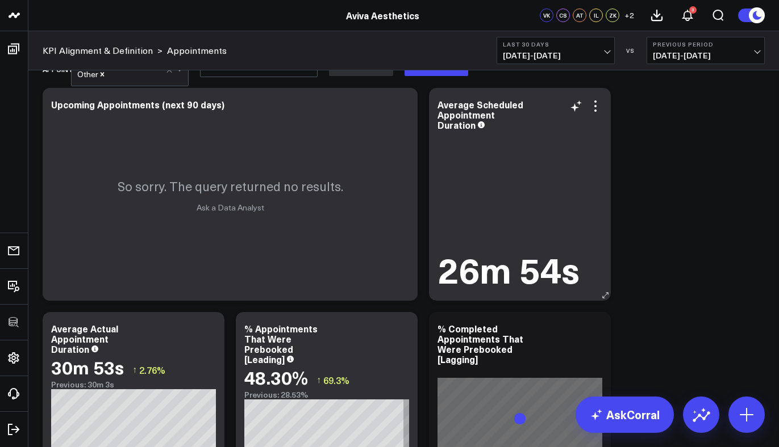
scroll to position [65, 0]
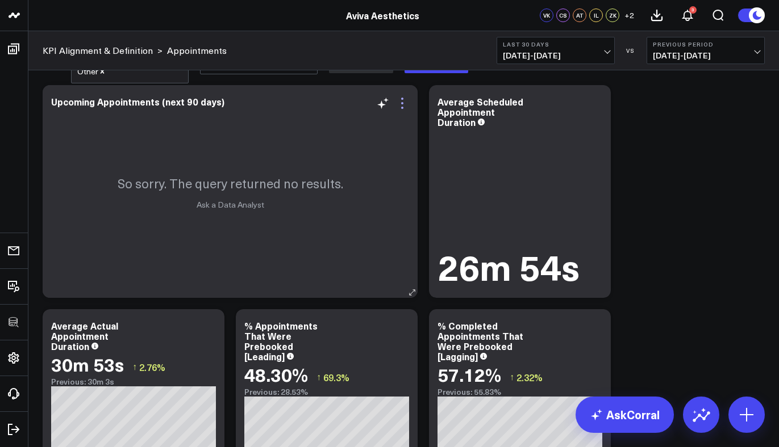
click at [405, 99] on icon at bounding box center [402, 104] width 14 height 14
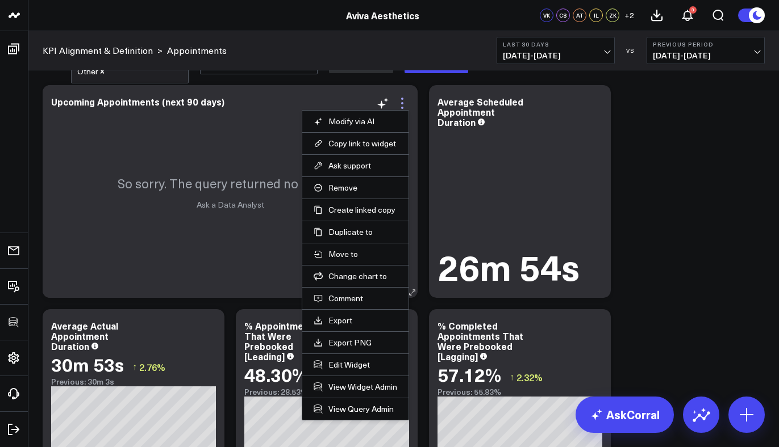
click at [404, 100] on icon at bounding box center [402, 104] width 14 height 14
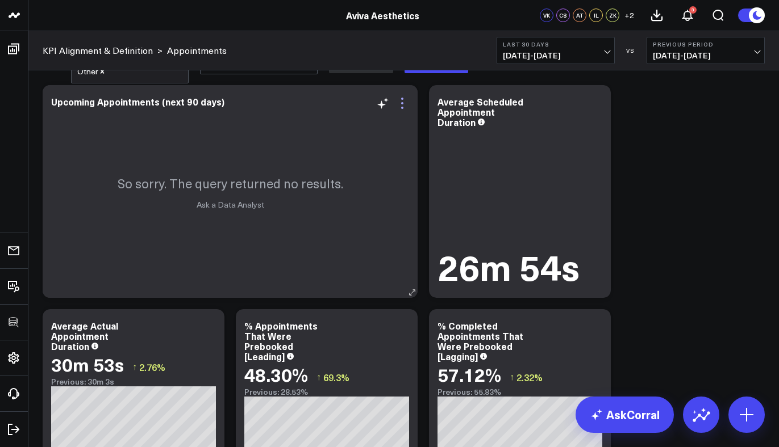
click at [404, 100] on icon at bounding box center [402, 104] width 14 height 14
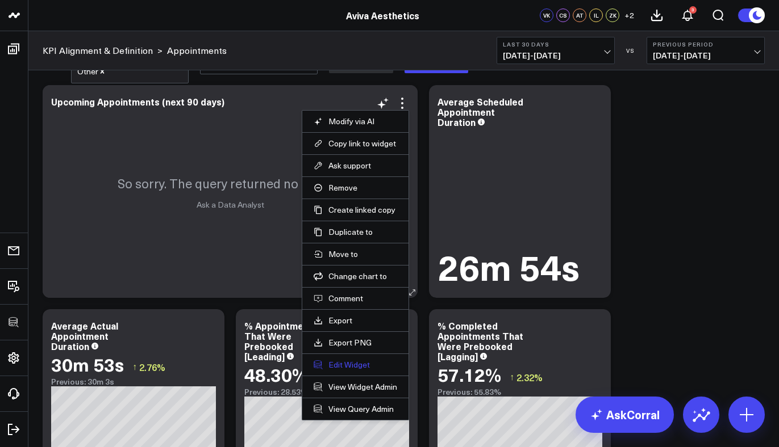
click at [338, 365] on button "Edit Widget" at bounding box center [354, 365] width 83 height 10
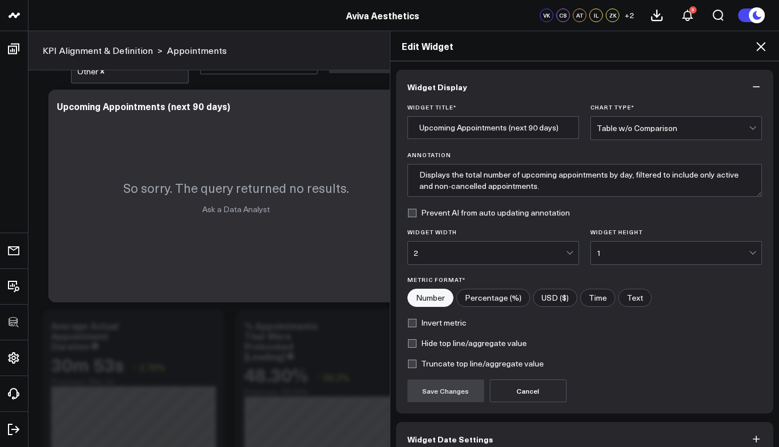
scroll to position [60, 0]
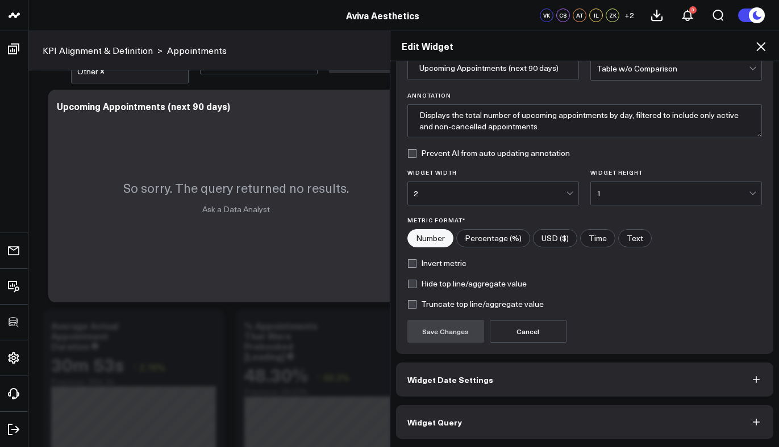
click at [496, 428] on button "Widget Query" at bounding box center [585, 422] width 378 height 34
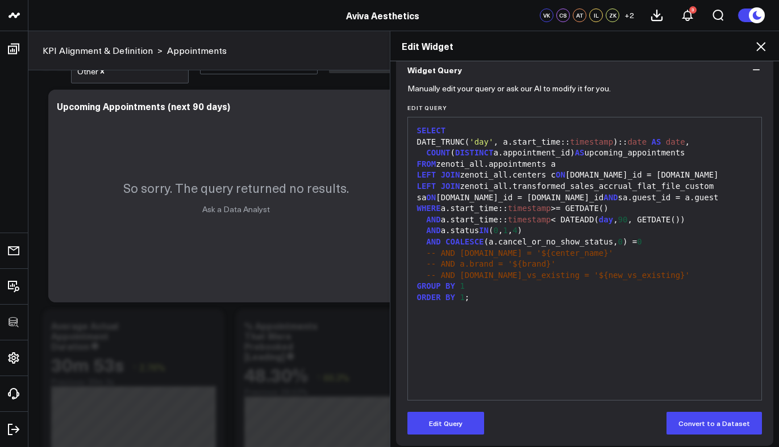
scroll to position [109, 0]
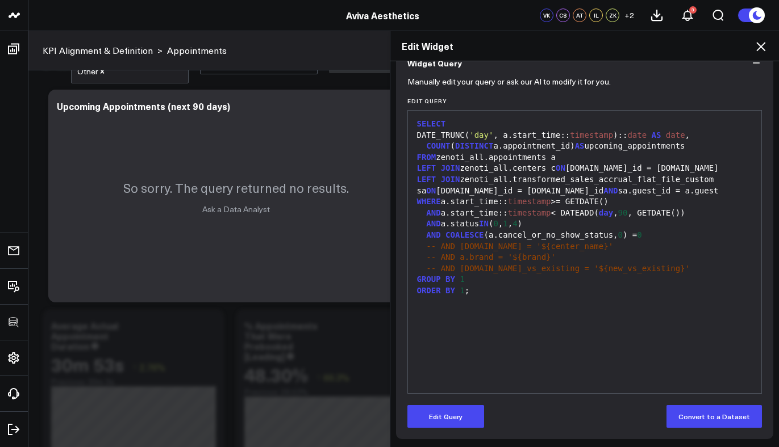
drag, startPoint x: 592, startPoint y: 256, endPoint x: 582, endPoint y: 268, distance: 15.8
click at [592, 256] on div "-- AND a.brand = '${brand}'" at bounding box center [584, 257] width 342 height 11
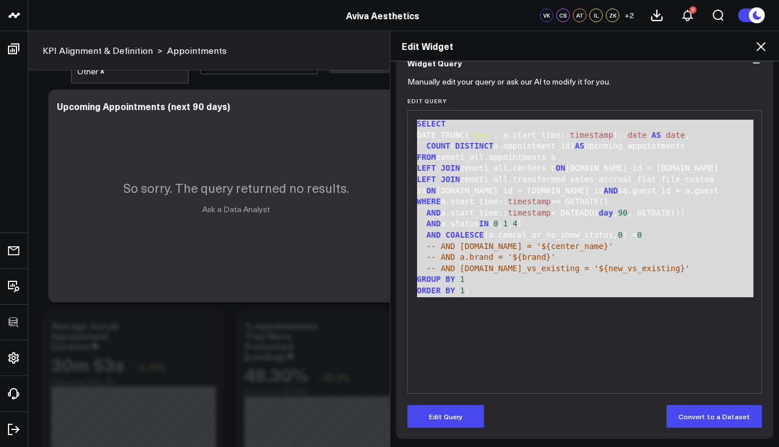
drag, startPoint x: 508, startPoint y: 298, endPoint x: 385, endPoint y: 110, distance: 224.8
click at [390, 110] on div "Widget Display Widget Date Settings Widget Query Manually edit your query or as…" at bounding box center [584, 254] width 389 height 387
copy div "SELECT DATE_TRUNC( 'day' , a.start_time:: timestamp ):: date AS date , COUNT ( …"
click at [653, 264] on div "-- AND [DOMAIN_NAME]_vs_existing = '${new_vs_existing}'" at bounding box center [584, 269] width 342 height 11
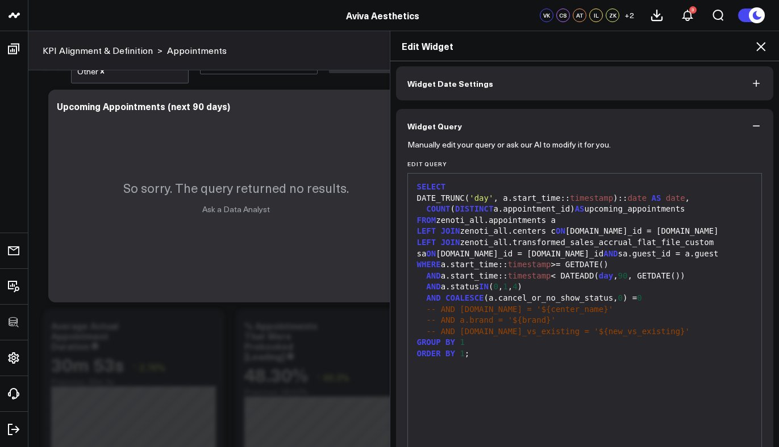
scroll to position [0, 0]
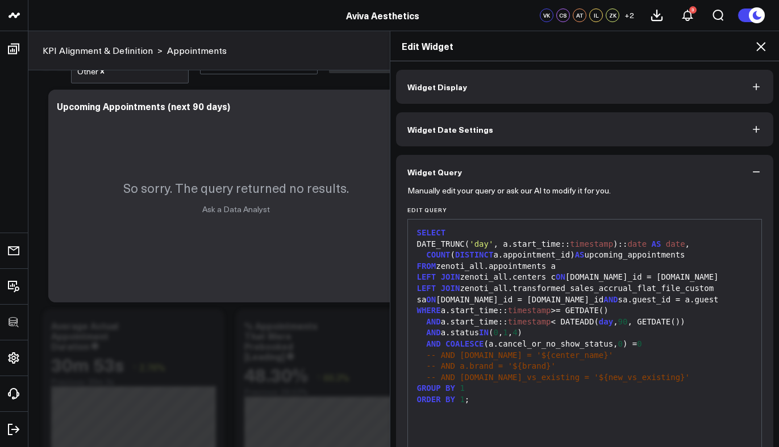
click at [751, 54] on div "Edit Widget" at bounding box center [584, 46] width 389 height 30
click at [758, 49] on icon at bounding box center [760, 46] width 9 height 9
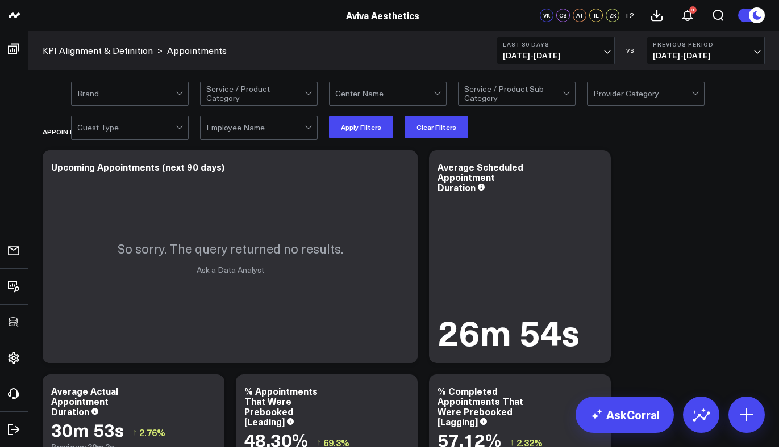
click at [168, 132] on div at bounding box center [126, 127] width 98 height 23
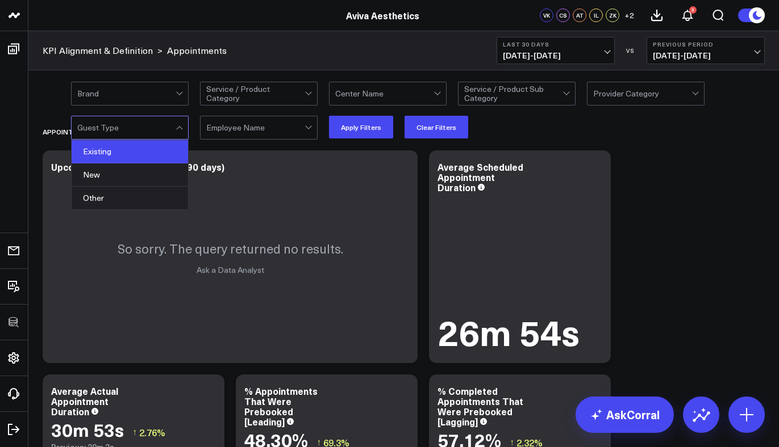
click at [125, 156] on div "Existing" at bounding box center [130, 151] width 116 height 23
click at [377, 131] on button "Apply Filters" at bounding box center [361, 127] width 64 height 23
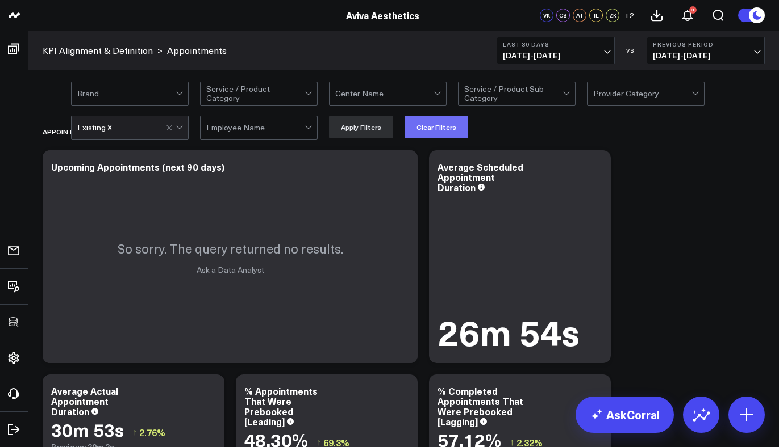
click at [419, 129] on button "Clear Filters" at bounding box center [436, 127] width 64 height 23
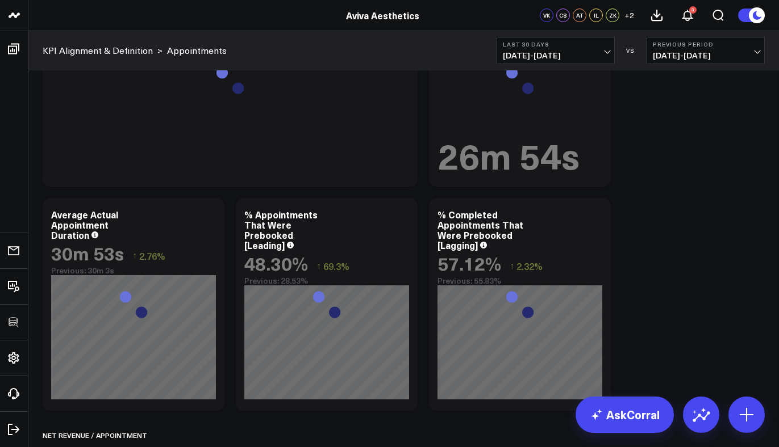
scroll to position [2, 0]
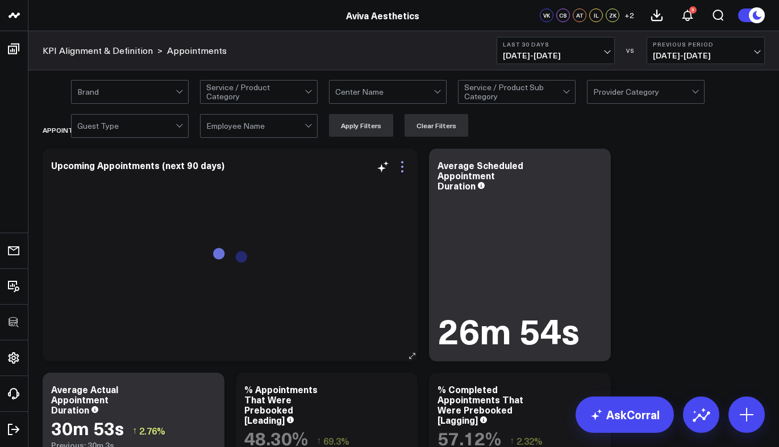
click at [401, 166] on icon at bounding box center [402, 167] width 14 height 14
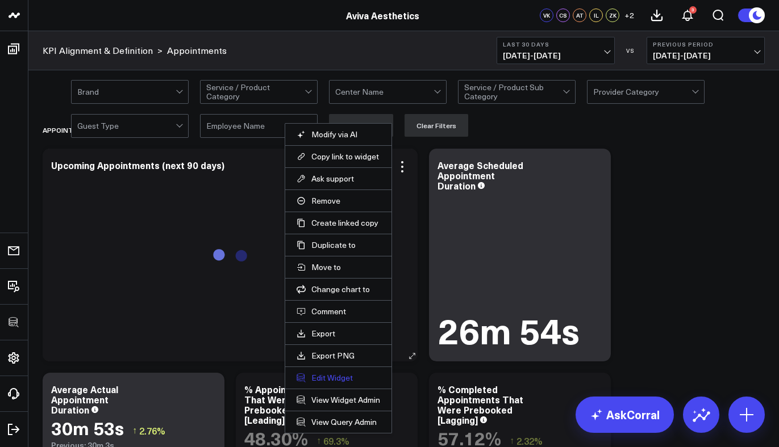
click at [326, 379] on button "Edit Widget" at bounding box center [337, 378] width 83 height 10
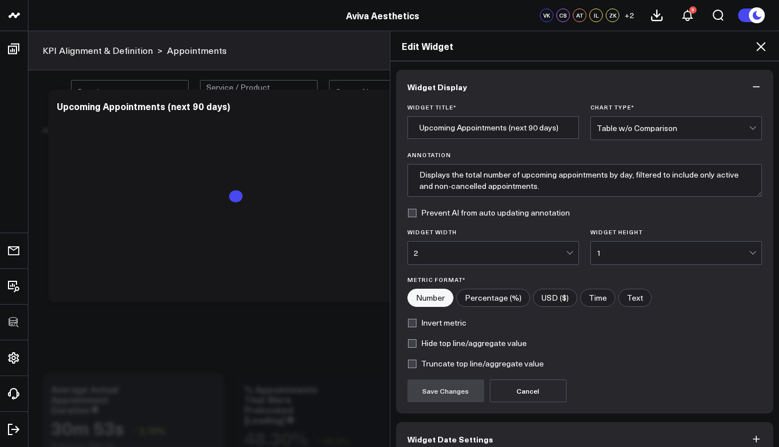
scroll to position [60, 0]
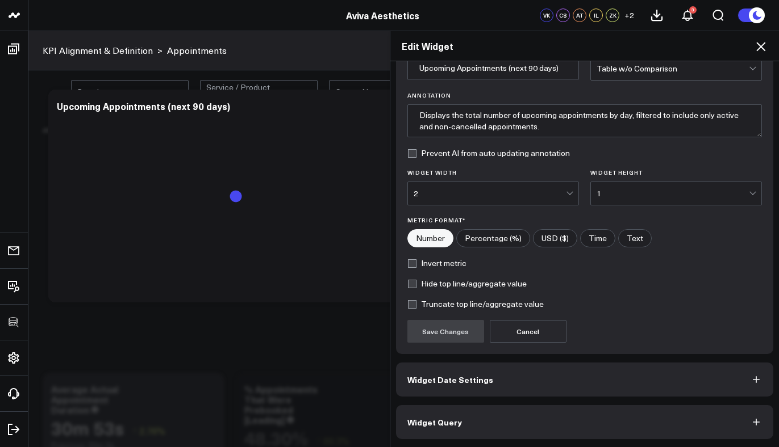
click at [474, 435] on button "Widget Query" at bounding box center [585, 422] width 378 height 34
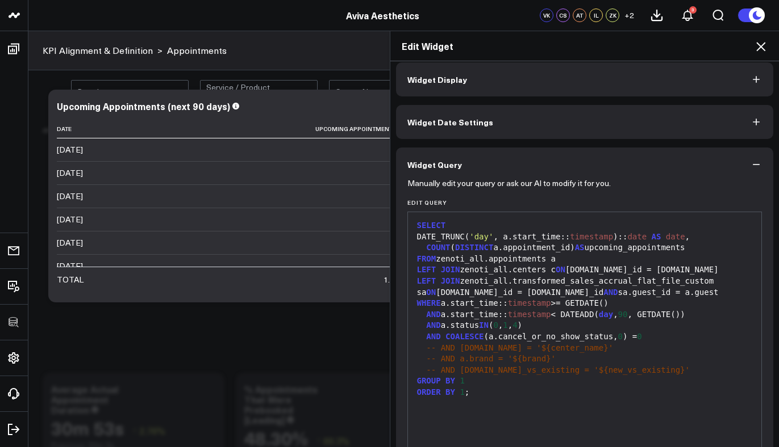
scroll to position [15, 0]
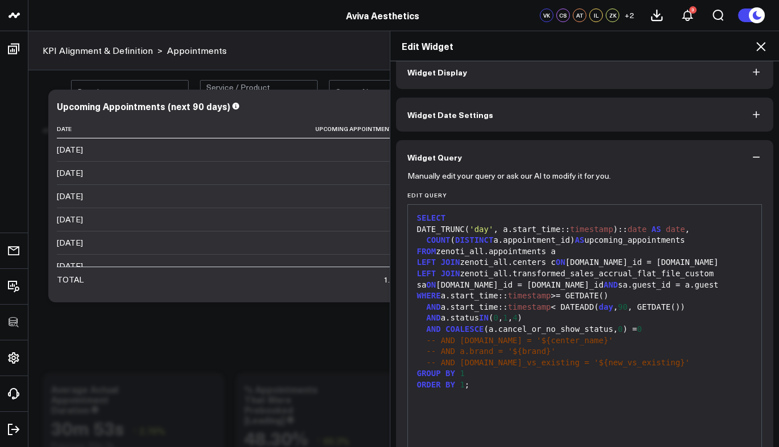
click at [764, 49] on icon at bounding box center [761, 47] width 14 height 14
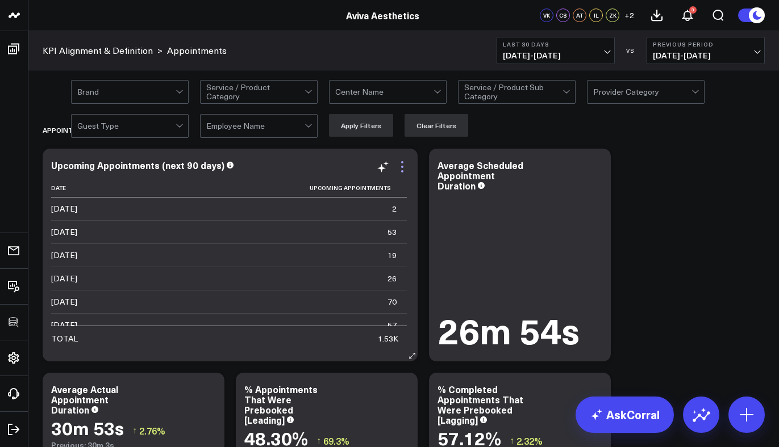
click at [405, 167] on icon at bounding box center [402, 167] width 14 height 14
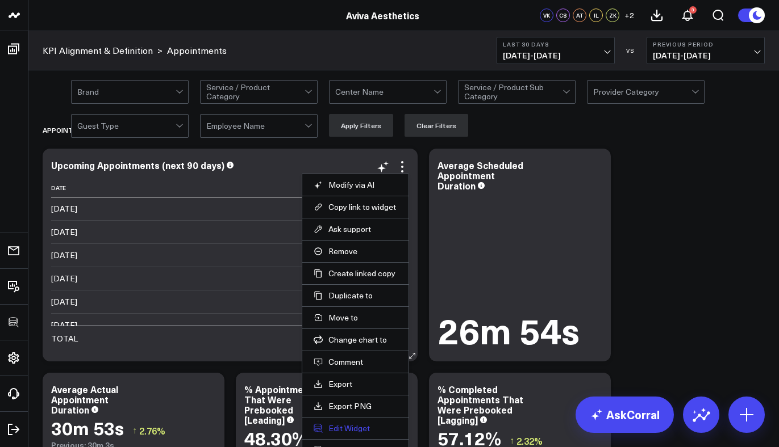
click at [358, 426] on button "Edit Widget" at bounding box center [354, 429] width 83 height 10
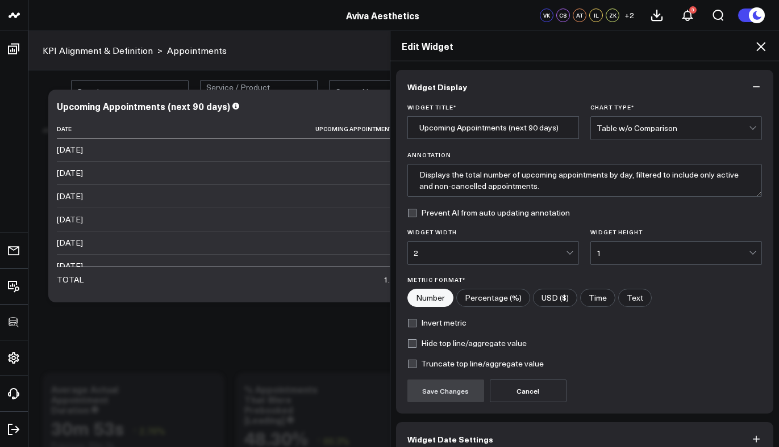
scroll to position [60, 0]
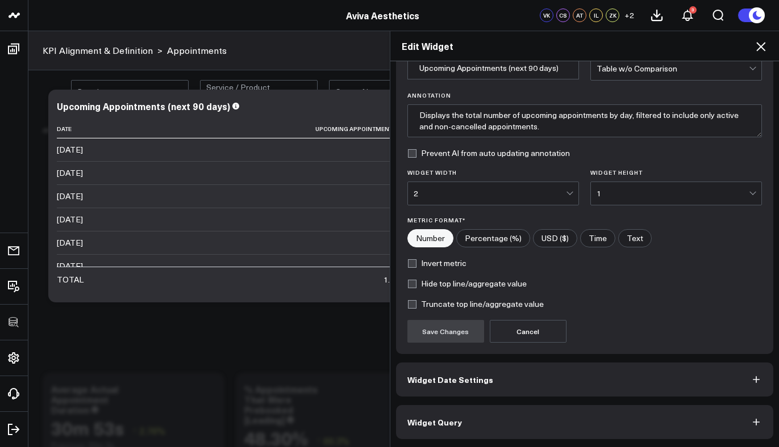
click at [492, 409] on button "Widget Query" at bounding box center [585, 422] width 378 height 34
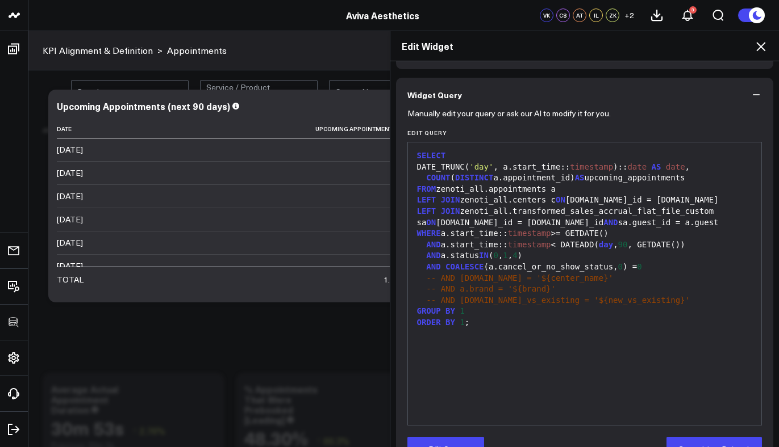
scroll to position [109, 0]
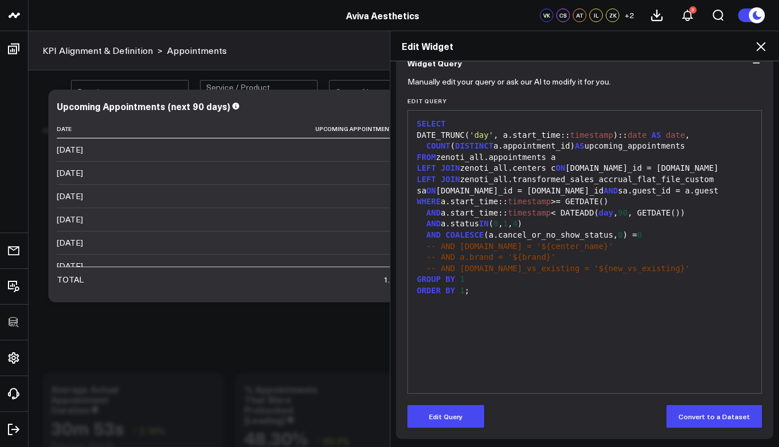
click at [763, 45] on icon at bounding box center [761, 47] width 14 height 14
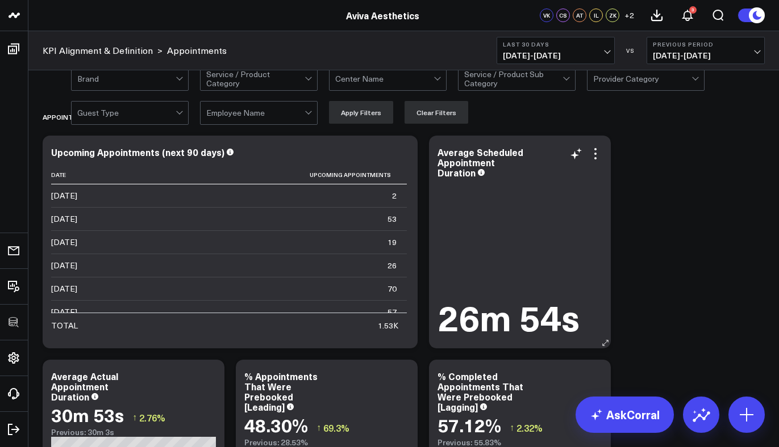
scroll to position [155, 0]
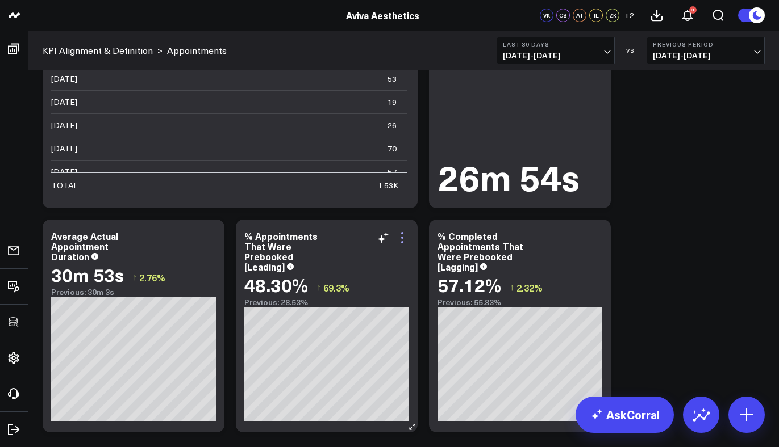
click at [403, 241] on icon at bounding box center [402, 238] width 14 height 14
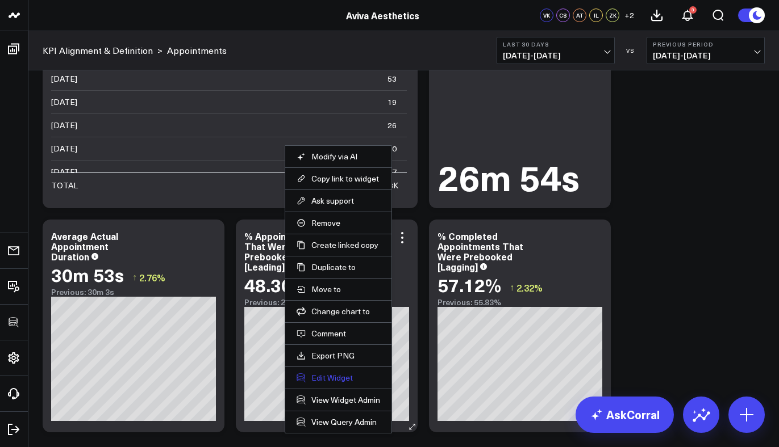
click at [334, 378] on button "Edit Widget" at bounding box center [337, 378] width 83 height 10
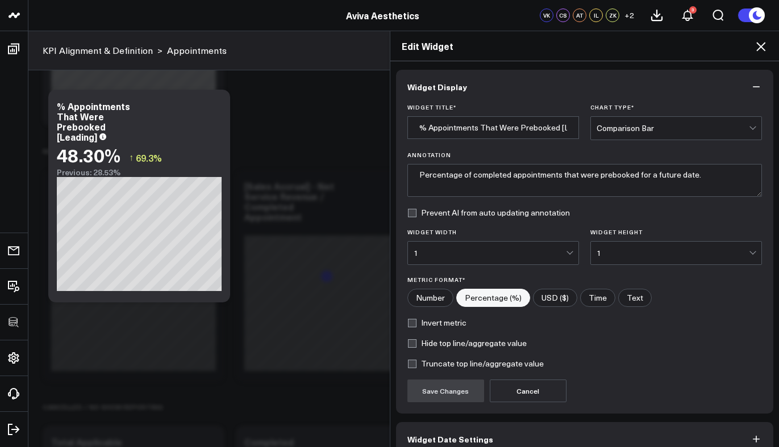
scroll to position [60, 0]
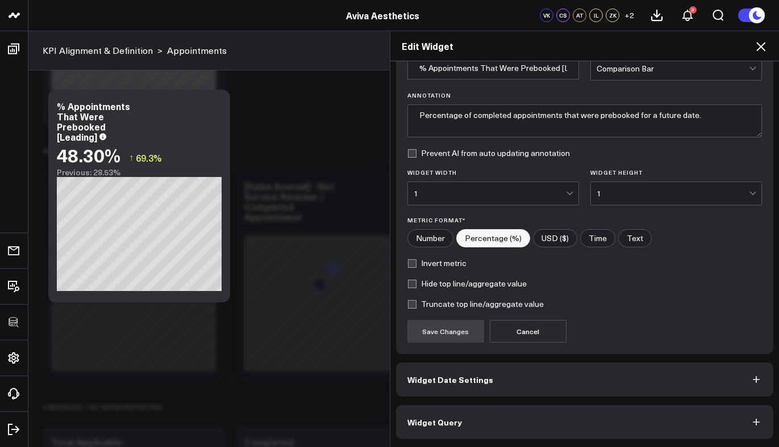
click at [496, 424] on button "Widget Query" at bounding box center [585, 422] width 378 height 34
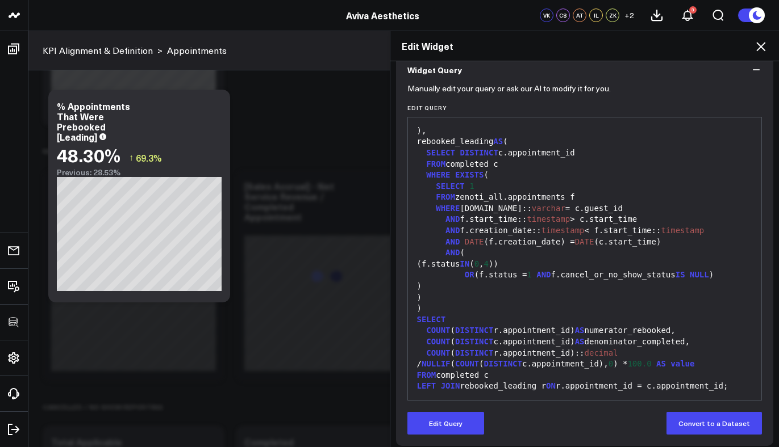
scroll to position [109, 0]
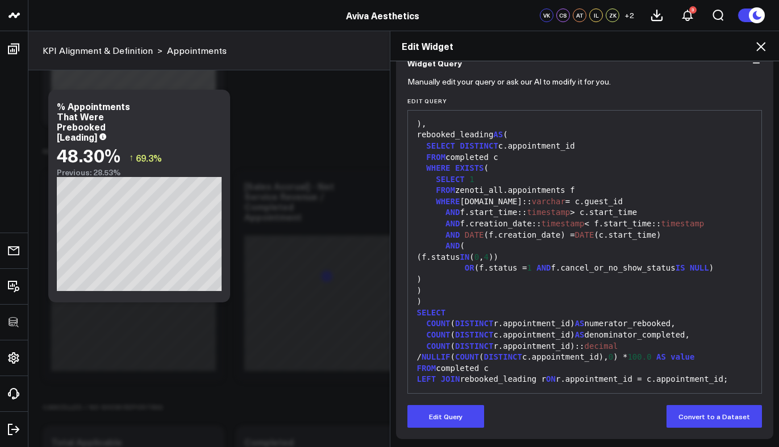
click at [760, 49] on icon at bounding box center [761, 47] width 14 height 14
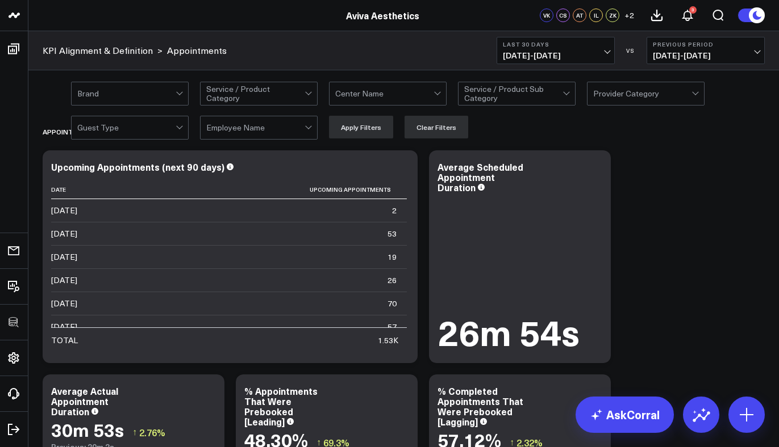
click at [692, 90] on div at bounding box center [696, 93] width 10 height 23
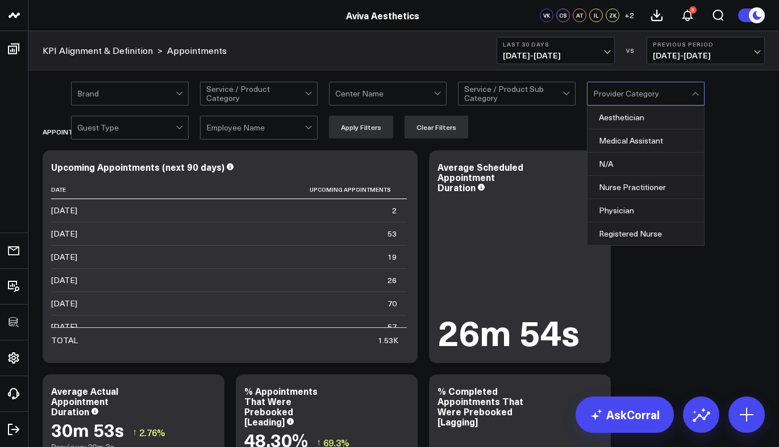
click at [754, 102] on div "Brand Service / Product Category Center Name Service / Product Sub Category Aes…" at bounding box center [417, 110] width 693 height 57
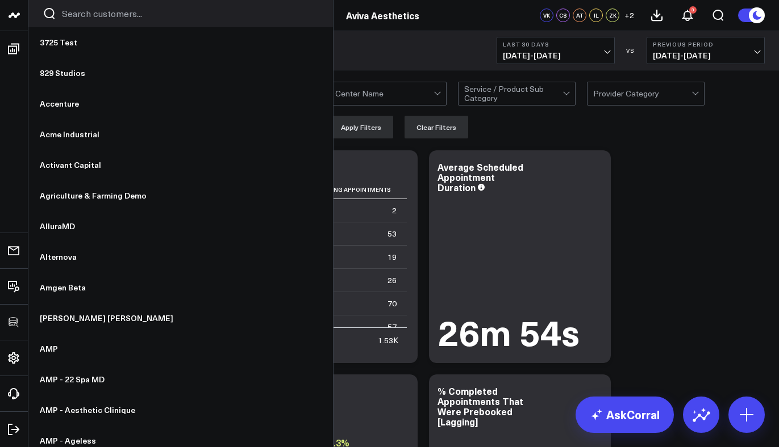
click at [132, 9] on input "Search customers input" at bounding box center [190, 13] width 257 height 12
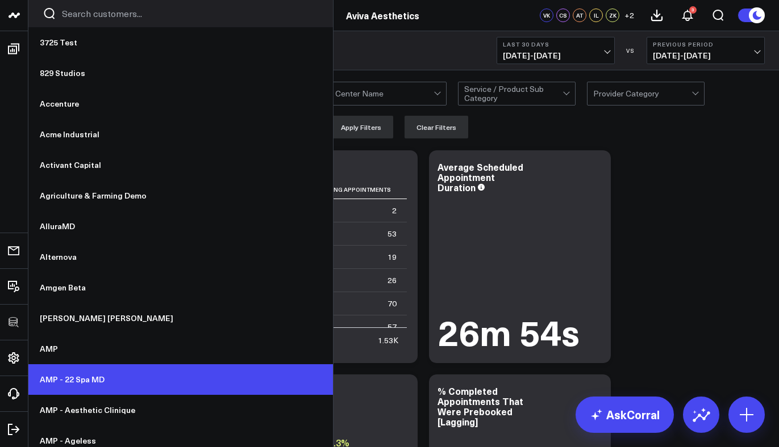
click at [105, 391] on link "AMP - 22 Spa MD" at bounding box center [180, 380] width 304 height 31
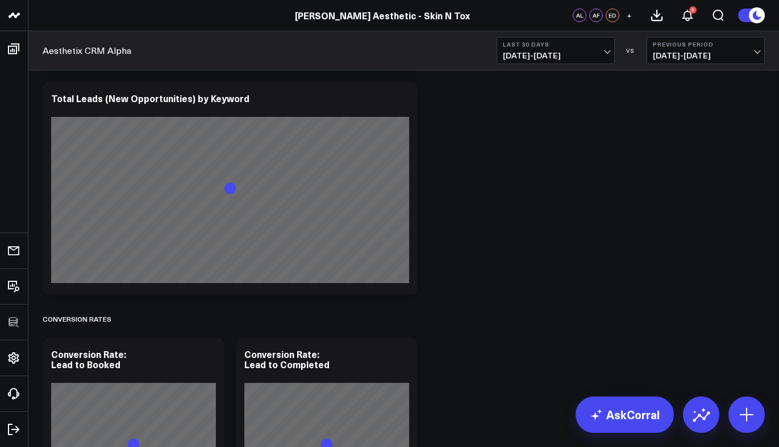
scroll to position [4646, 0]
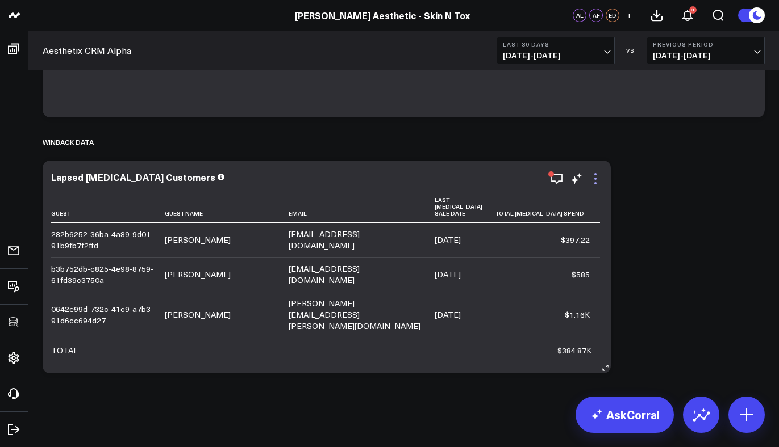
click at [595, 185] on icon at bounding box center [595, 179] width 14 height 14
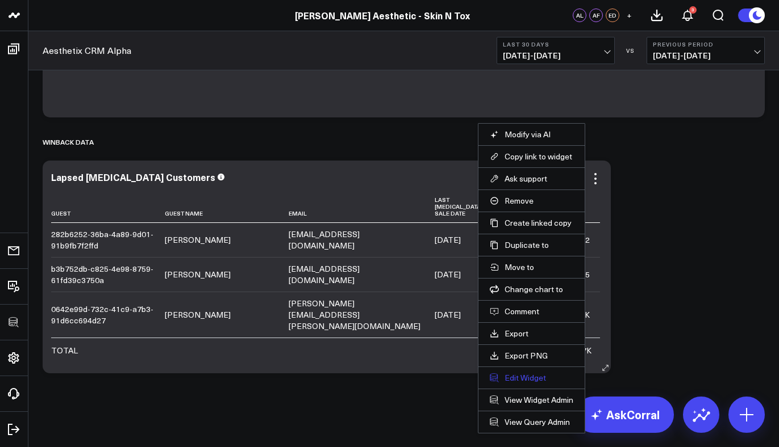
click at [534, 375] on button "Edit Widget" at bounding box center [531, 378] width 83 height 10
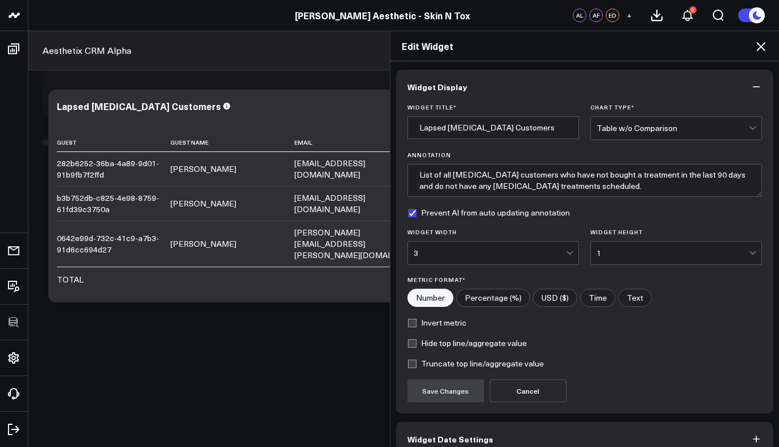
scroll to position [60, 0]
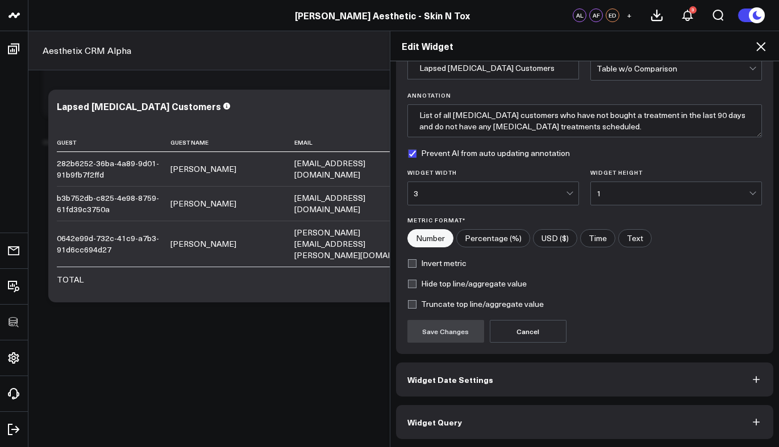
click at [508, 434] on button "Widget Query" at bounding box center [585, 422] width 378 height 34
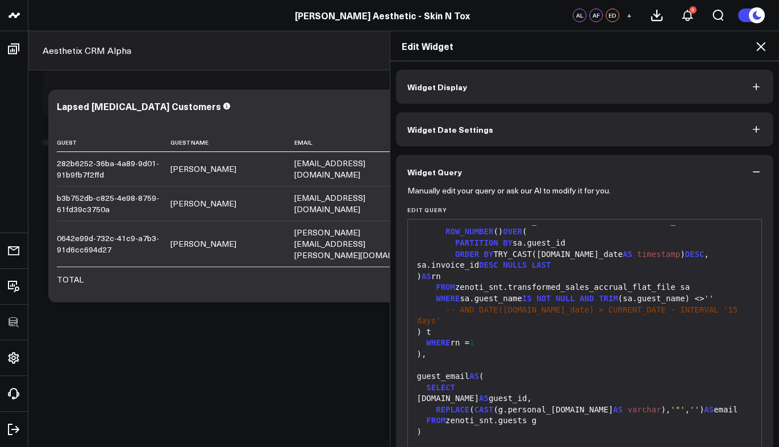
scroll to position [109, 0]
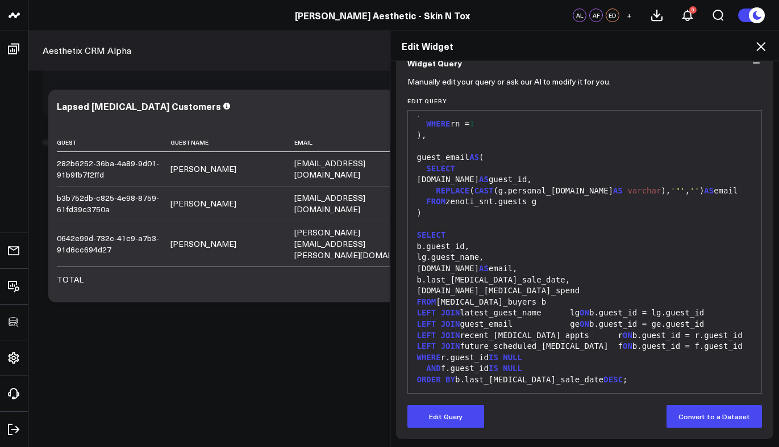
click at [445, 407] on button "Edit Query" at bounding box center [445, 416] width 77 height 23
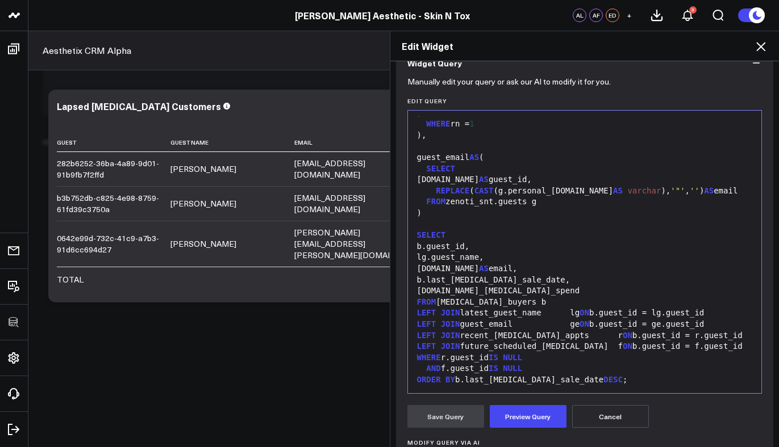
click at [486, 331] on div "LEFT JOIN recent_botox_appts r ON b.guest_id = r.guest_id" at bounding box center [584, 336] width 342 height 11
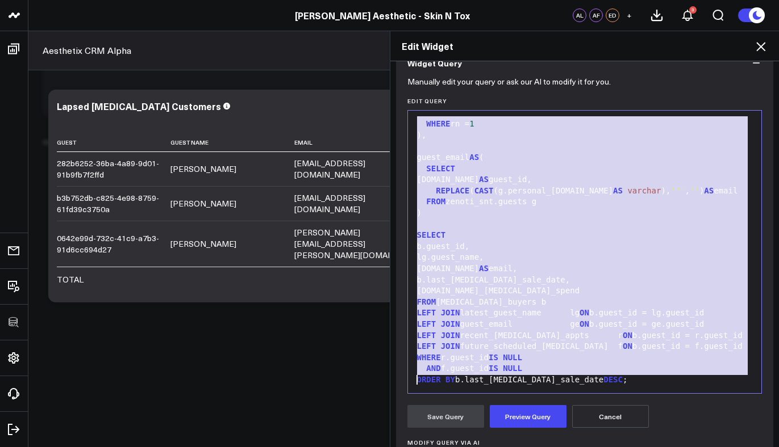
copy div "MAX (TRY_CAST(sa.sale_date AS timestamp )):: date AS last_botox_sale_date, SUM …"
click at [629, 241] on div "b.guest_id," at bounding box center [584, 246] width 342 height 11
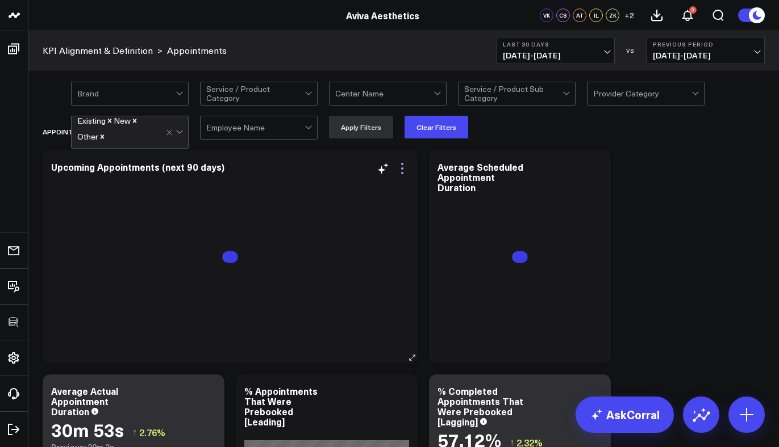
click at [402, 169] on icon at bounding box center [402, 169] width 2 height 2
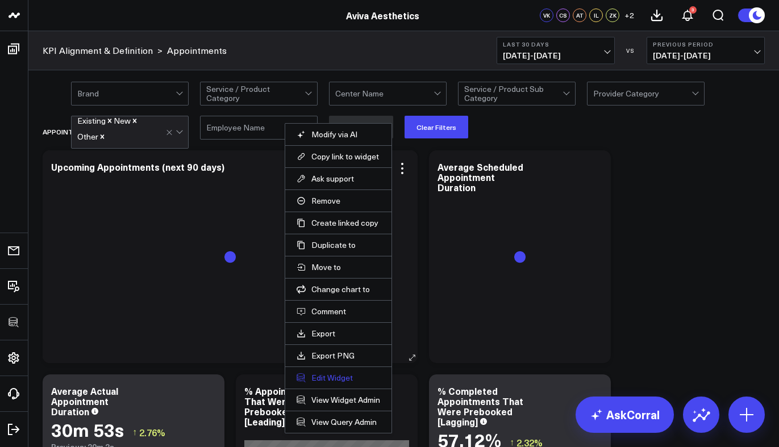
click at [332, 374] on button "Edit Widget" at bounding box center [337, 378] width 83 height 10
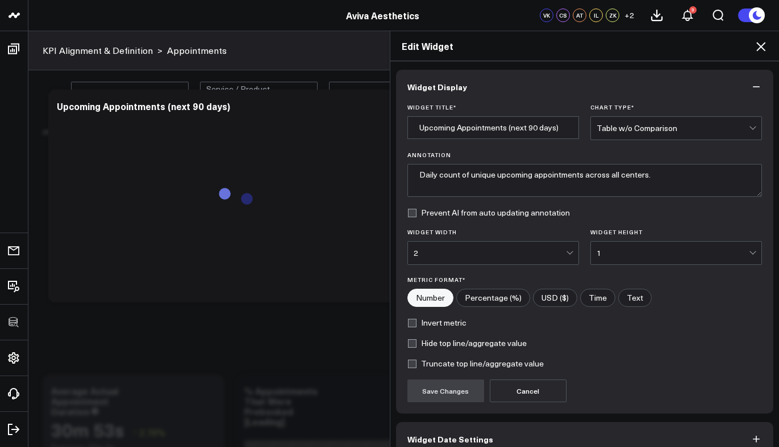
scroll to position [60, 0]
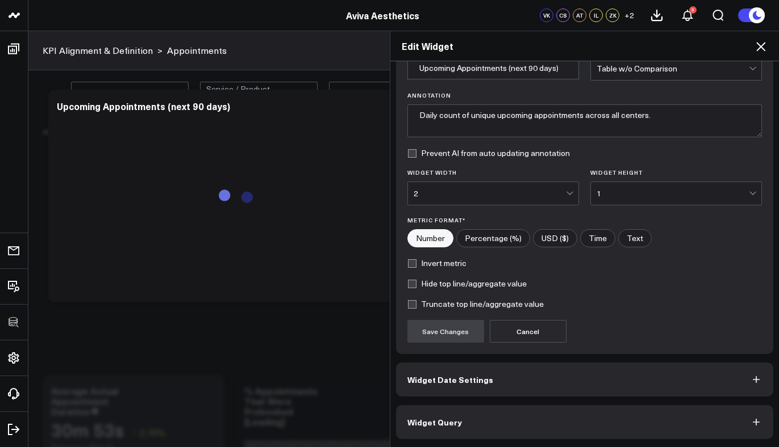
click at [509, 426] on button "Widget Query" at bounding box center [585, 422] width 378 height 34
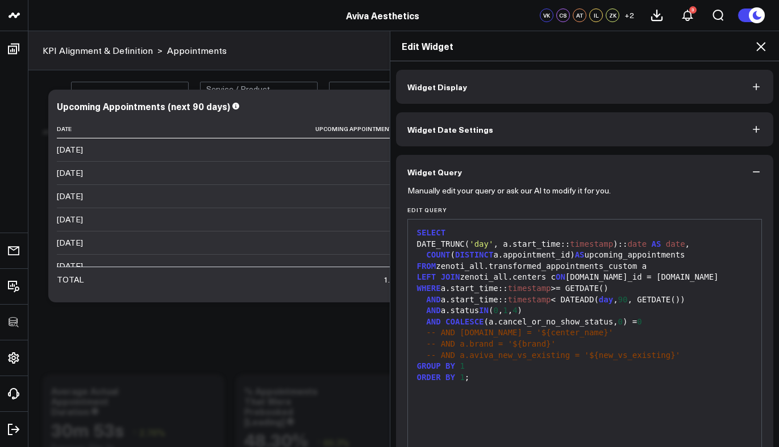
click at [754, 45] on icon at bounding box center [761, 47] width 14 height 14
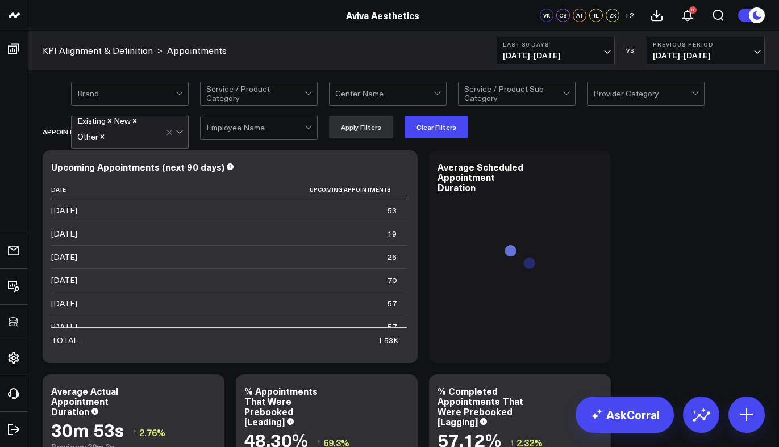
click at [133, 132] on div at bounding box center [136, 137] width 60 height 23
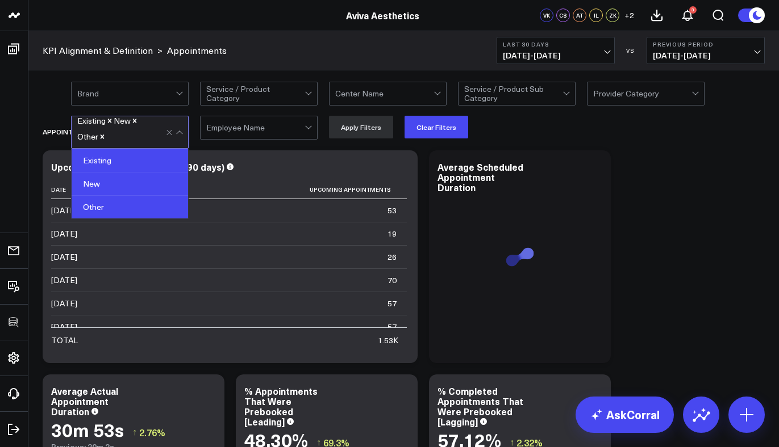
click at [108, 206] on div "Other" at bounding box center [130, 207] width 116 height 23
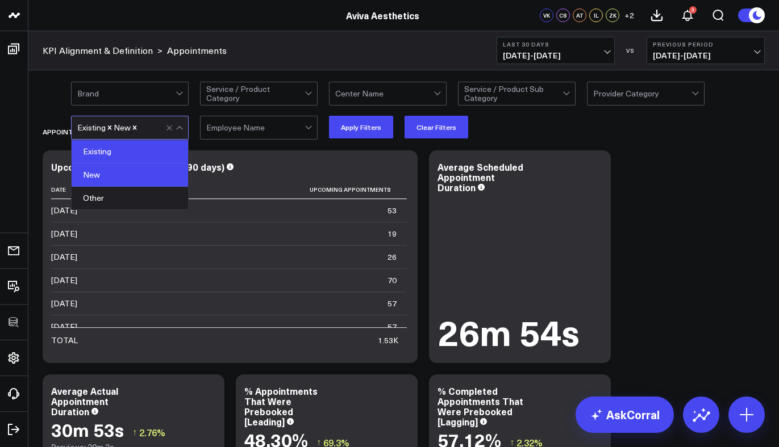
click at [113, 153] on div "Existing" at bounding box center [130, 151] width 116 height 23
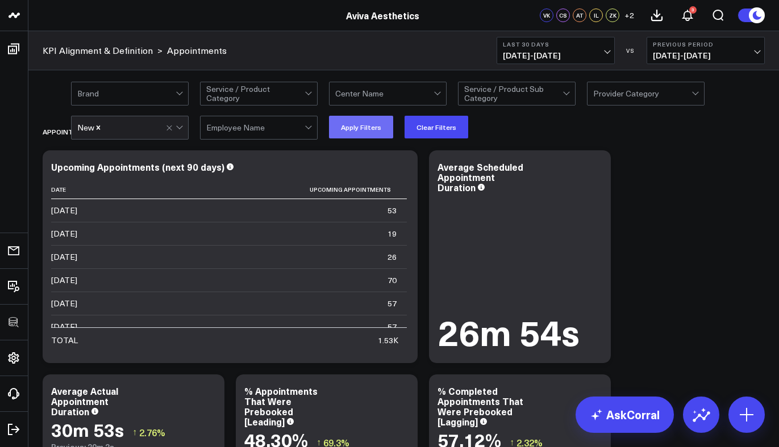
click at [346, 127] on button "Apply Filters" at bounding box center [361, 127] width 64 height 23
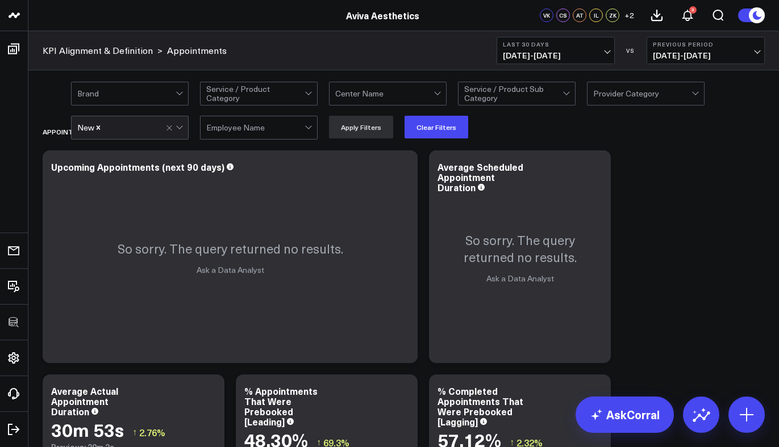
click at [134, 133] on div at bounding box center [134, 127] width 64 height 23
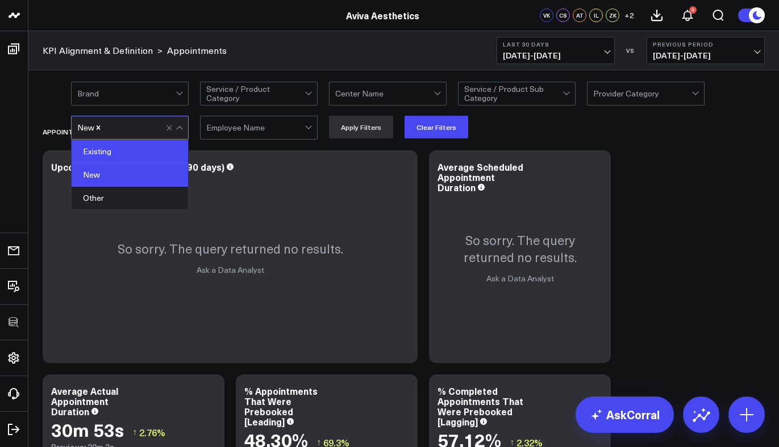
click at [115, 156] on div "Existing" at bounding box center [130, 151] width 116 height 23
click at [107, 172] on div "New" at bounding box center [130, 175] width 116 height 23
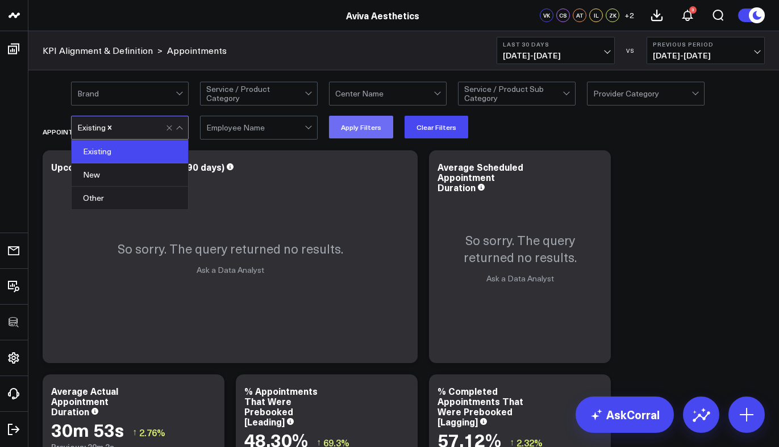
drag, startPoint x: 339, startPoint y: 132, endPoint x: 365, endPoint y: 135, distance: 26.3
click at [339, 132] on button "Apply Filters" at bounding box center [361, 127] width 64 height 23
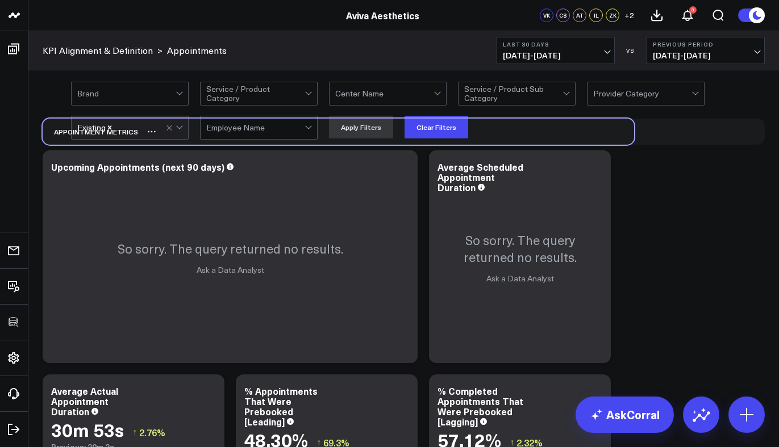
click at [131, 140] on div "Appointment Metrics" at bounding box center [338, 132] width 591 height 26
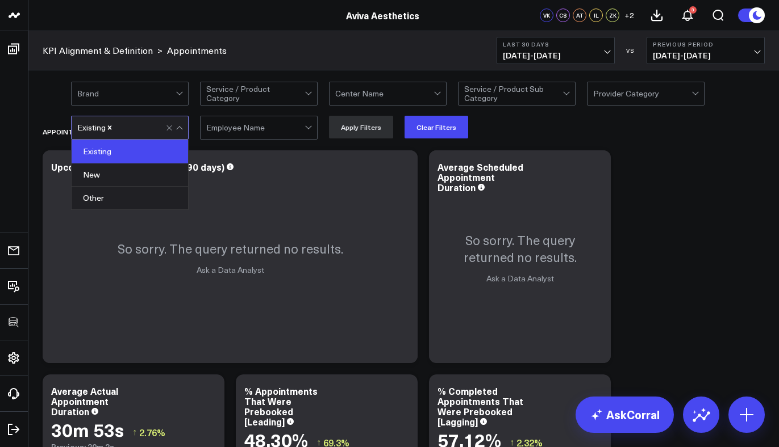
click at [132, 133] on div at bounding box center [140, 127] width 52 height 23
click at [110, 192] on div "Other" at bounding box center [130, 198] width 116 height 23
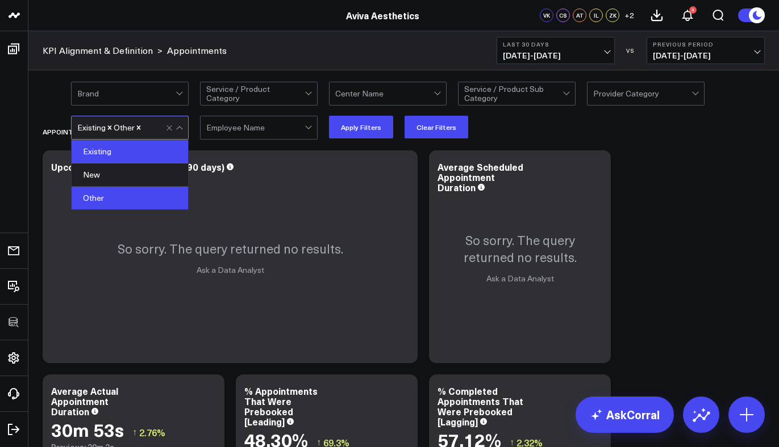
click at [133, 157] on div "Existing" at bounding box center [130, 151] width 116 height 23
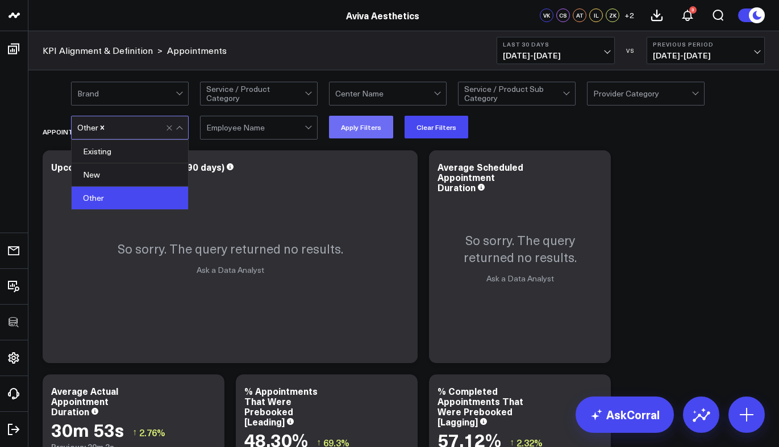
click at [355, 124] on button "Apply Filters" at bounding box center [361, 127] width 64 height 23
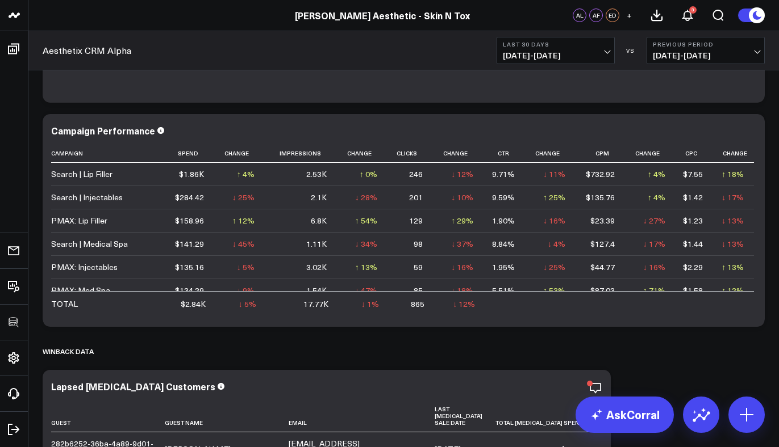
scroll to position [4646, 0]
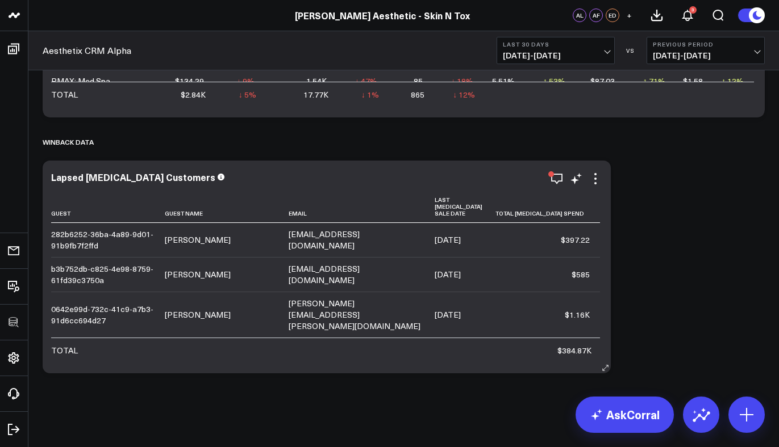
click at [595, 186] on div "Lapsed [MEDICAL_DATA] Customers Guest Guest Name Email Last [MEDICAL_DATA] Sale…" at bounding box center [326, 267] width 551 height 190
click at [596, 181] on icon at bounding box center [595, 179] width 14 height 14
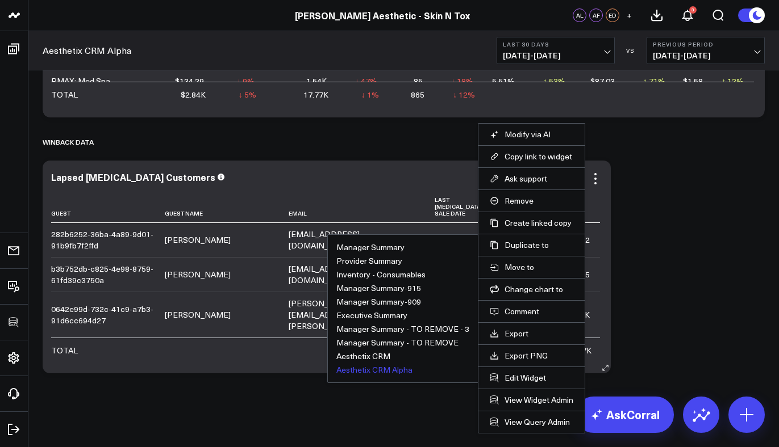
click at [380, 370] on button "Aesthetix CRM Alpha" at bounding box center [374, 370] width 76 height 8
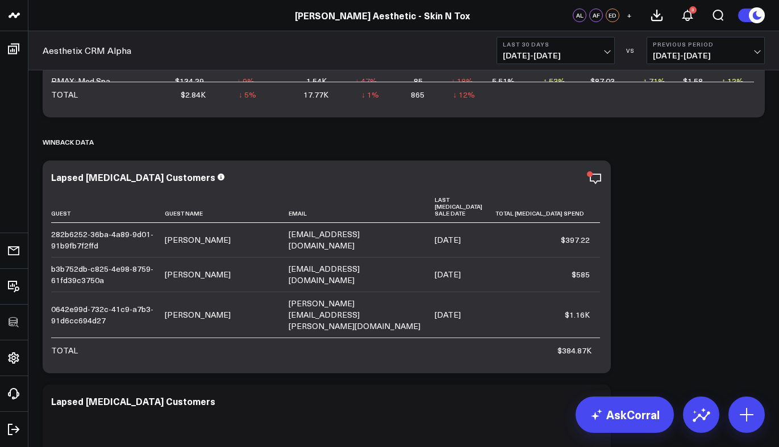
scroll to position [4776, 0]
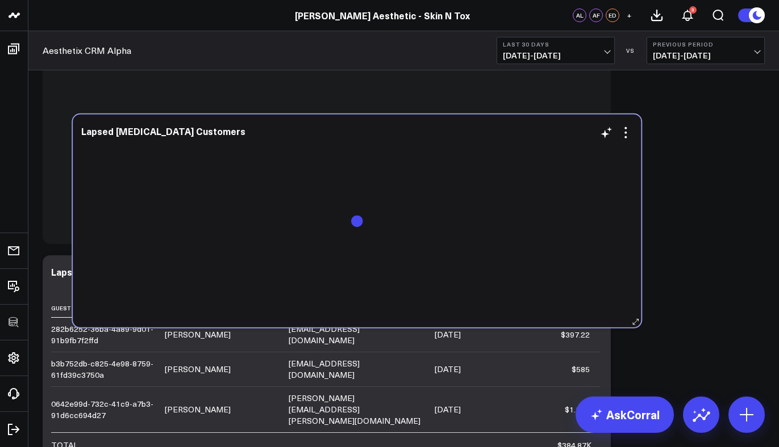
click at [467, 189] on div at bounding box center [356, 231] width 551 height 172
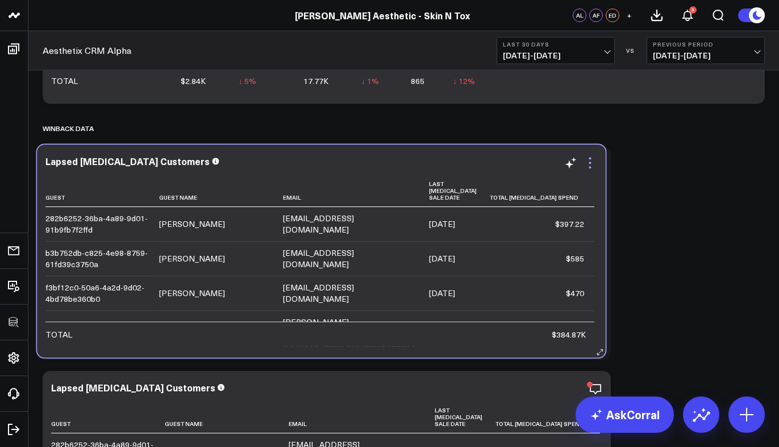
scroll to position [150, 0]
click at [592, 165] on icon at bounding box center [590, 163] width 14 height 14
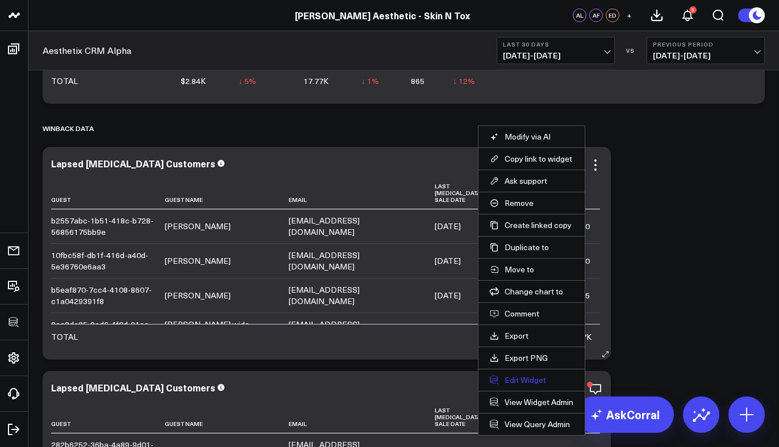
click at [524, 377] on button "Edit Widget" at bounding box center [531, 380] width 83 height 10
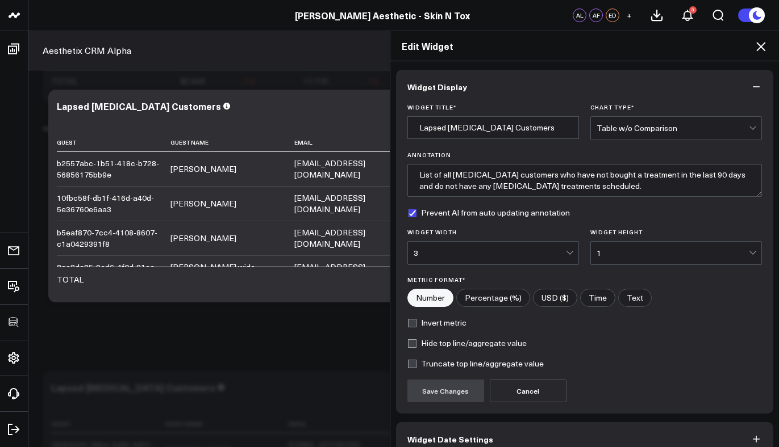
scroll to position [60, 0]
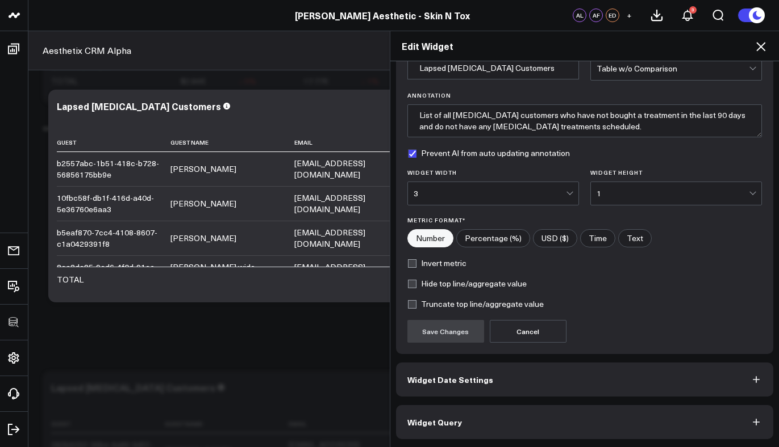
click at [488, 435] on button "Widget Query" at bounding box center [585, 422] width 378 height 34
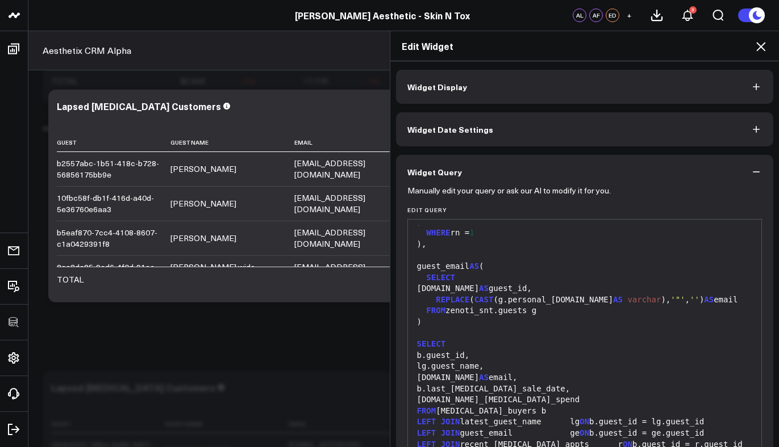
scroll to position [109, 0]
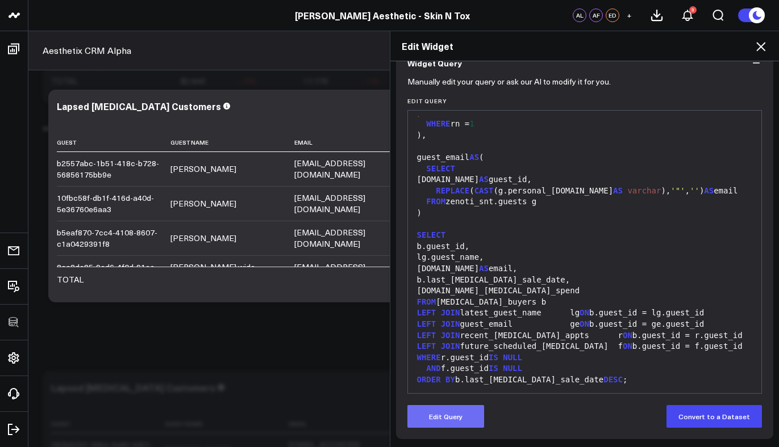
click at [451, 416] on button "Edit Query" at bounding box center [445, 416] width 77 height 23
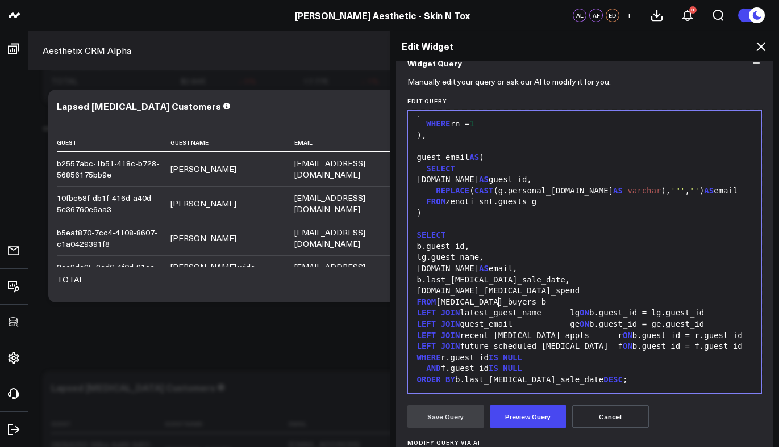
click at [494, 308] on div "LEFT JOIN latest_guest_name lg ON b.guest_id = lg.guest_id" at bounding box center [584, 313] width 342 height 11
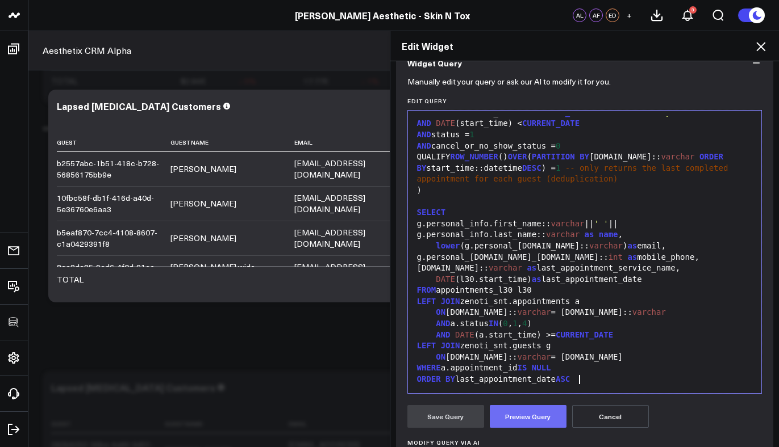
scroll to position [44, 0]
click at [532, 420] on button "Preview Query" at bounding box center [528, 416] width 77 height 23
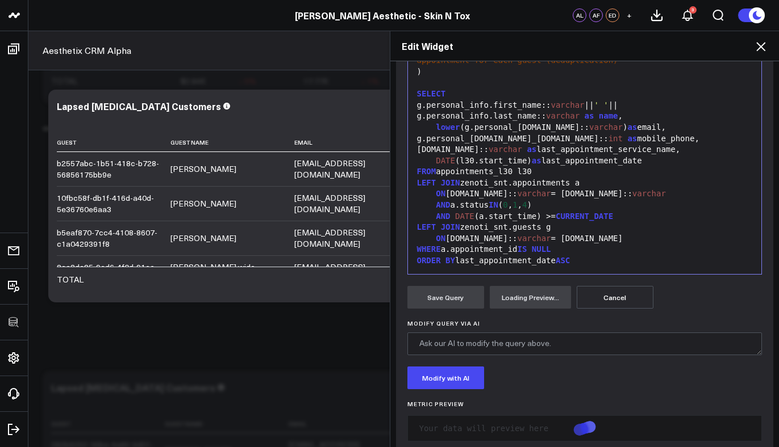
scroll to position [221, 0]
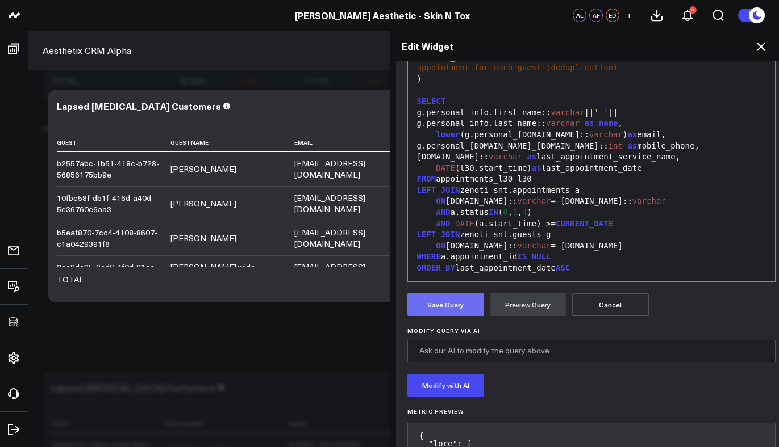
click at [444, 307] on button "Save Query" at bounding box center [445, 305] width 77 height 23
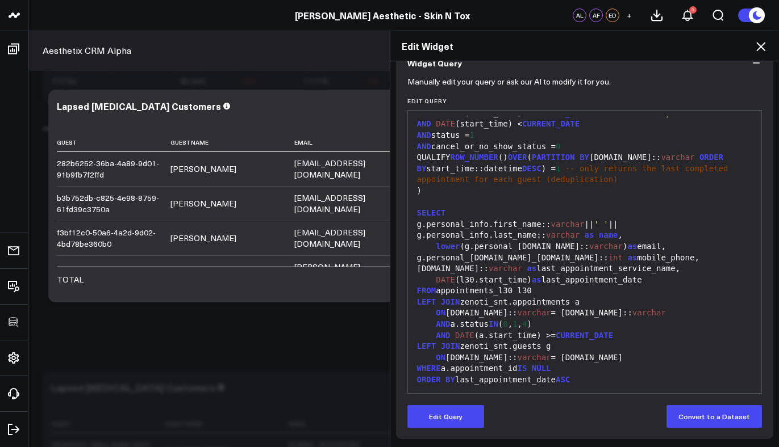
scroll to position [109, 0]
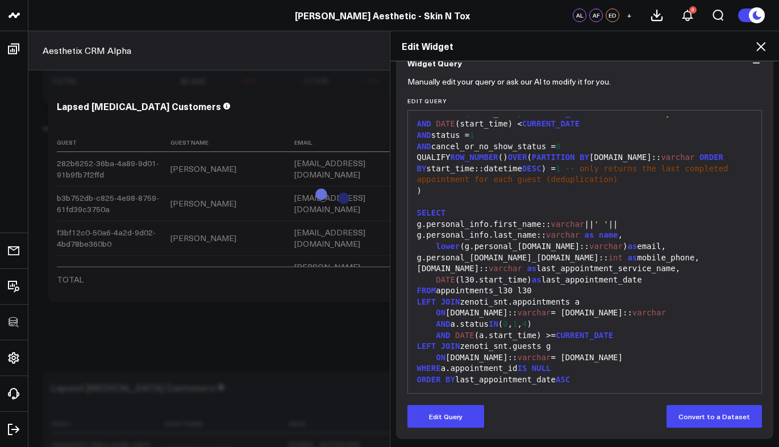
click at [759, 47] on icon at bounding box center [760, 46] width 9 height 9
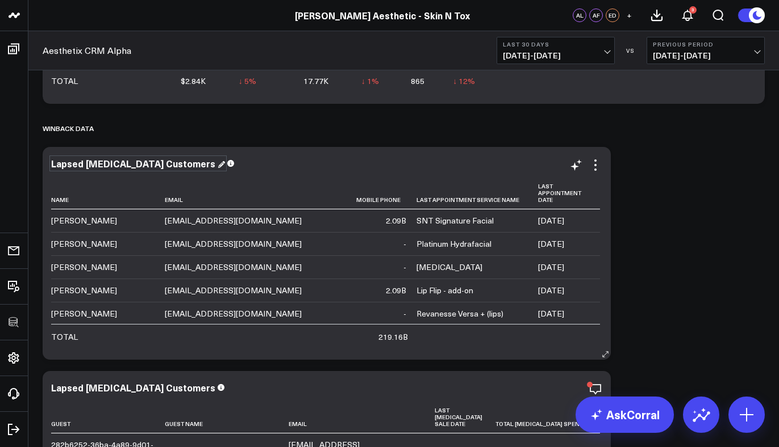
click at [136, 166] on div "Lapsed [MEDICAL_DATA] Customers" at bounding box center [138, 163] width 174 height 12
click at [135, 165] on div "Lapsed [MEDICAL_DATA] Customers" at bounding box center [134, 163] width 166 height 12
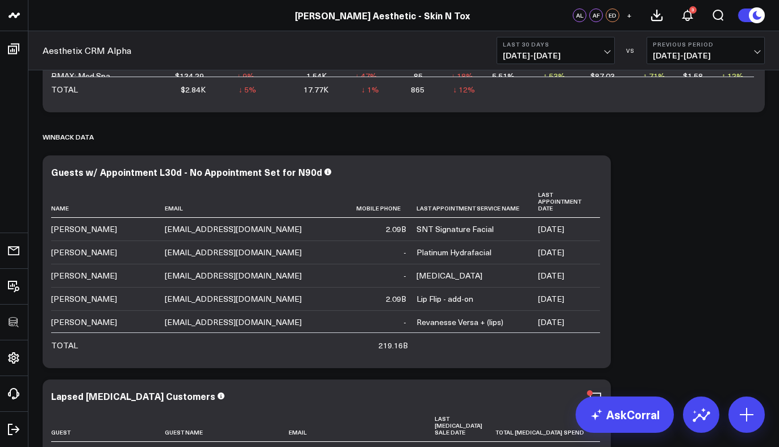
click at [593, 180] on icon at bounding box center [595, 174] width 14 height 14
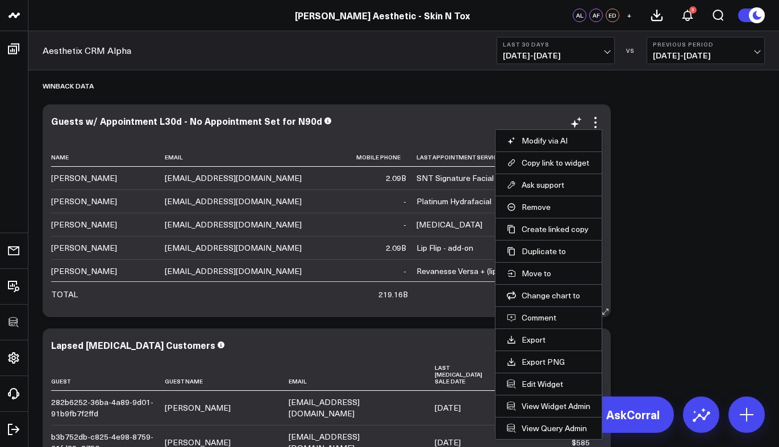
scroll to position [4710, 0]
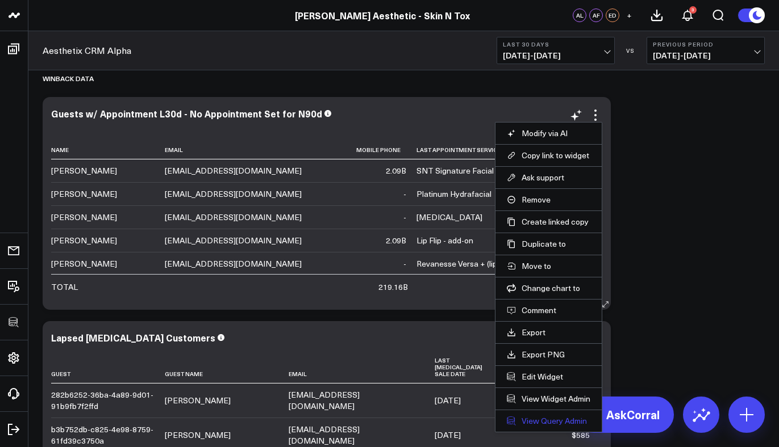
click at [536, 417] on link "View Query Admin" at bounding box center [548, 421] width 83 height 10
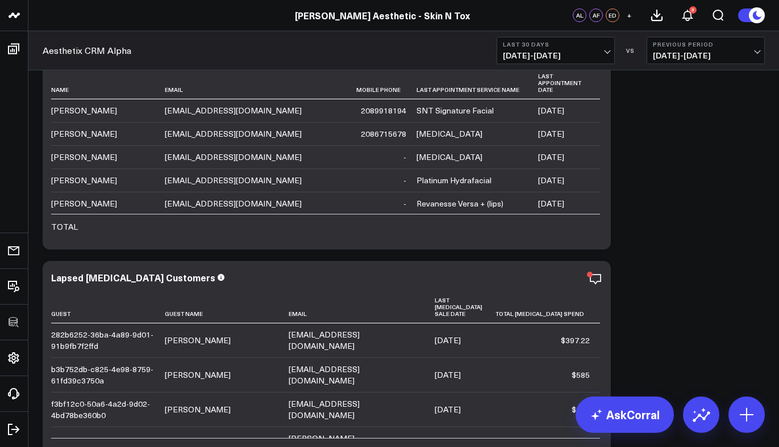
scroll to position [4595, 0]
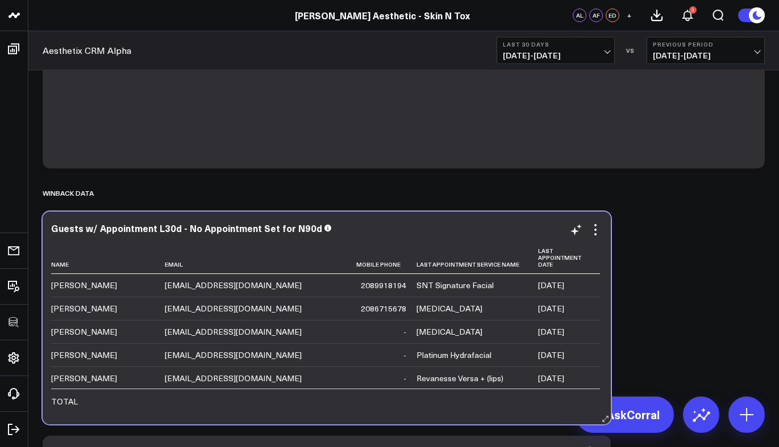
click at [604, 231] on div "Guests w/ Appointment L30d - No Appointment Set for N90d Name Email Mobile Phon…" at bounding box center [327, 318] width 568 height 213
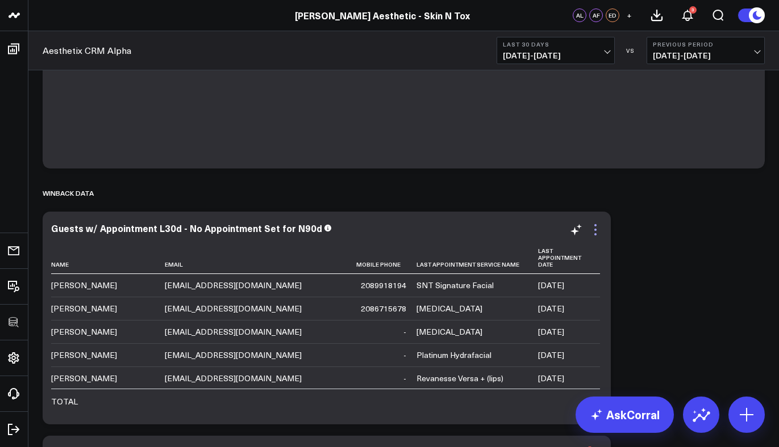
click at [598, 230] on icon at bounding box center [595, 230] width 14 height 14
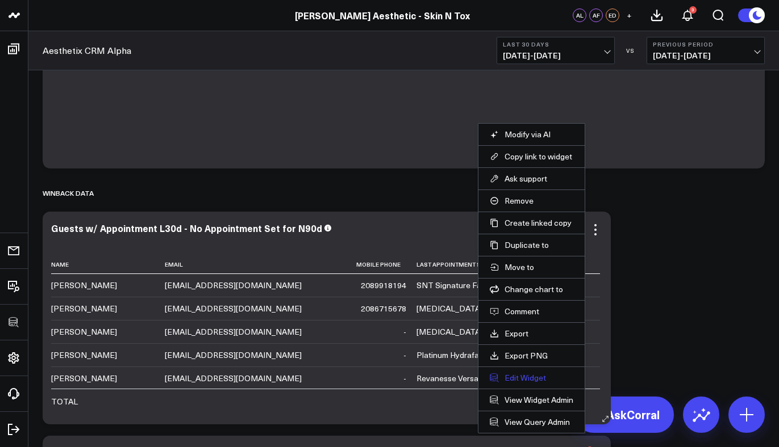
click at [526, 375] on button "Edit Widget" at bounding box center [531, 378] width 83 height 10
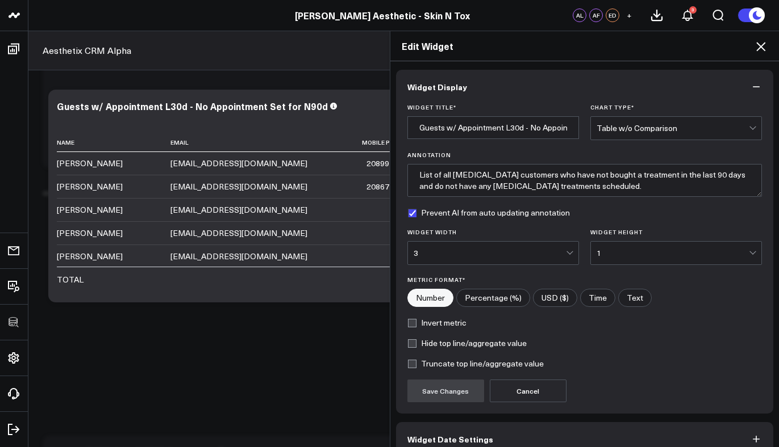
click at [758, 48] on icon at bounding box center [760, 46] width 9 height 9
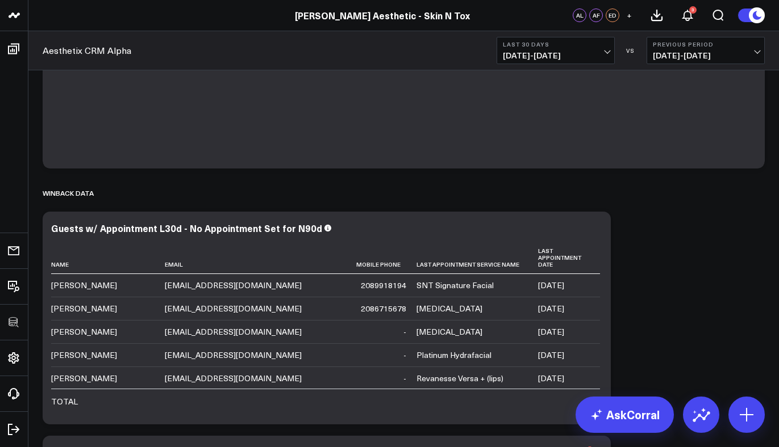
scroll to position [4871, 0]
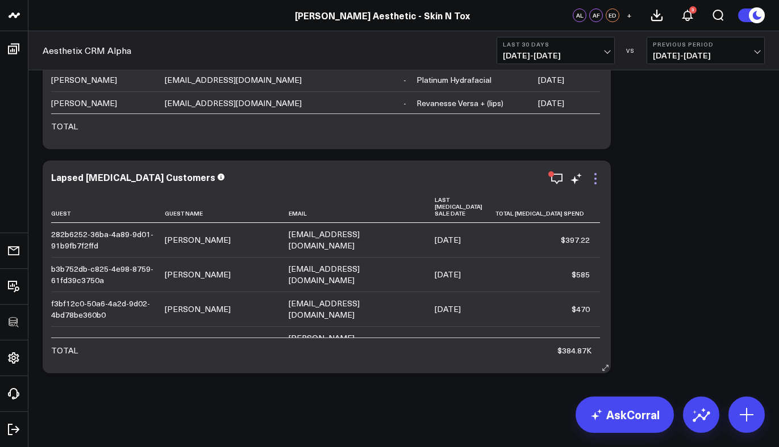
click at [598, 181] on icon at bounding box center [595, 179] width 14 height 14
click at [599, 178] on icon at bounding box center [595, 179] width 14 height 14
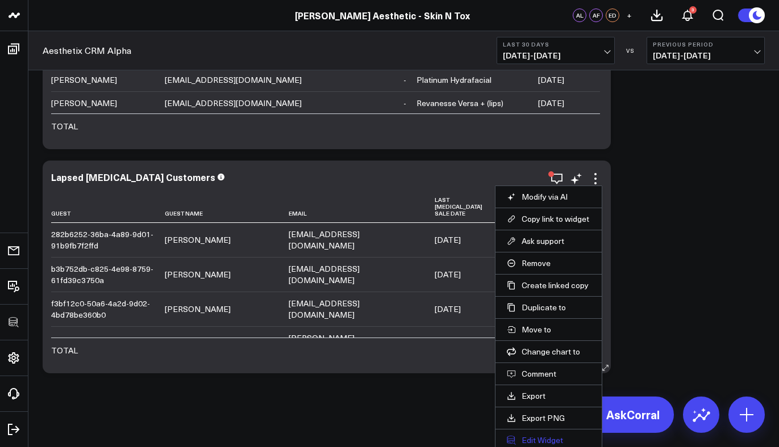
click at [528, 437] on button "Edit Widget" at bounding box center [548, 441] width 83 height 10
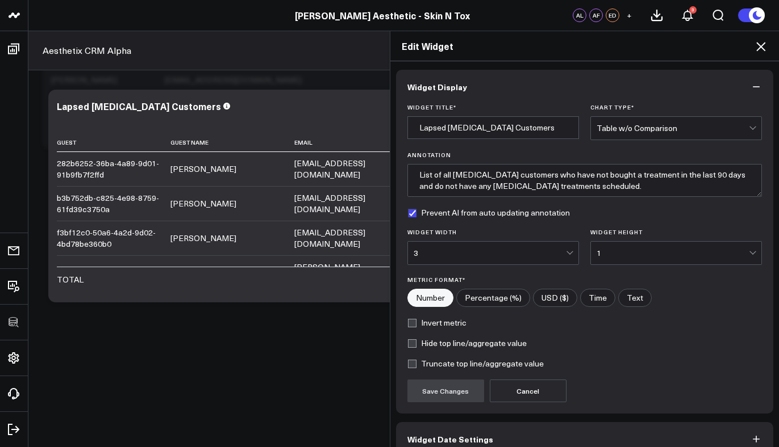
scroll to position [60, 0]
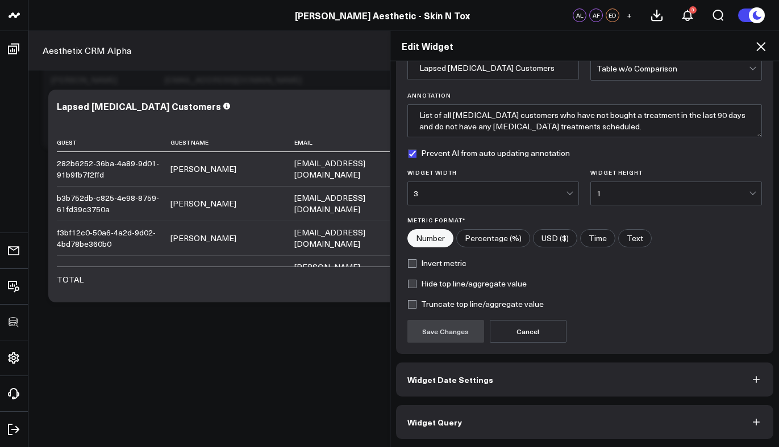
click at [480, 425] on button "Widget Query" at bounding box center [585, 422] width 378 height 34
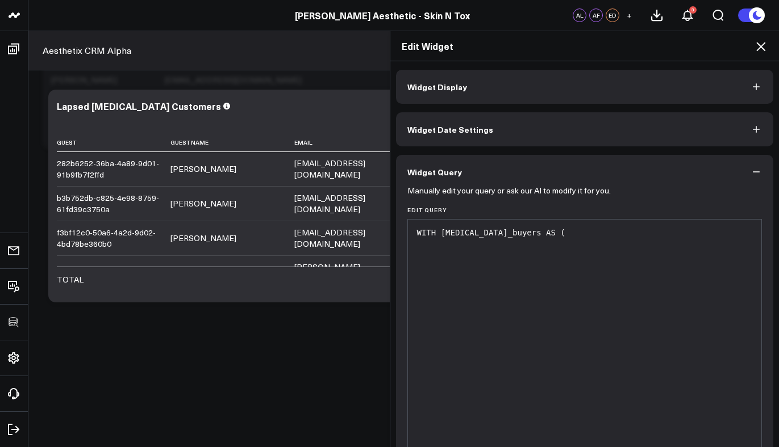
scroll to position [567, 0]
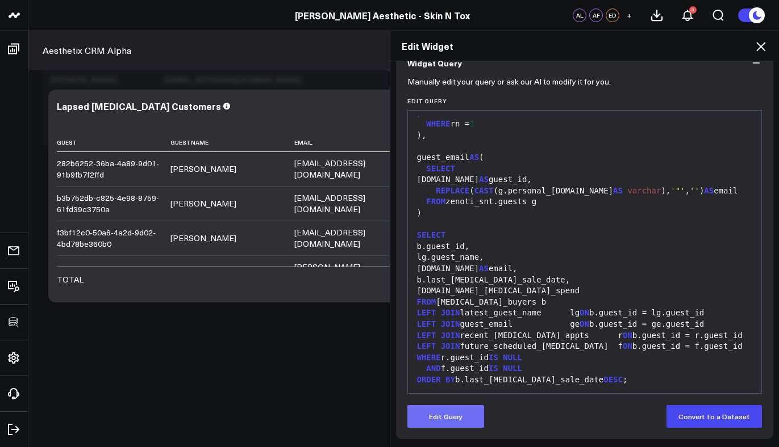
click at [454, 423] on button "Edit Query" at bounding box center [445, 416] width 77 height 23
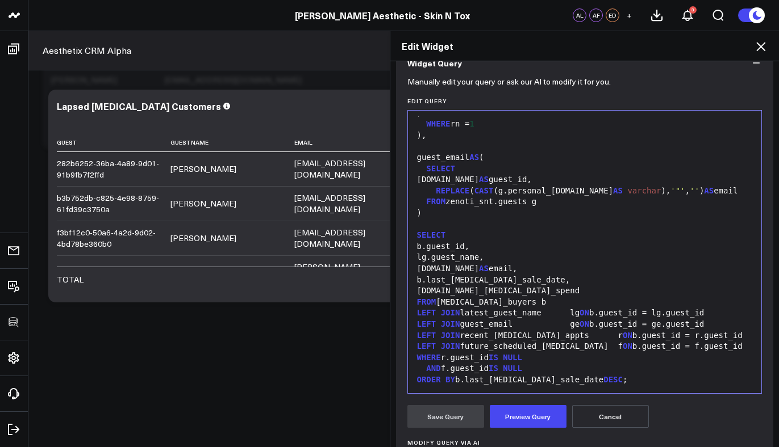
scroll to position [250, 0]
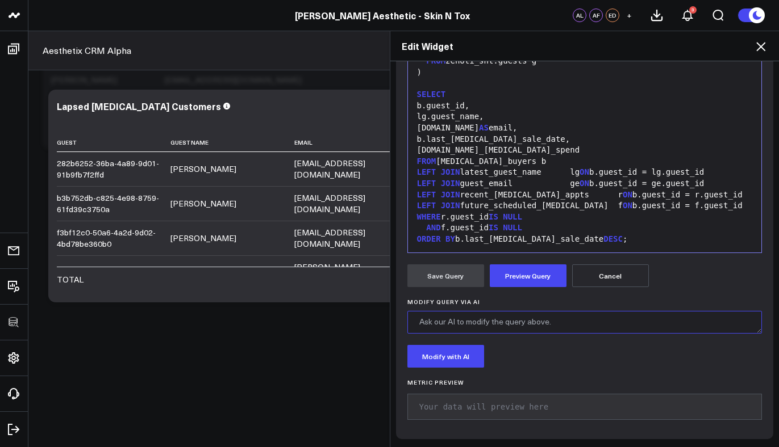
click at [520, 324] on textarea "Modify Query via AI" at bounding box center [584, 322] width 355 height 23
click at [526, 200] on div "LEFT JOIN future_scheduled_botox f ON b.guest_id = f.guest_id" at bounding box center [584, 205] width 342 height 11
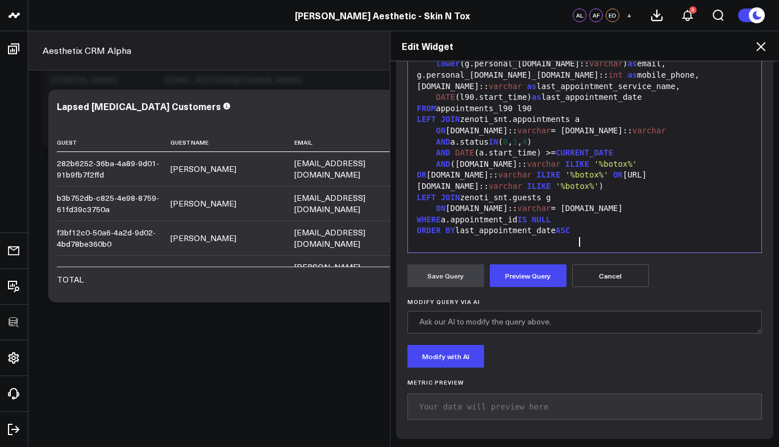
scroll to position [267, 0]
click at [536, 281] on button "Preview Query" at bounding box center [528, 276] width 77 height 23
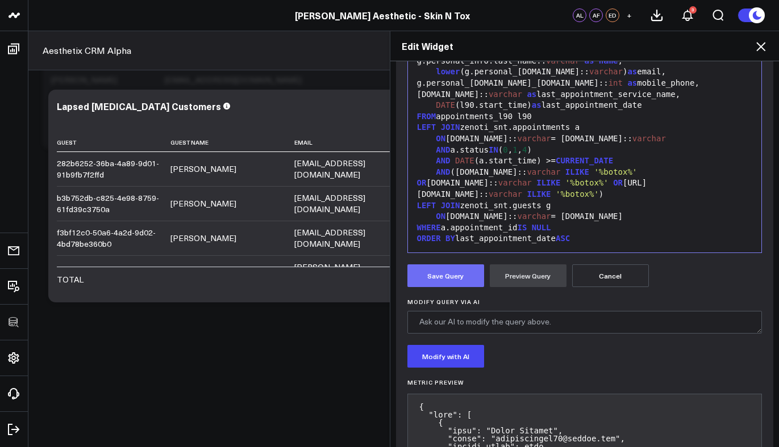
click at [462, 279] on button "Save Query" at bounding box center [445, 276] width 77 height 23
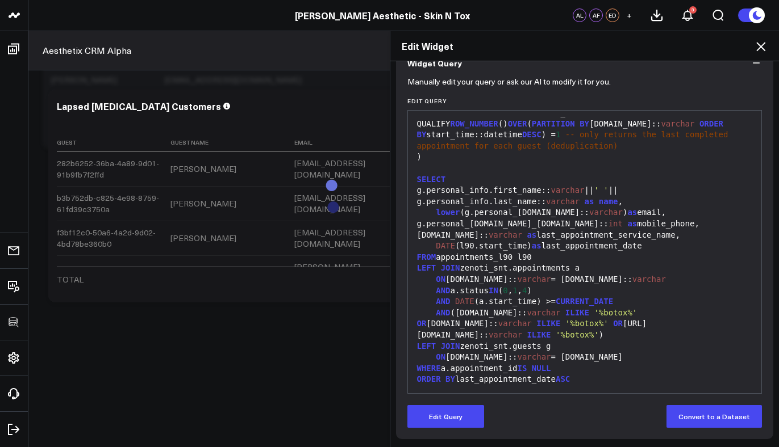
scroll to position [109, 0]
click at [760, 47] on icon at bounding box center [760, 46] width 9 height 9
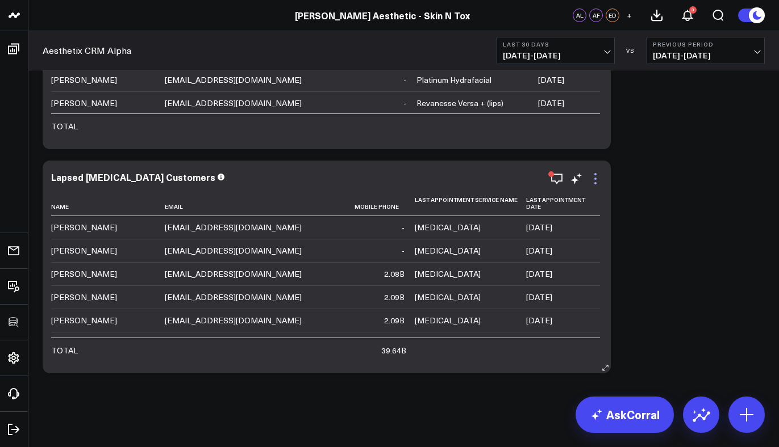
click at [596, 174] on icon at bounding box center [595, 174] width 2 height 2
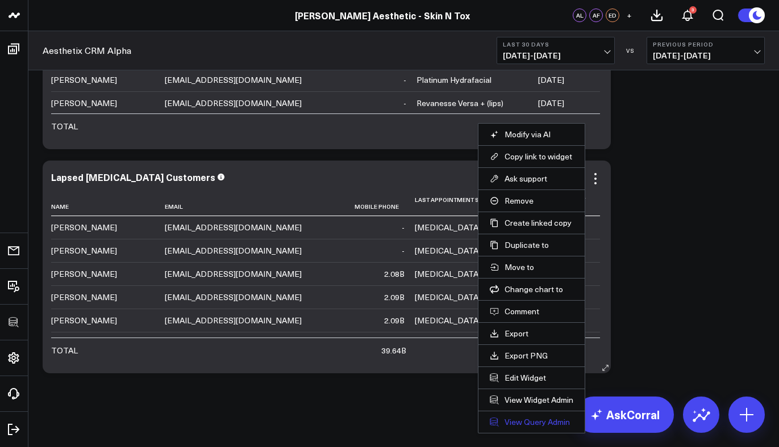
click at [536, 419] on link "View Query Admin" at bounding box center [531, 422] width 83 height 10
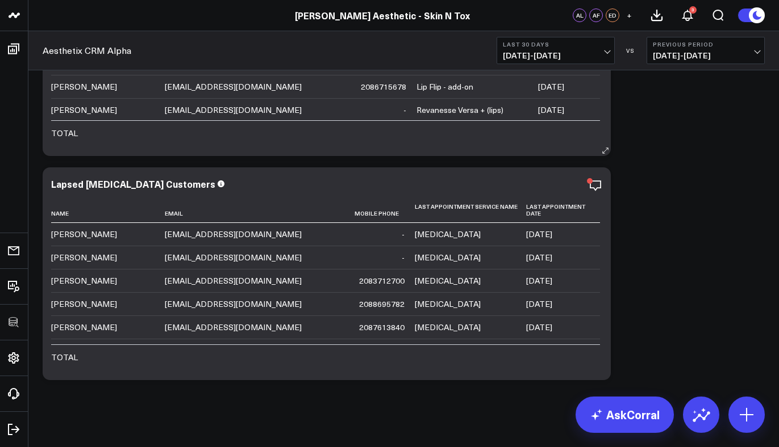
scroll to position [4732, 0]
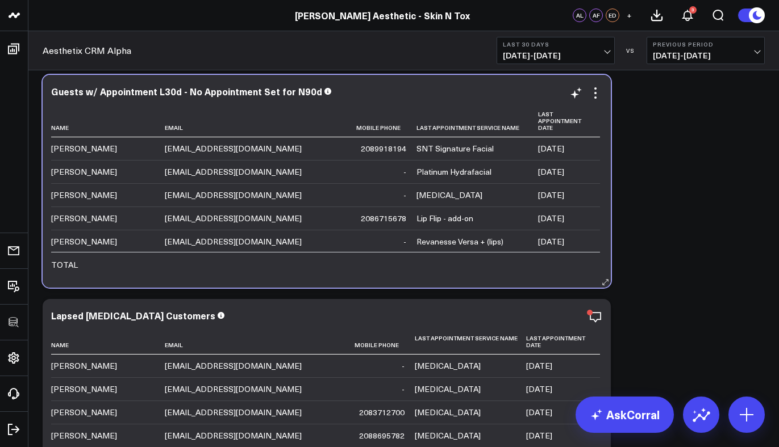
click at [174, 98] on div "Guests w/ Appointment L30d - No Appointment Set for N90d" at bounding box center [326, 92] width 551 height 13
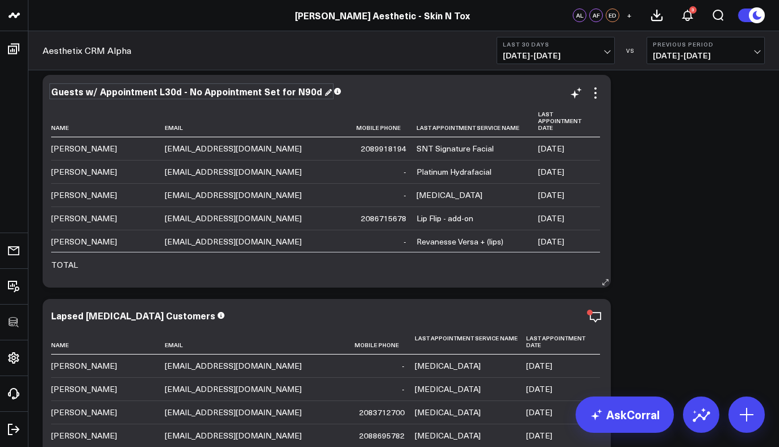
click at [174, 94] on div "Guests w/ Appointment L30d - No Appointment Set for N90d" at bounding box center [191, 91] width 281 height 12
click at [174, 94] on div "Guests w/ Appointment L30d - No Appointment Set for N90d" at bounding box center [187, 91] width 273 height 12
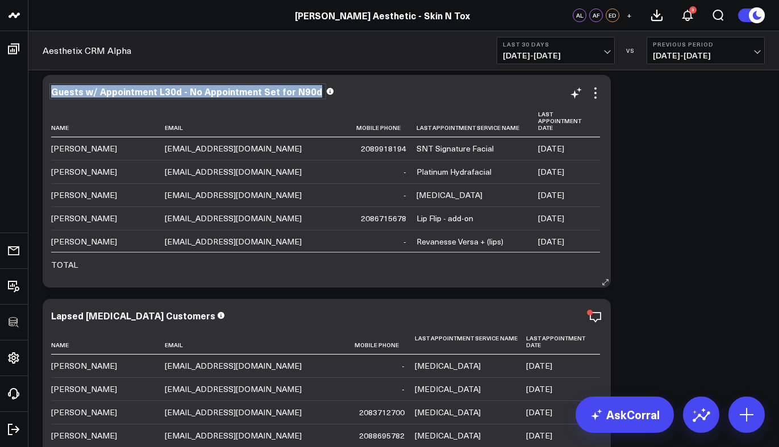
click at [174, 94] on div "Guests w/ Appointment L30d - No Appointment Set for N90d" at bounding box center [187, 91] width 273 height 12
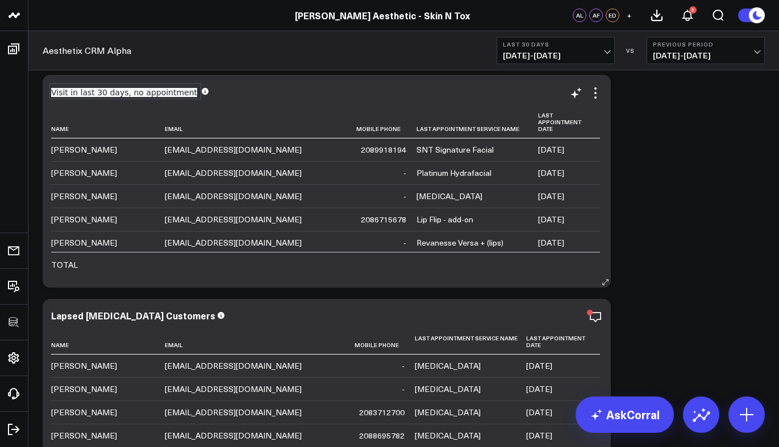
click at [120, 93] on span "Visit in last 30 days, no appointment" at bounding box center [124, 92] width 146 height 9
click at [121, 93] on span "Visit in last 30 days, no appointment" at bounding box center [124, 92] width 146 height 9
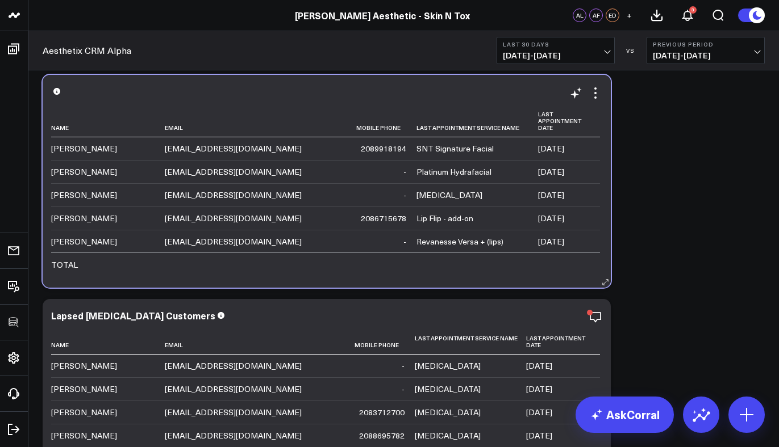
click at [86, 80] on div "Name Email Mobile Phone Last Appointment Service Name Last Appointment Date [PE…" at bounding box center [327, 181] width 568 height 213
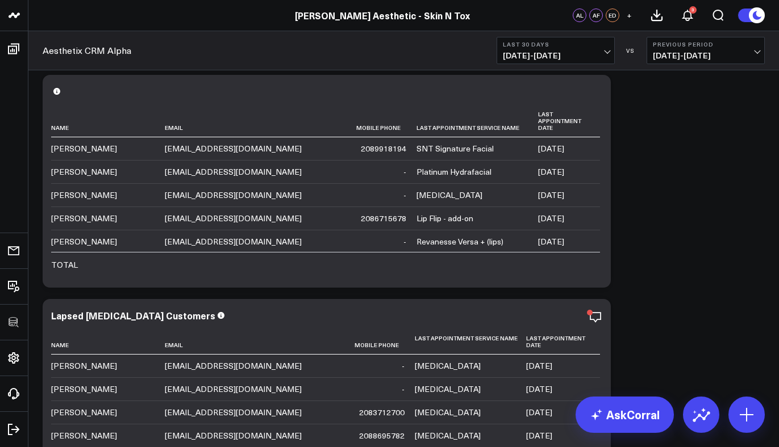
click at [86, 89] on div at bounding box center [326, 91] width 551 height 10
click at [87, 97] on div at bounding box center [326, 92] width 551 height 13
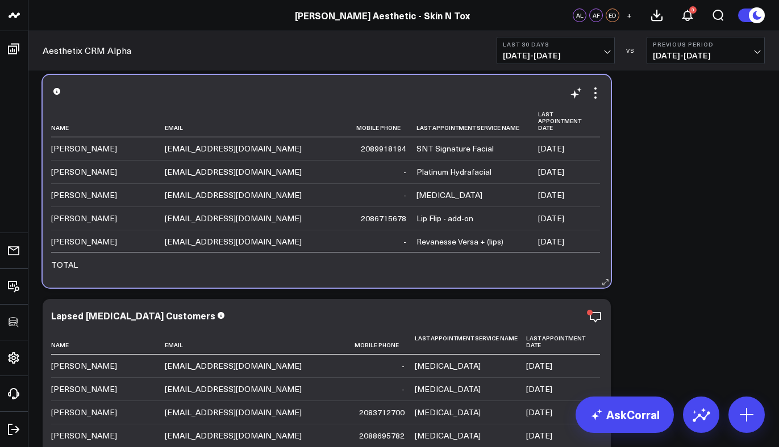
click at [55, 94] on icon at bounding box center [56, 91] width 7 height 7
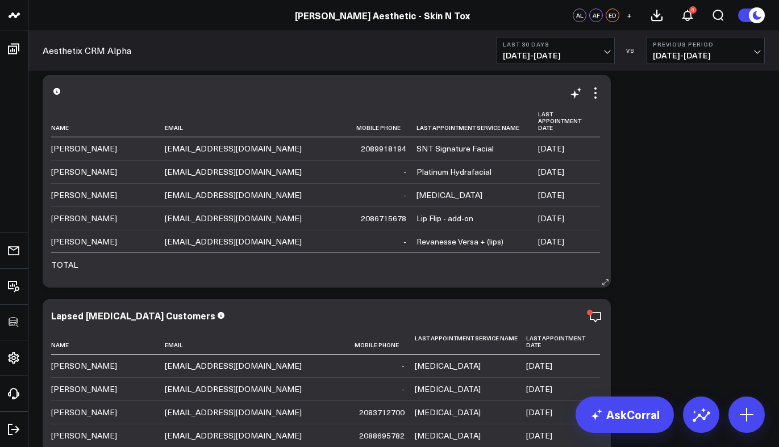
click at [56, 87] on span at bounding box center [56, 90] width 7 height 11
click at [72, 91] on div at bounding box center [326, 91] width 551 height 10
click at [593, 93] on icon at bounding box center [595, 93] width 14 height 14
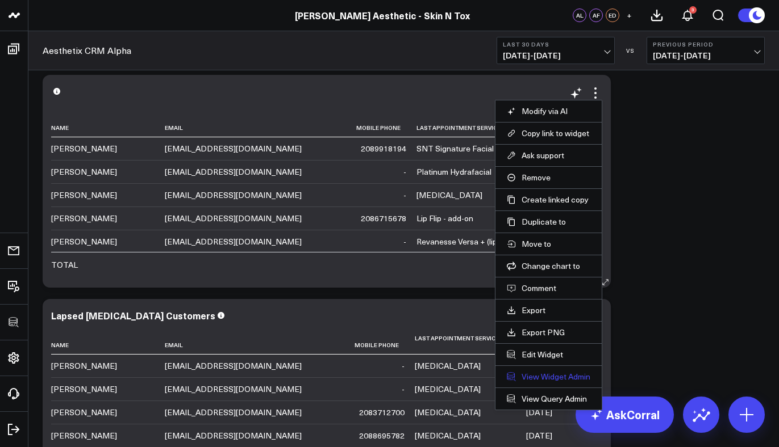
click at [570, 373] on link "View Widget Admin" at bounding box center [548, 377] width 83 height 10
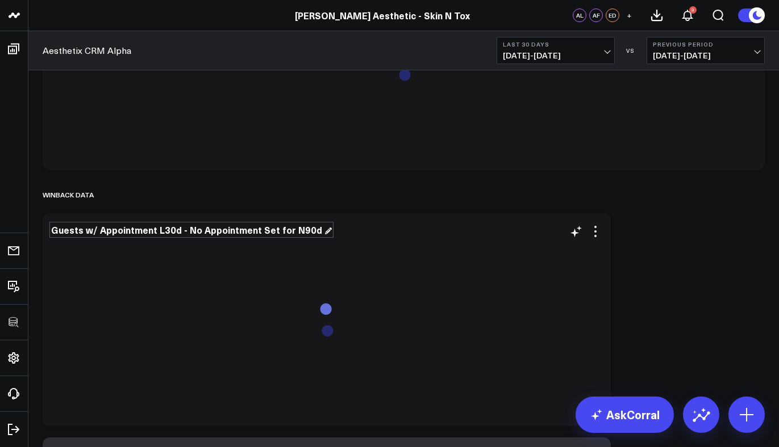
scroll to position [4608, 0]
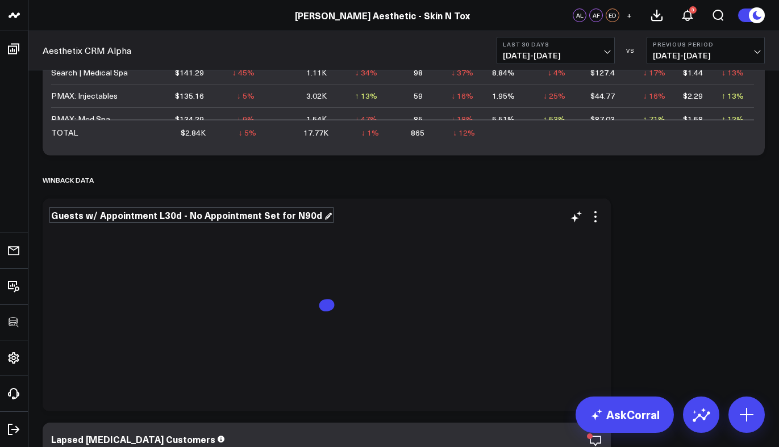
click at [209, 214] on div "Guests w/ Appointment L30d - No Appointment Set for N90d" at bounding box center [191, 215] width 281 height 12
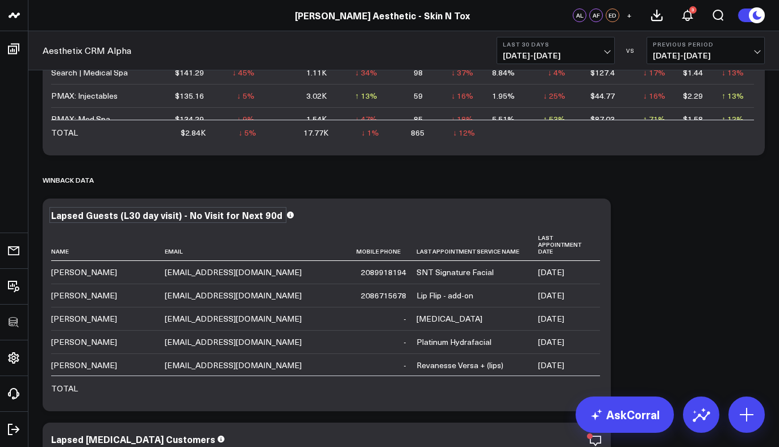
click at [243, 210] on div "Lapsed Guests (L30 day visit) - No Visit for Next 90d" at bounding box center [171, 215] width 241 height 12
click at [220, 218] on div "Lapsed Guests (L30 day visit) - No Visit for Next 90d" at bounding box center [167, 215] width 233 height 12
click at [242, 209] on div "Lapsed Guests (L30 day visit) - No Visit Scheduled for Next 90d" at bounding box center [196, 215] width 290 height 12
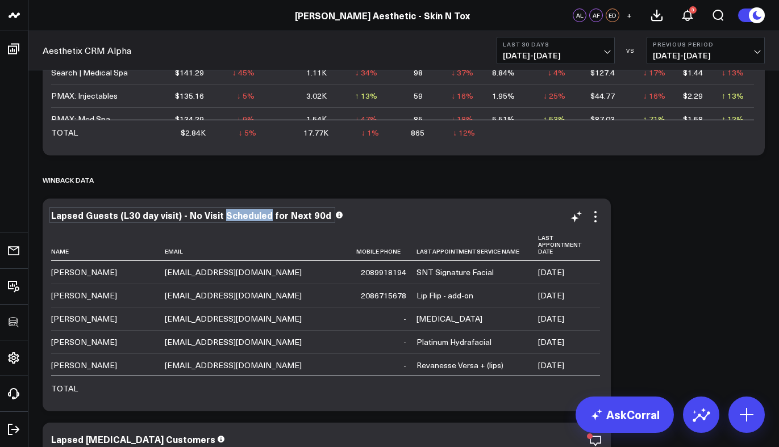
click at [242, 209] on div "Lapsed Guests (L30 day visit) - No Visit Scheduled for Next 90d" at bounding box center [192, 215] width 282 height 12
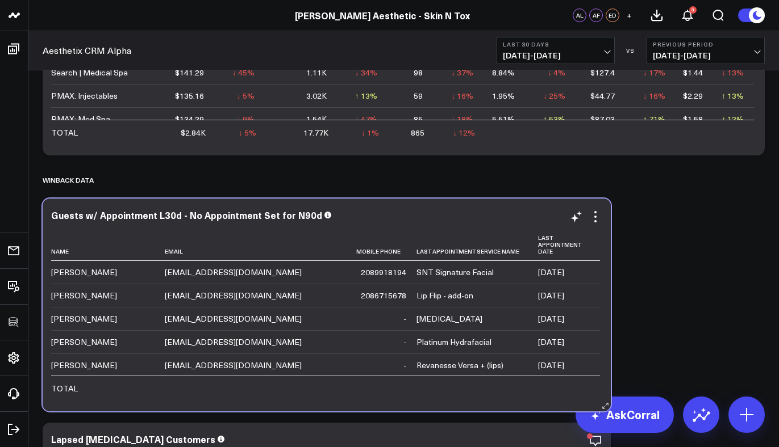
click at [241, 207] on div "Guests w/ Appointment L30d - No Appointment Set for N90d Name Email Mobile Phon…" at bounding box center [327, 305] width 568 height 213
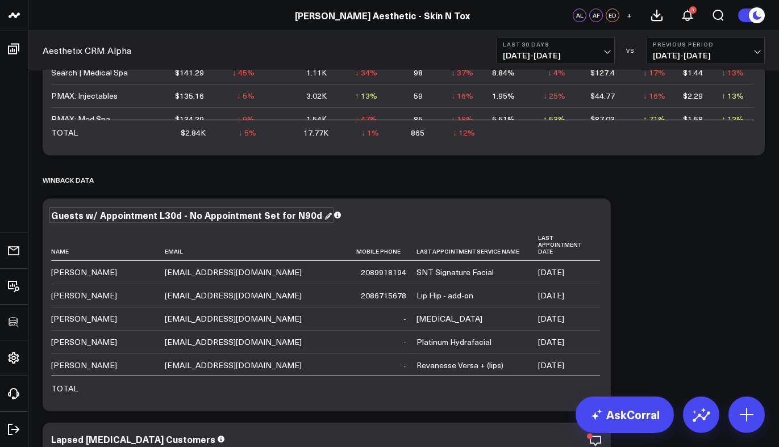
click at [249, 218] on div "Guests w/ Appointment L30d - No Appointment Set for N90d" at bounding box center [191, 215] width 281 height 12
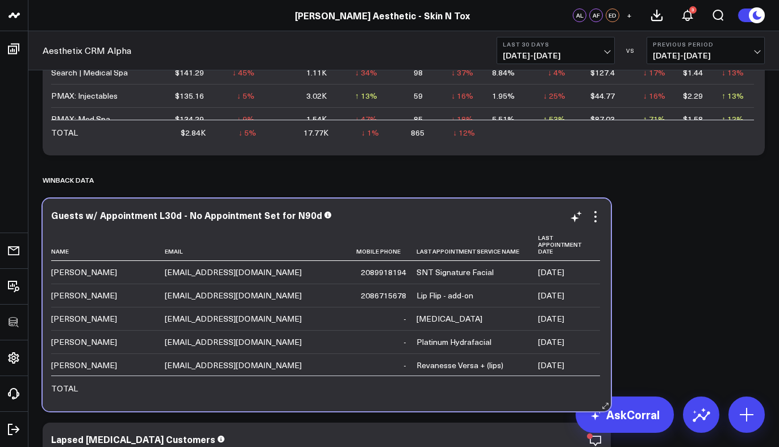
click at [403, 206] on div "Guests w/ Appointment L30d - No Appointment Set for N90d Name Email Mobile Phon…" at bounding box center [327, 305] width 568 height 213
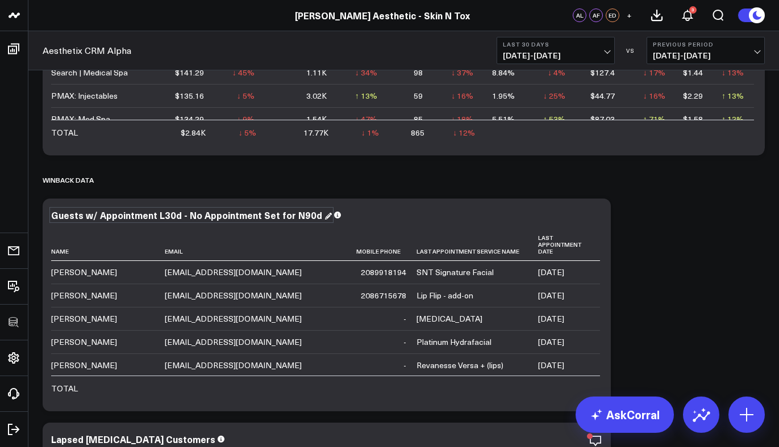
click at [228, 216] on div "Guests w/ Appointment L30d - No Appointment Set for N90d" at bounding box center [191, 215] width 281 height 12
click at [228, 216] on div "Guests w/ Appointment L30d - No Appointment Set for N90d" at bounding box center [187, 215] width 273 height 12
click at [294, 214] on div "Guests w/ Appointment L30d - No Appointment Set for N90d" at bounding box center [187, 215] width 273 height 12
click at [159, 218] on div "Guests w/ Appointment L30d - No Appointment Set for Next 90d" at bounding box center [196, 215] width 290 height 12
click at [226, 211] on div "Guests w/ Appointment Last 30d - No Appointment Set for Next 90d" at bounding box center [204, 215] width 306 height 12
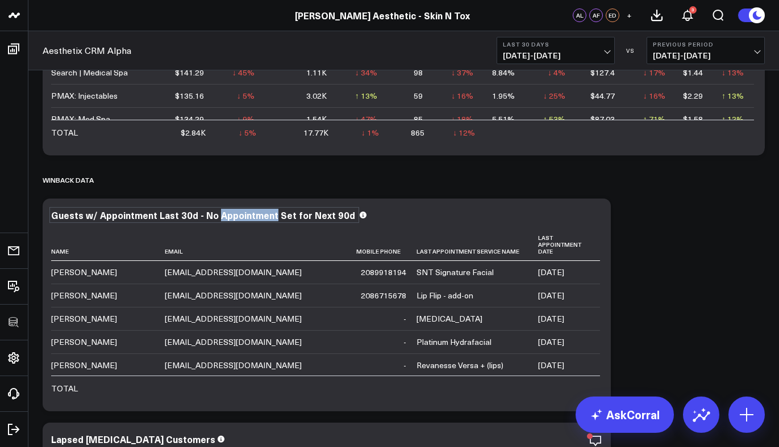
click at [226, 211] on div "Guests w/ Appointment Last 30d - No Appointment Set for Next 90d" at bounding box center [204, 215] width 306 height 12
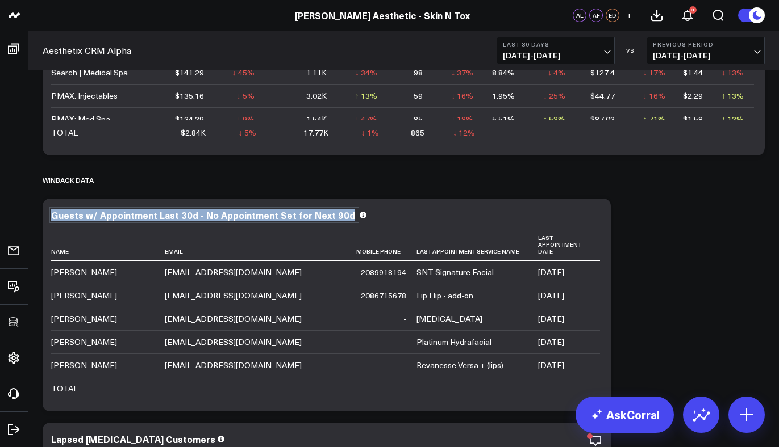
click at [226, 211] on div "Guests w/ Appointment Last 30d - No Appointment Set for Next 90d" at bounding box center [204, 215] width 306 height 12
copy div "Guests w/ Appointment Last 30d - No Appointment Set for Next 90d"
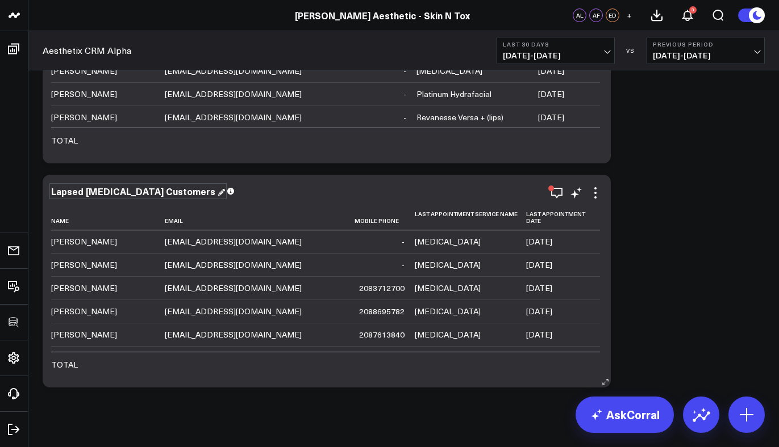
click at [135, 191] on div "Lapsed [MEDICAL_DATA] Customers" at bounding box center [138, 191] width 174 height 12
click at [135, 191] on div "Lapsed [MEDICAL_DATA] Customers" at bounding box center [134, 191] width 166 height 12
click at [98, 195] on div "Guests w/ Appointment Last 30d - No Appointment Set for Next 90d" at bounding box center [204, 191] width 306 height 12
click at [240, 195] on div "Guests w/ [MEDICAL_DATA] Appointment Last 30d - No Appointment Set for Next 90d" at bounding box center [244, 191] width 386 height 12
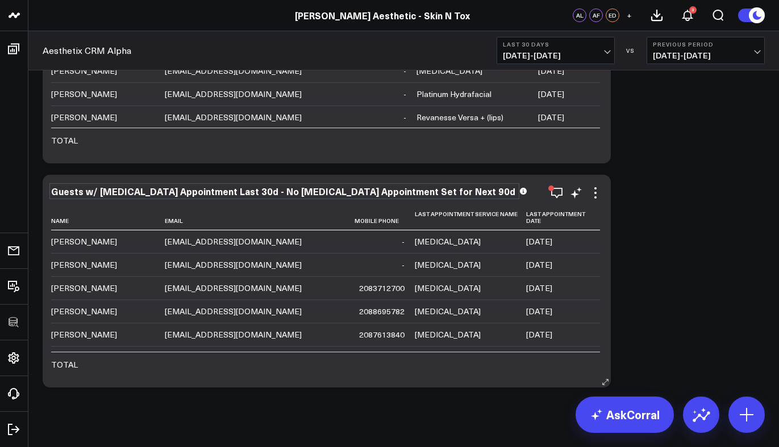
click at [205, 194] on div "Guests w/ [MEDICAL_DATA] Appointment Last 30d - No [MEDICAL_DATA] Appointment S…" at bounding box center [284, 191] width 466 height 12
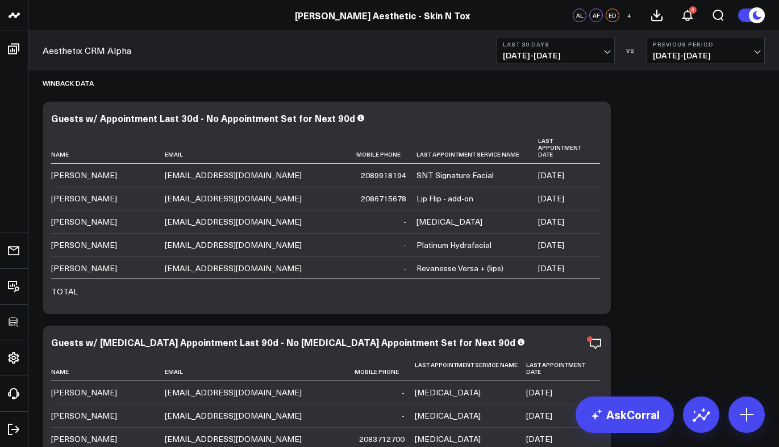
scroll to position [4589, 0]
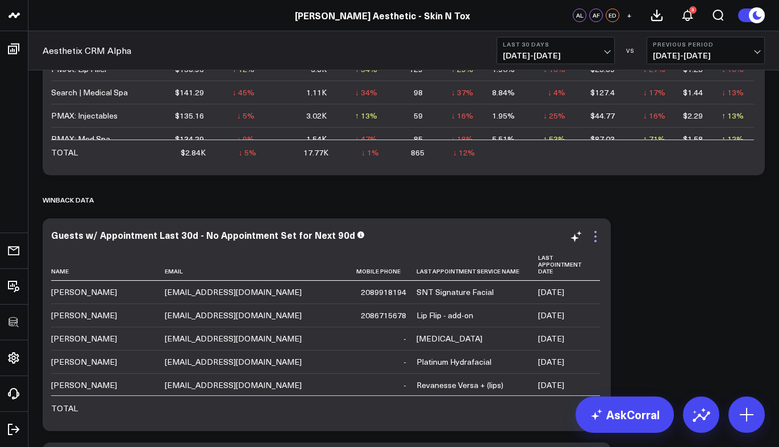
click at [597, 233] on icon at bounding box center [595, 237] width 14 height 14
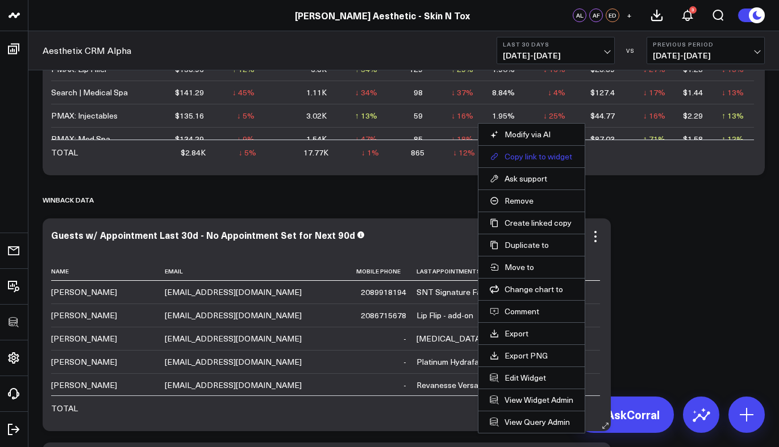
click at [538, 161] on button "Copy link to widget" at bounding box center [531, 157] width 83 height 10
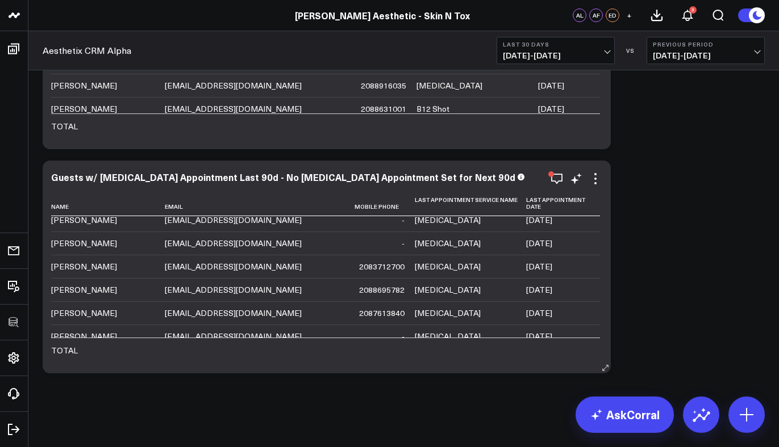
scroll to position [0, 0]
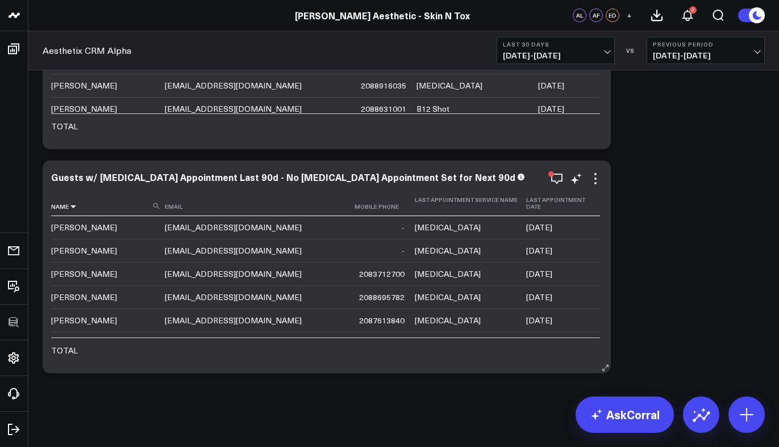
click at [74, 203] on icon at bounding box center [73, 206] width 9 height 7
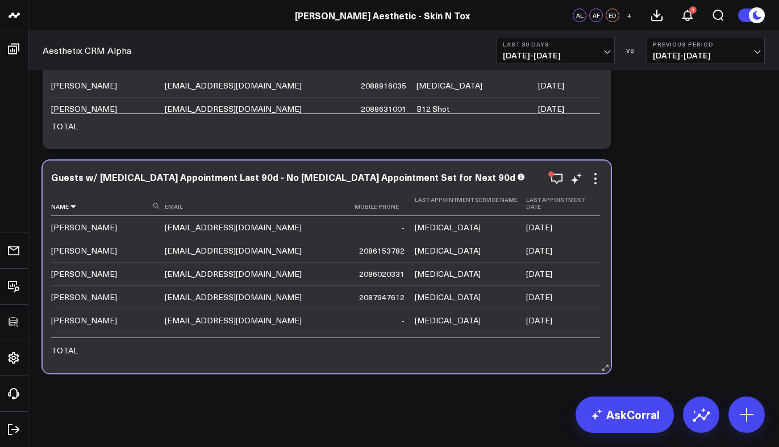
click at [74, 203] on icon at bounding box center [73, 206] width 9 height 7
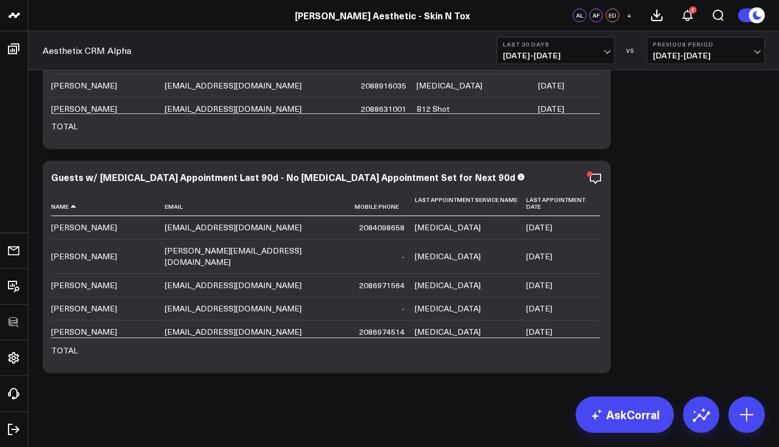
scroll to position [4732, 0]
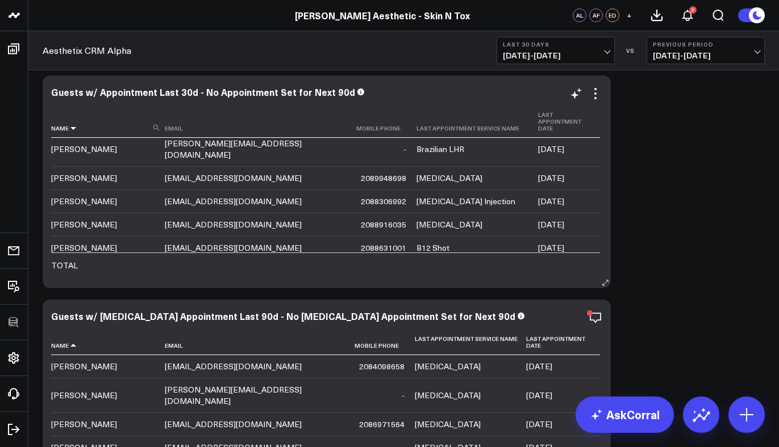
click at [72, 125] on icon at bounding box center [73, 128] width 9 height 7
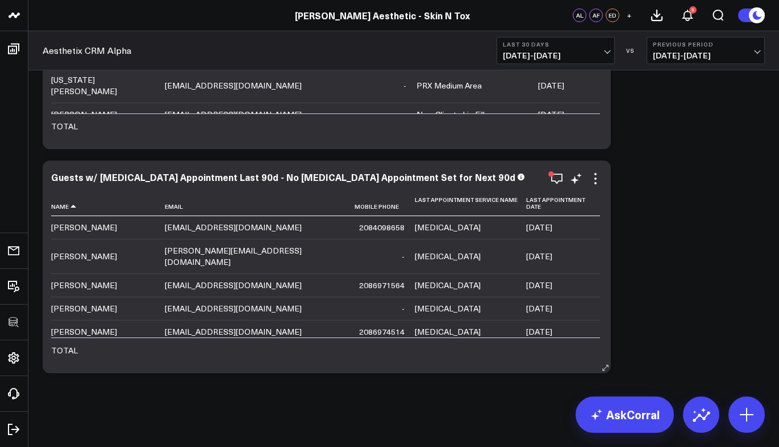
scroll to position [4725, 0]
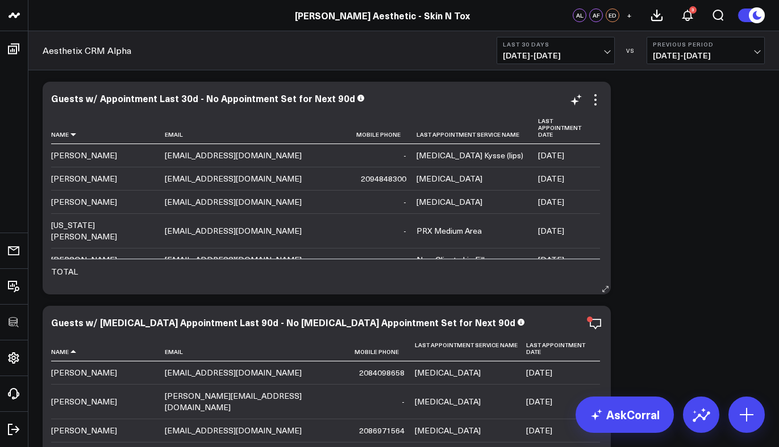
click at [73, 131] on icon at bounding box center [73, 134] width 9 height 7
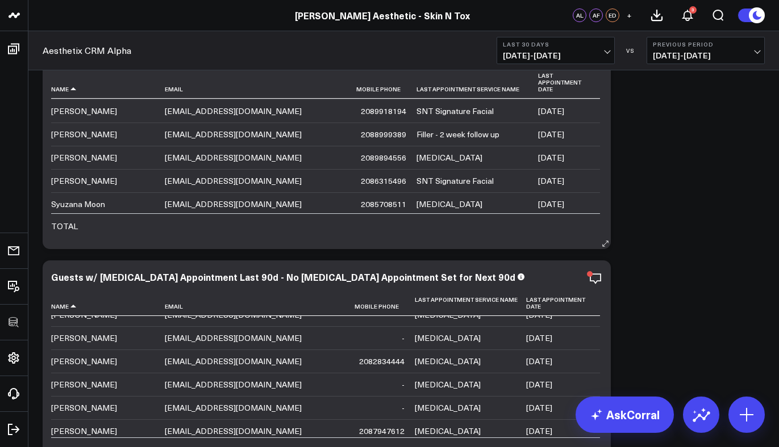
scroll to position [3849, 0]
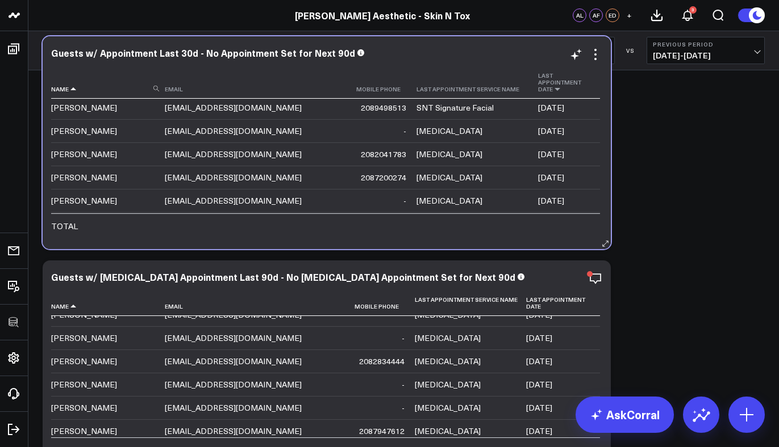
click at [562, 86] on icon at bounding box center [557, 89] width 9 height 7
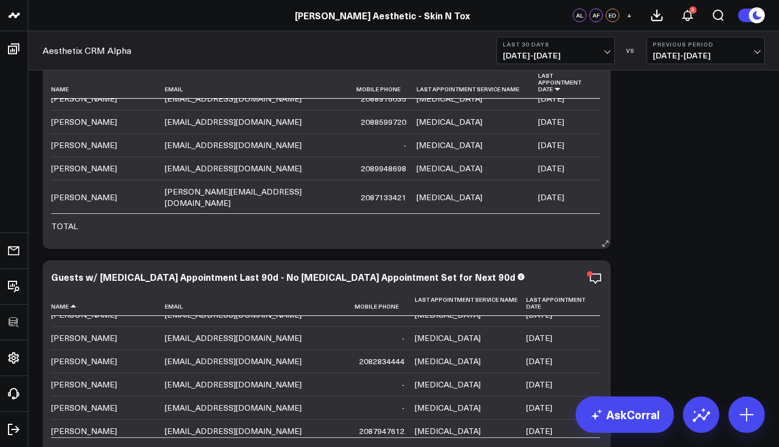
scroll to position [0, 0]
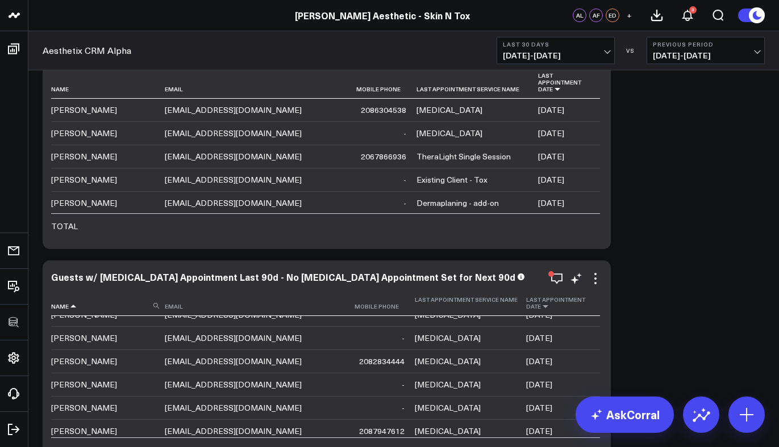
click at [550, 303] on icon at bounding box center [545, 306] width 9 height 7
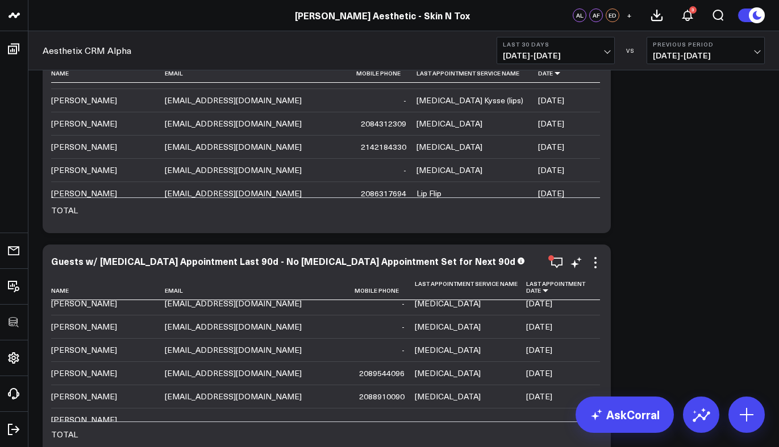
scroll to position [369, 0]
